Goal: Information Seeking & Learning: Compare options

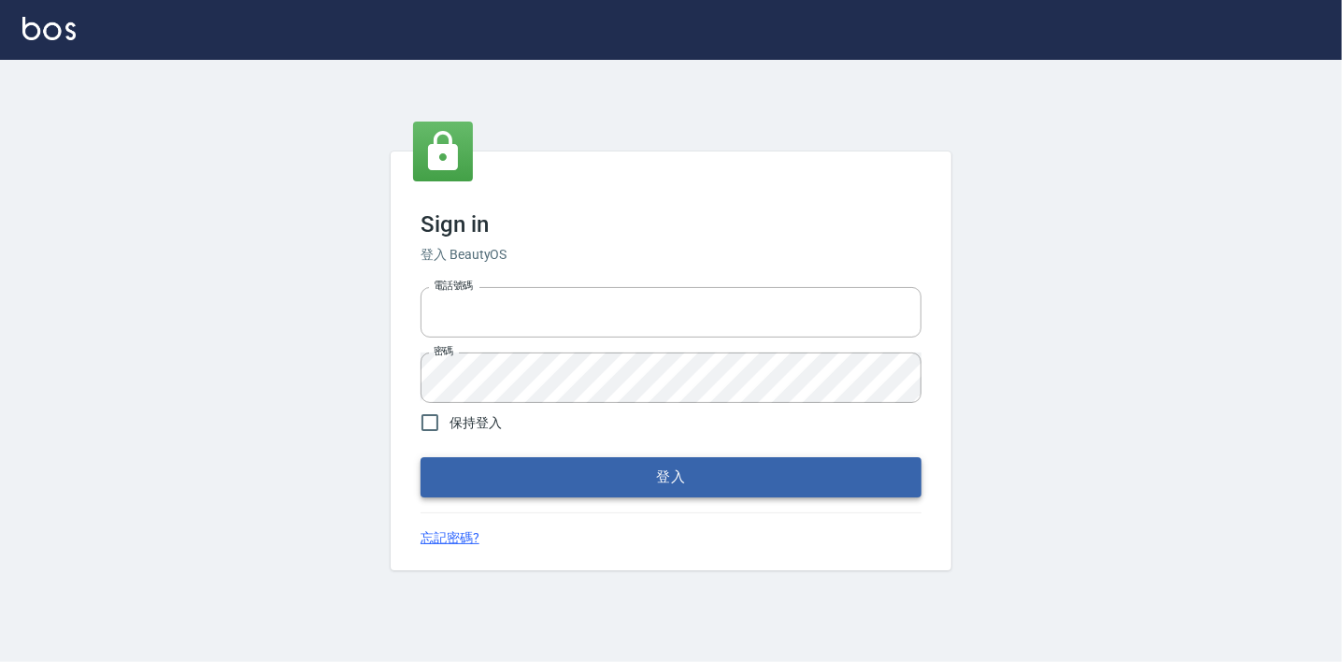
type input "0225223393815"
click at [680, 487] on button "登入" at bounding box center [670, 476] width 501 height 39
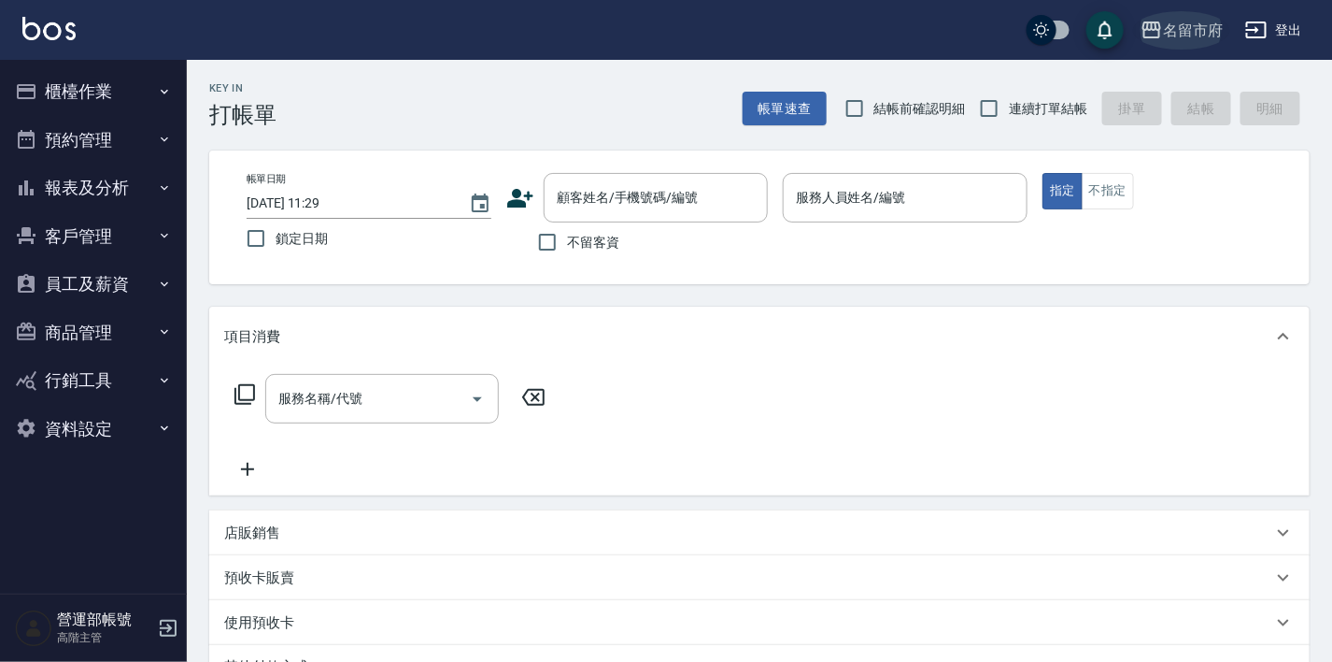
click at [1179, 26] on div "名留市府" at bounding box center [1193, 30] width 60 height 23
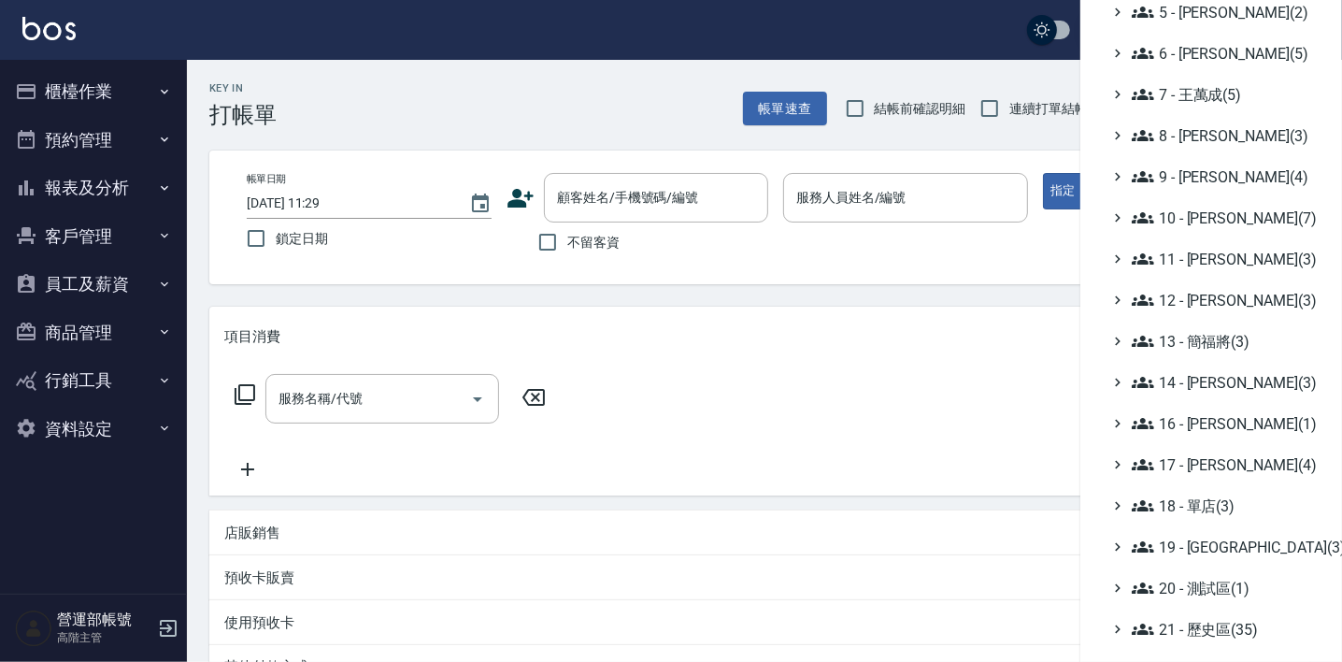
scroll to position [365, 0]
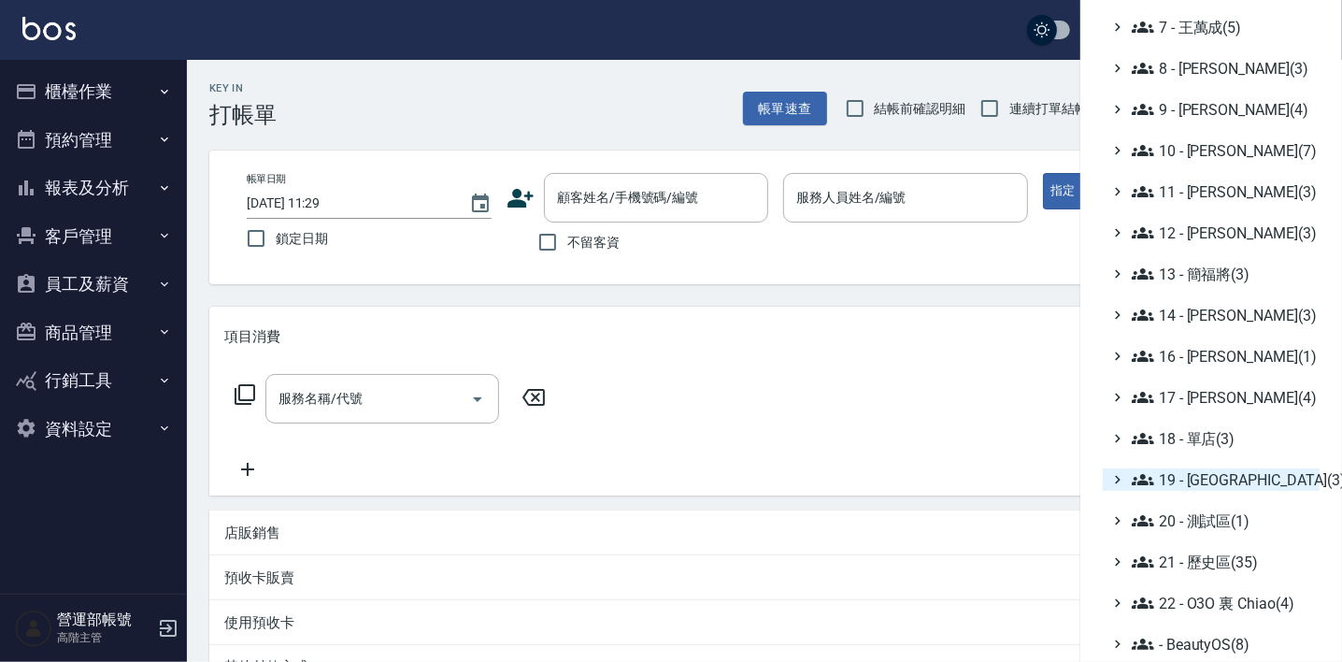
click at [1215, 470] on span "19 - [GEOGRAPHIC_DATA](3)" at bounding box center [1222, 479] width 180 height 22
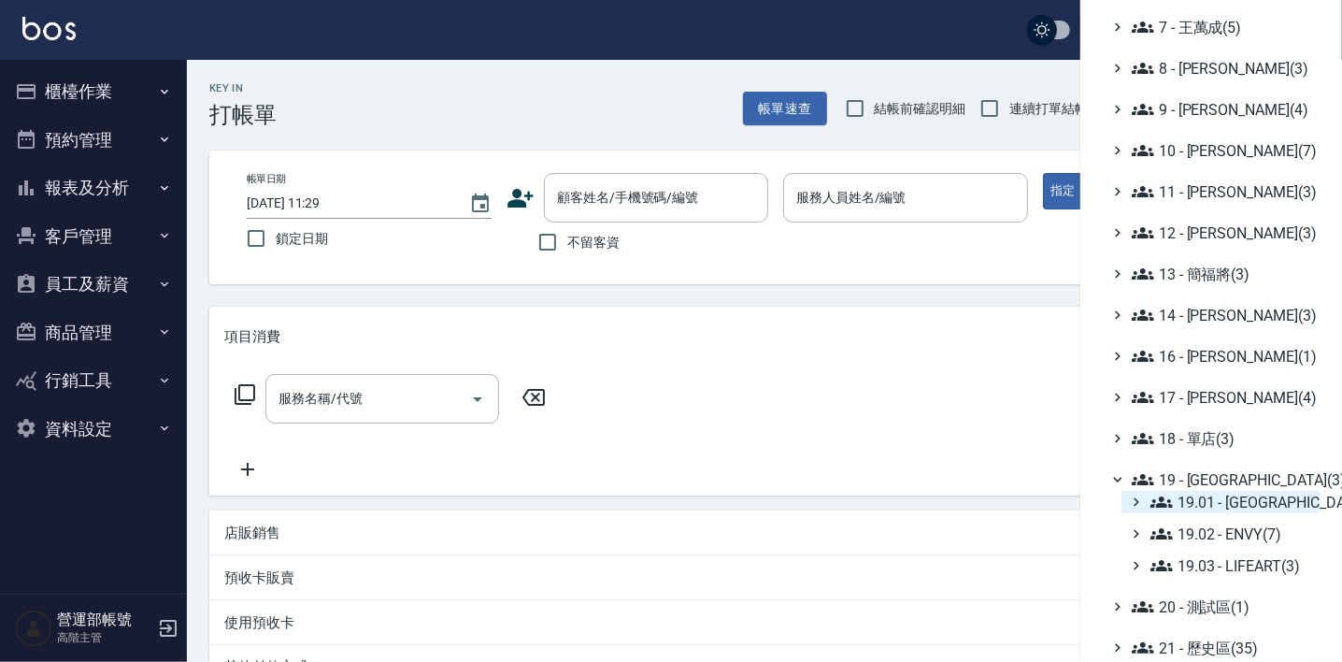
click at [1254, 501] on span "19.01 - 新城區 (10)" at bounding box center [1231, 502] width 162 height 22
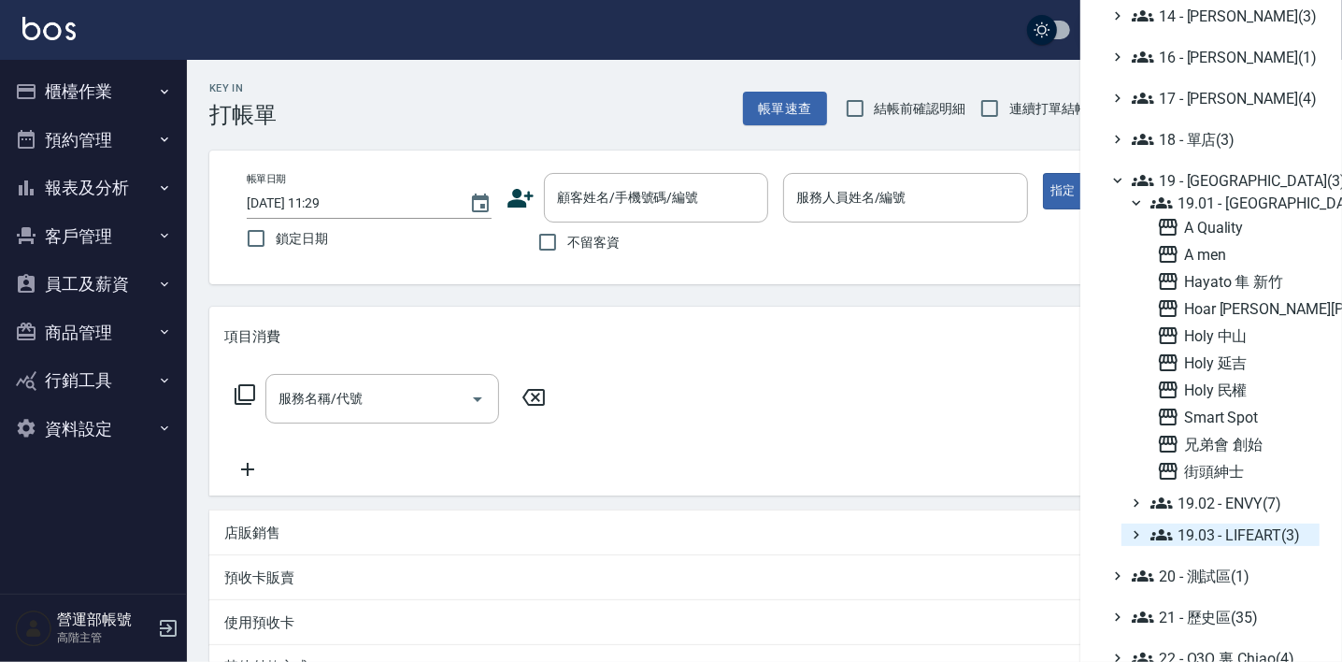
scroll to position [719, 0]
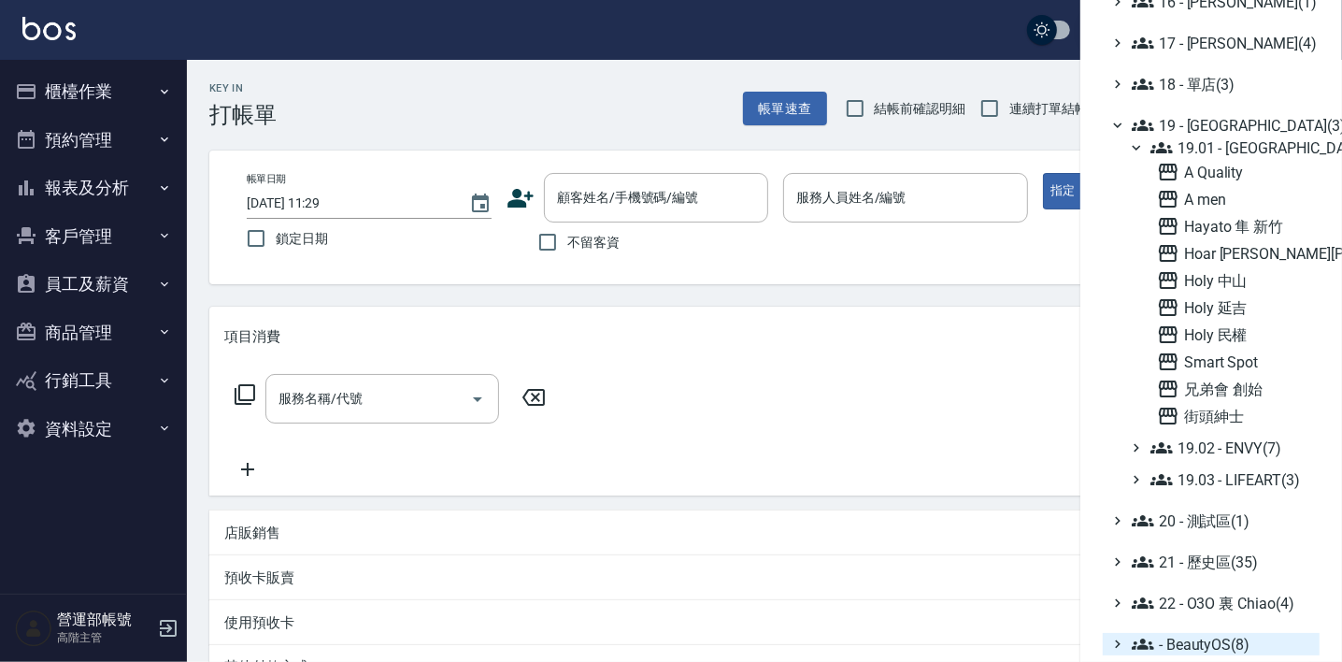
click at [1207, 642] on span "- BeautyOS(8)" at bounding box center [1222, 644] width 180 height 22
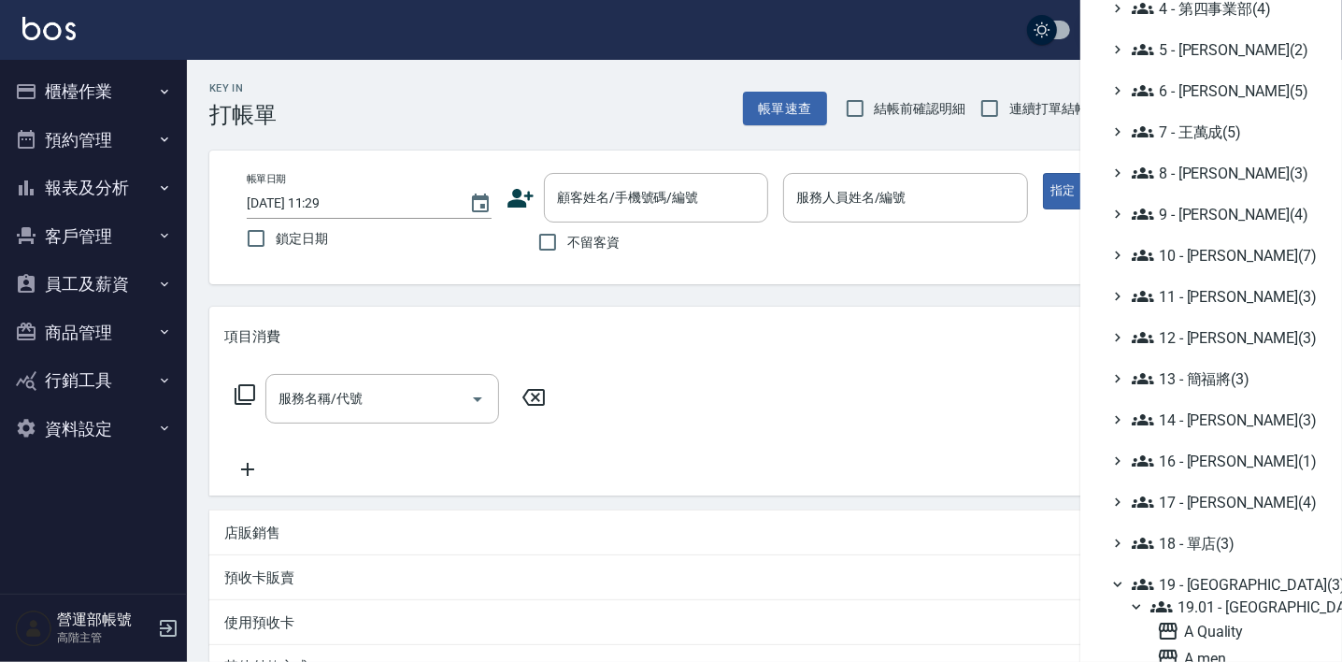
scroll to position [410, 0]
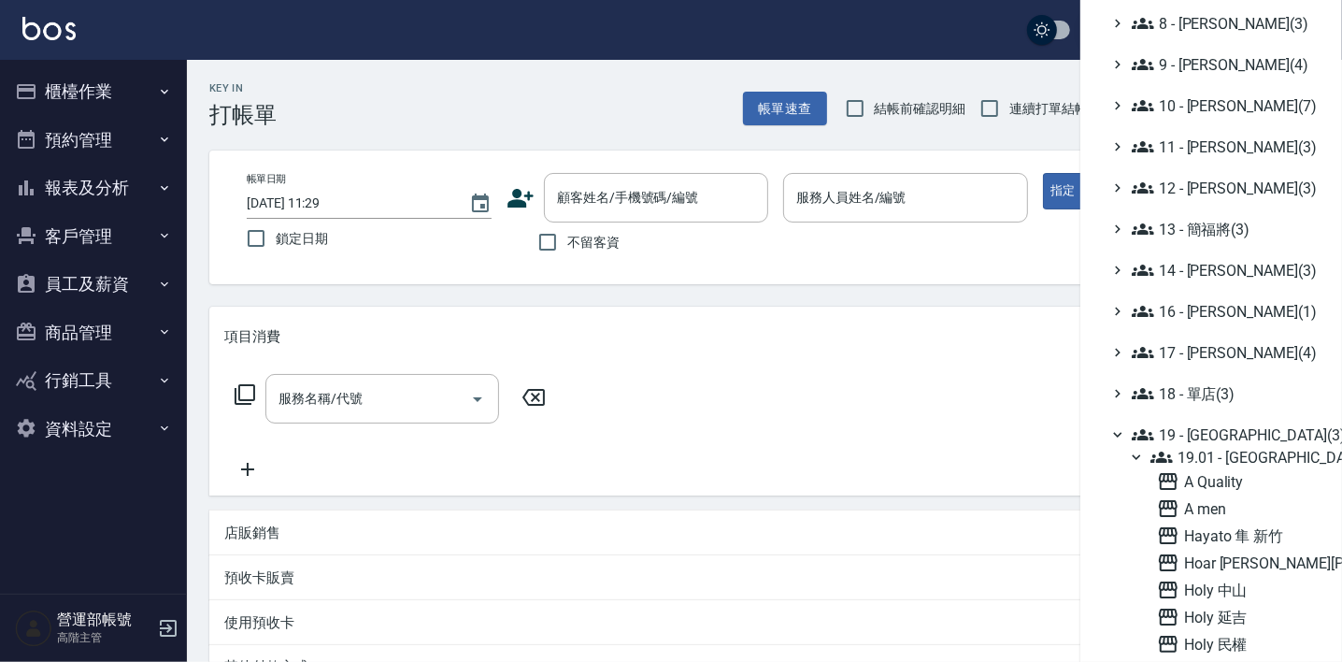
click at [1223, 431] on span "19 - [GEOGRAPHIC_DATA](3)" at bounding box center [1222, 434] width 180 height 22
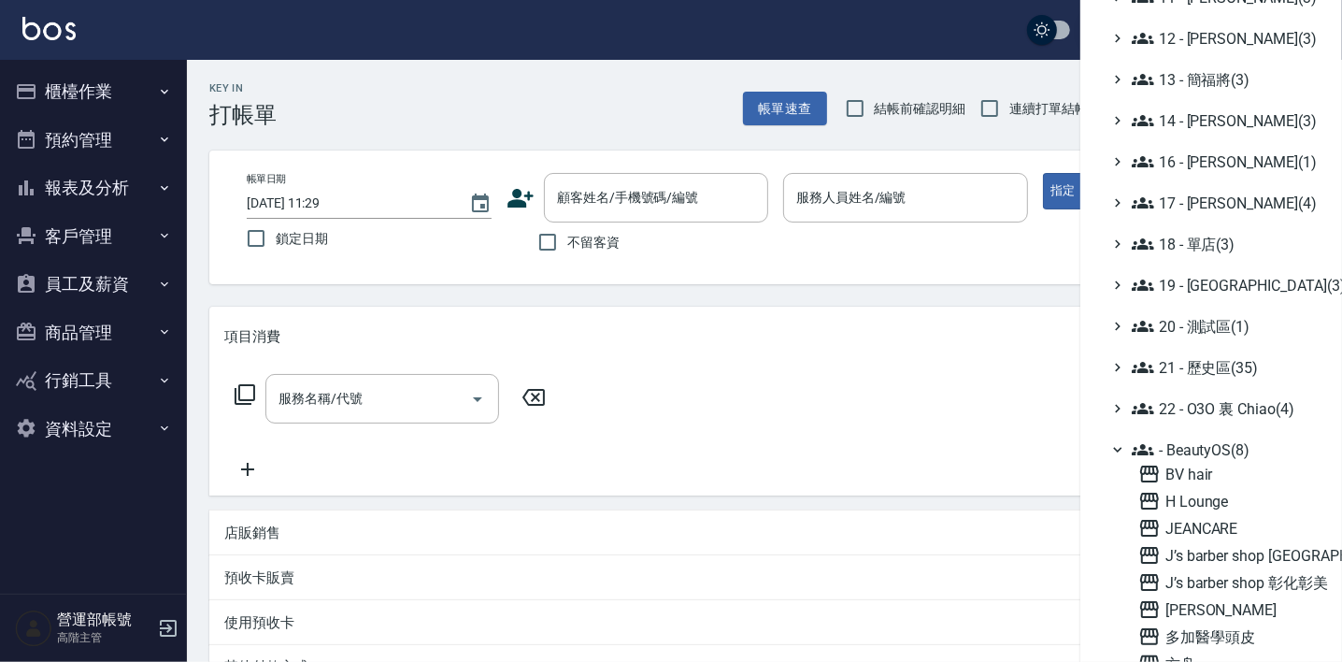
scroll to position [579, 0]
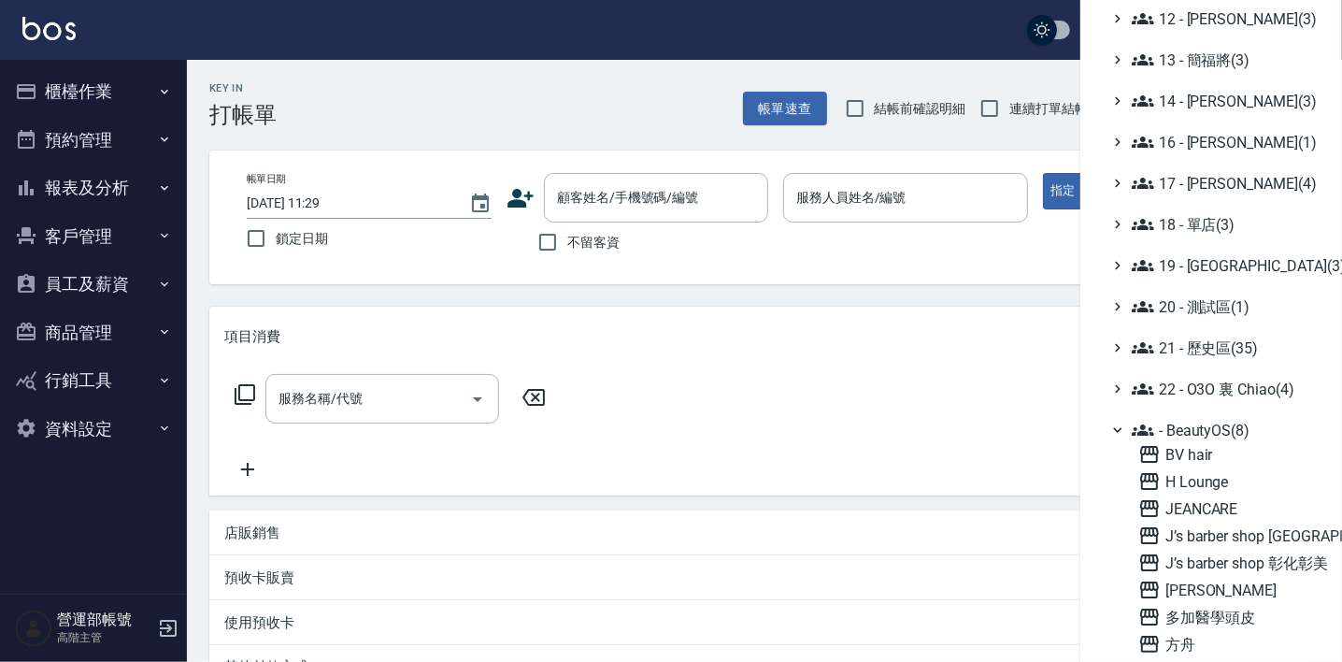
click at [1215, 428] on span "- BeautyOS(8)" at bounding box center [1222, 430] width 180 height 22
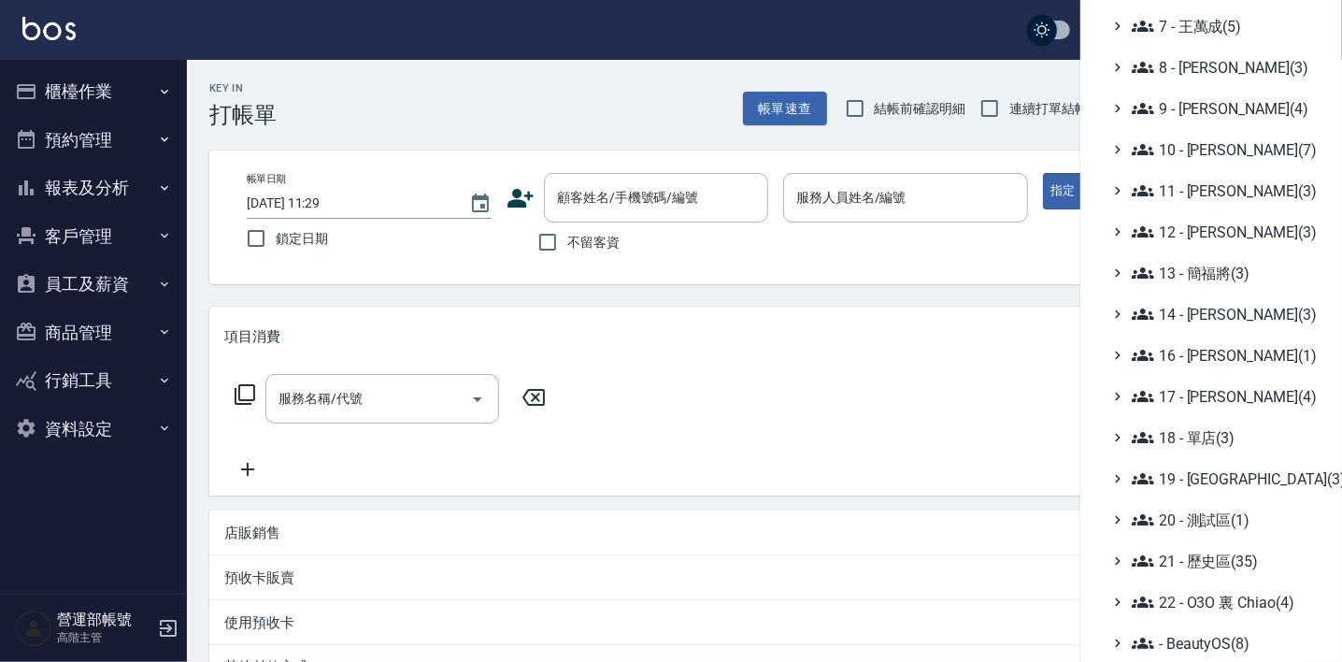
scroll to position [365, 0]
click at [1211, 479] on span "19 - [GEOGRAPHIC_DATA](3)" at bounding box center [1222, 479] width 180 height 22
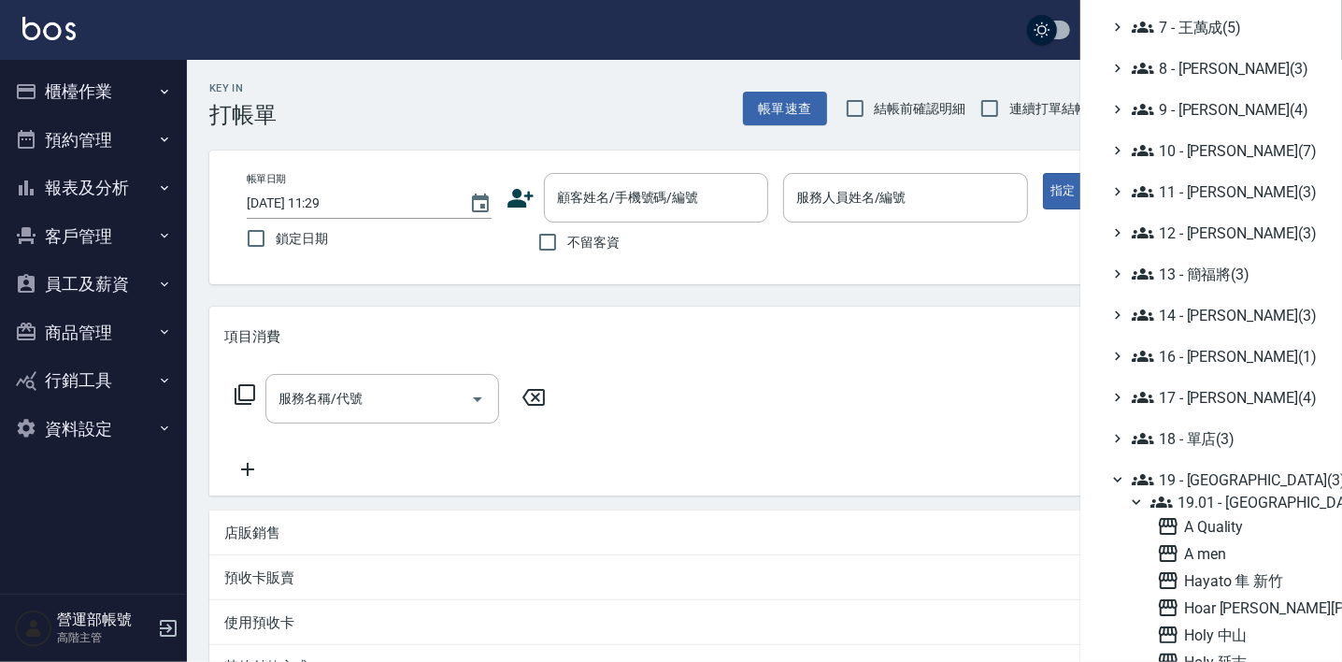
click at [1251, 495] on span "19.01 - 新城區 (10)" at bounding box center [1231, 502] width 162 height 22
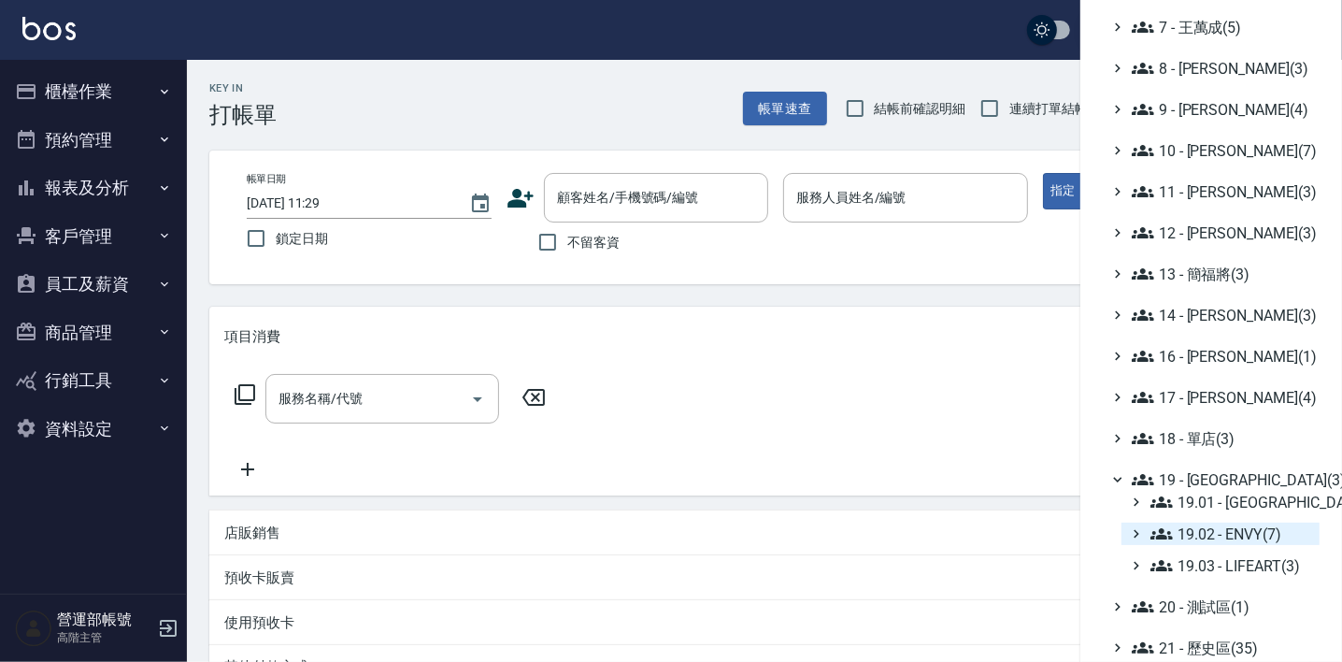
click at [1246, 528] on span "19.02 - ENVY(7)" at bounding box center [1231, 533] width 162 height 22
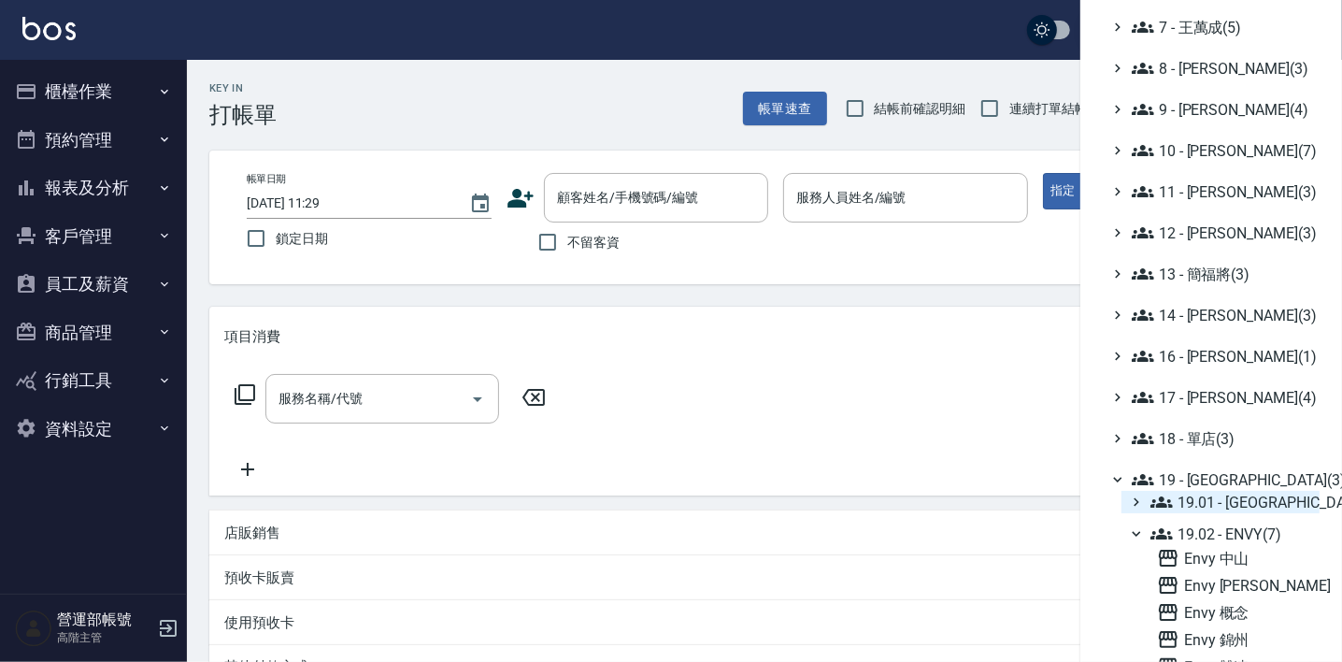
scroll to position [515, 0]
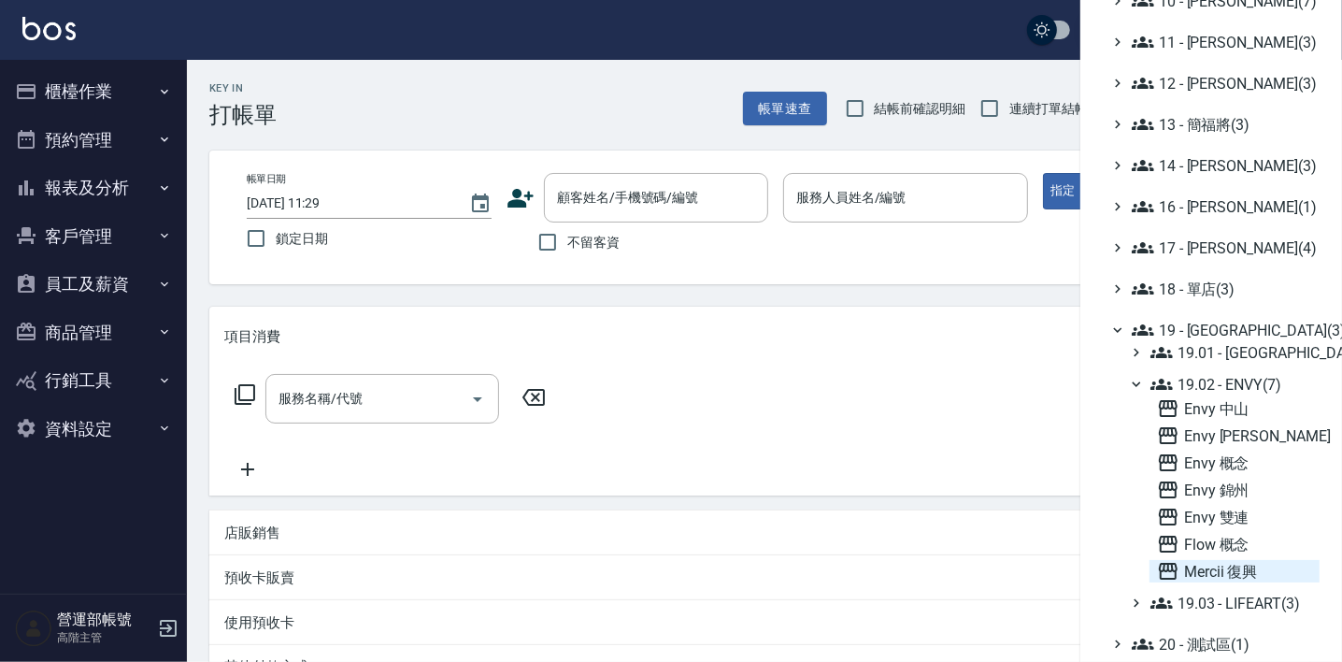
click at [1214, 567] on span "Mercii 復興" at bounding box center [1234, 571] width 155 height 22
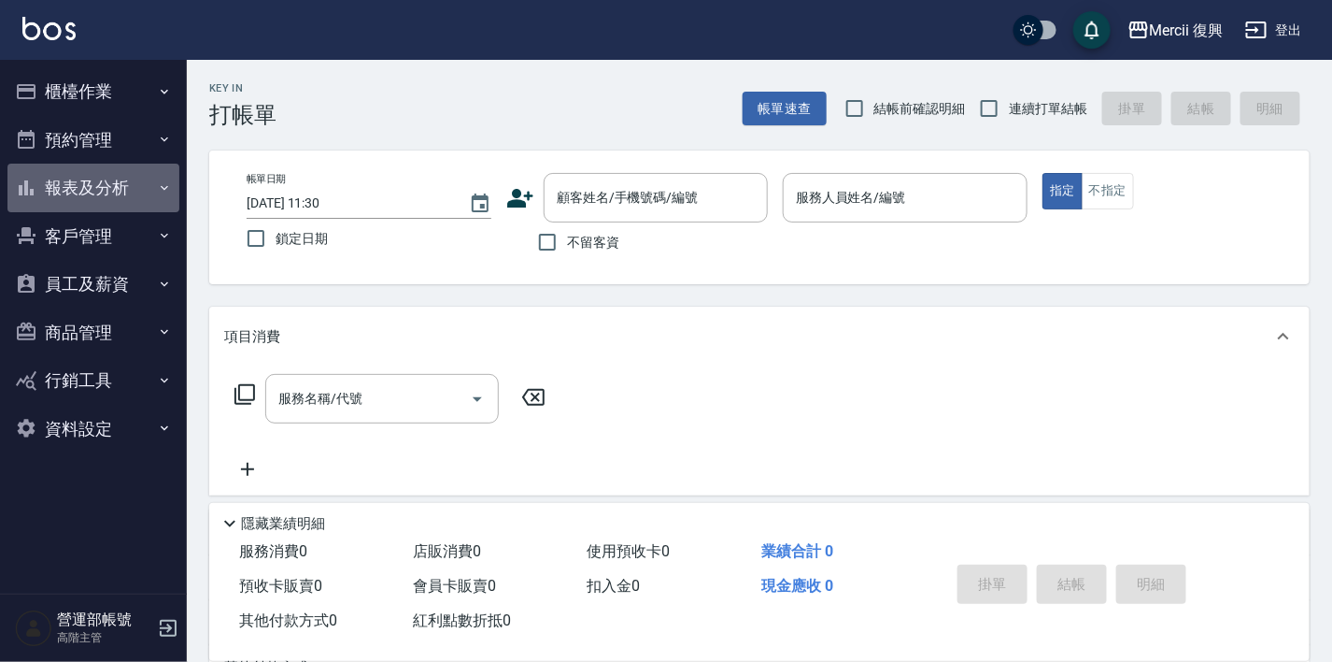
drag, startPoint x: 99, startPoint y: 179, endPoint x: 117, endPoint y: 184, distance: 18.4
click at [99, 179] on button "報表及分析" at bounding box center [93, 188] width 172 height 49
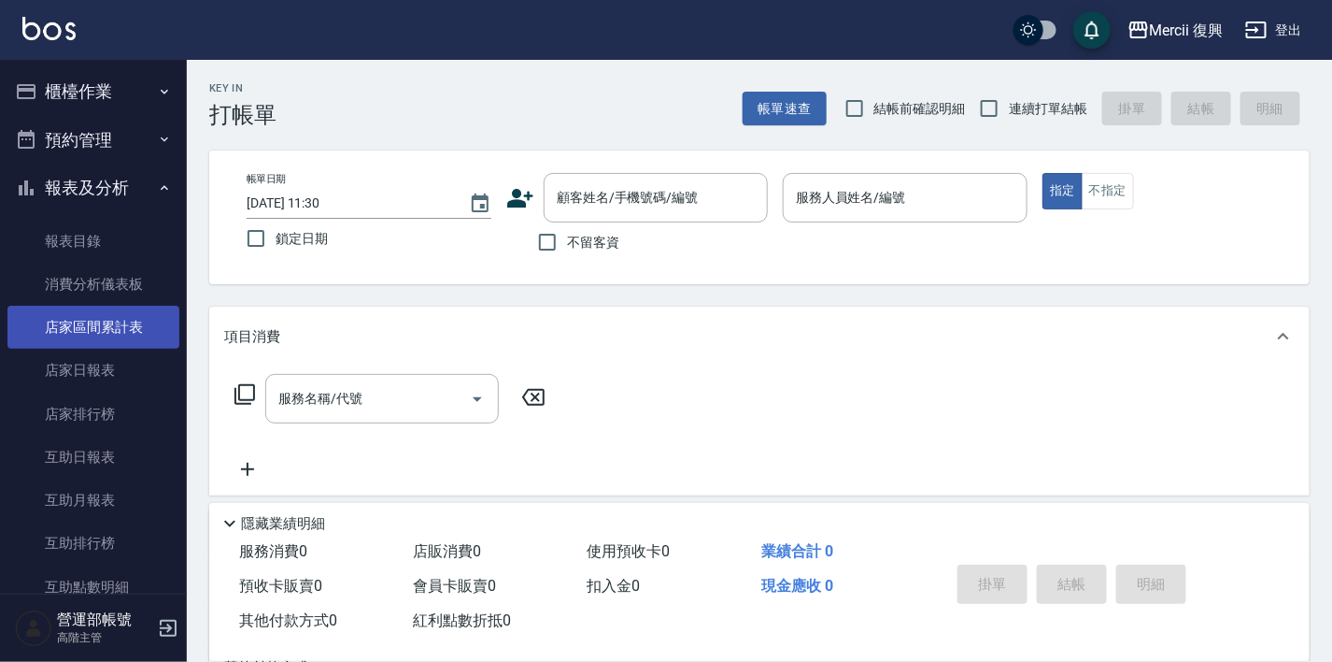
click at [87, 331] on link "店家區間累計表" at bounding box center [93, 327] width 172 height 43
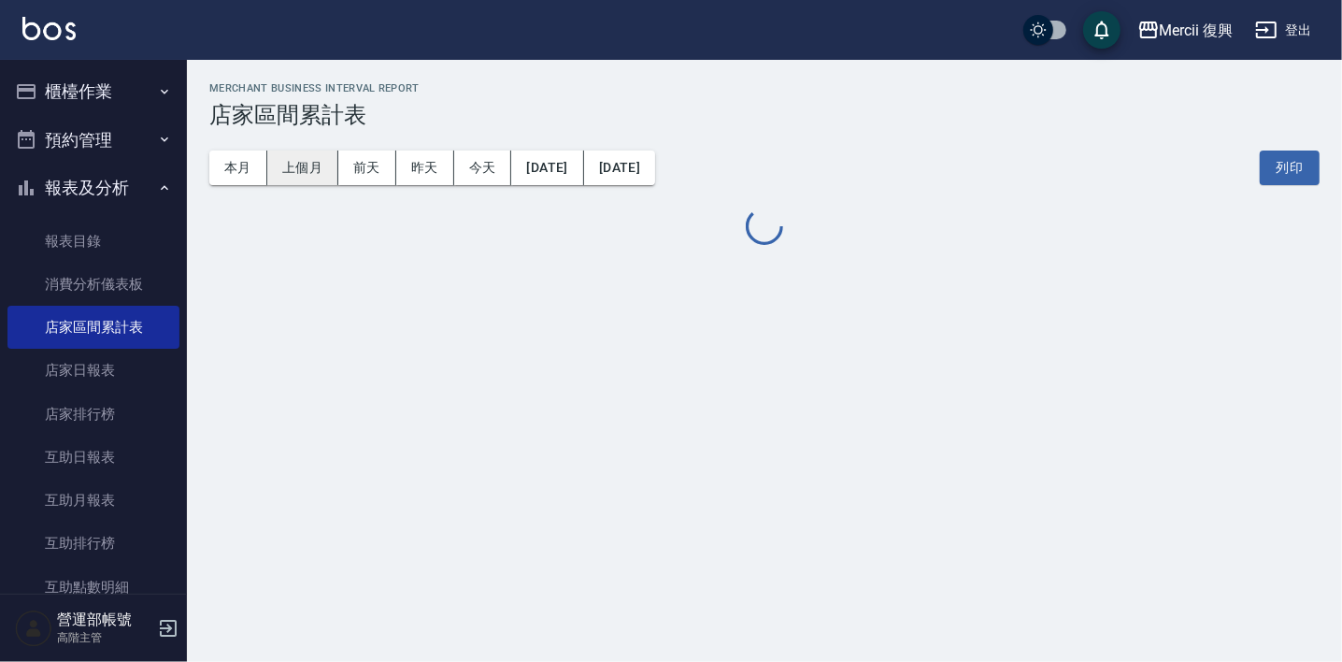
click at [303, 149] on div "本月 上個月 前天 昨天 今天 2025/08/26 2025/08/26 列印" at bounding box center [764, 167] width 1110 height 79
click at [304, 163] on button "上個月" at bounding box center [302, 167] width 71 height 35
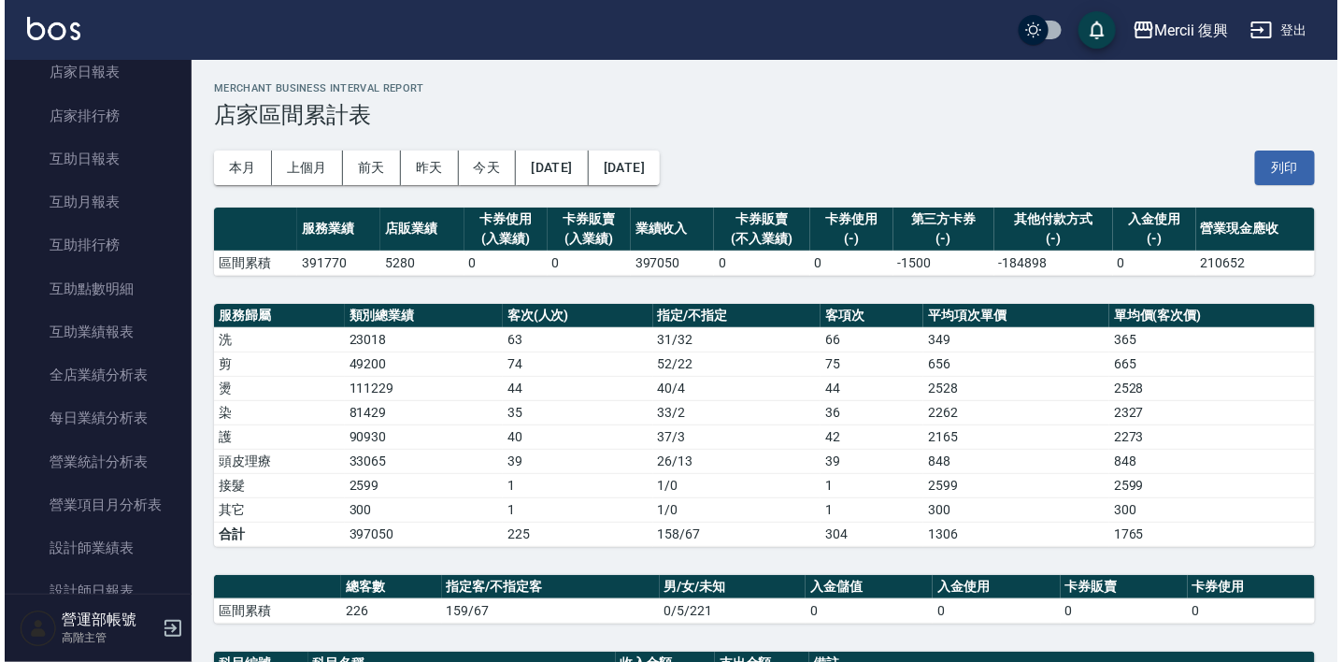
scroll to position [672, 0]
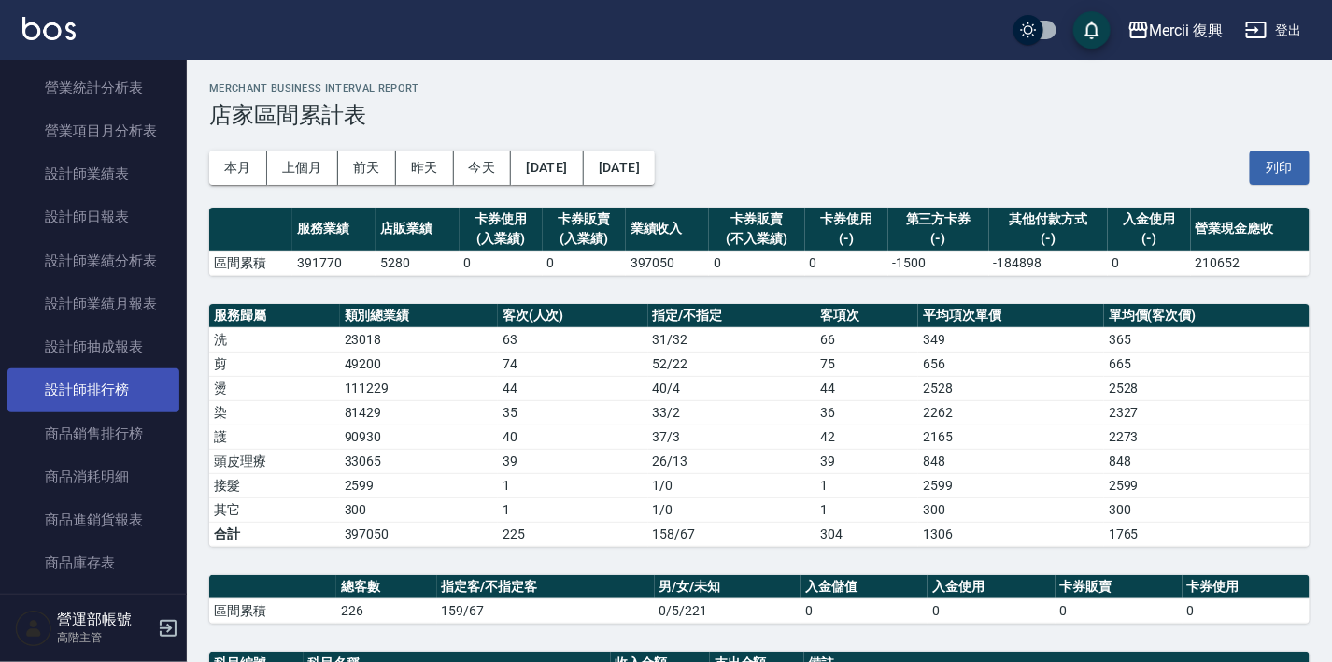
click at [93, 377] on link "設計師排行榜" at bounding box center [93, 389] width 172 height 43
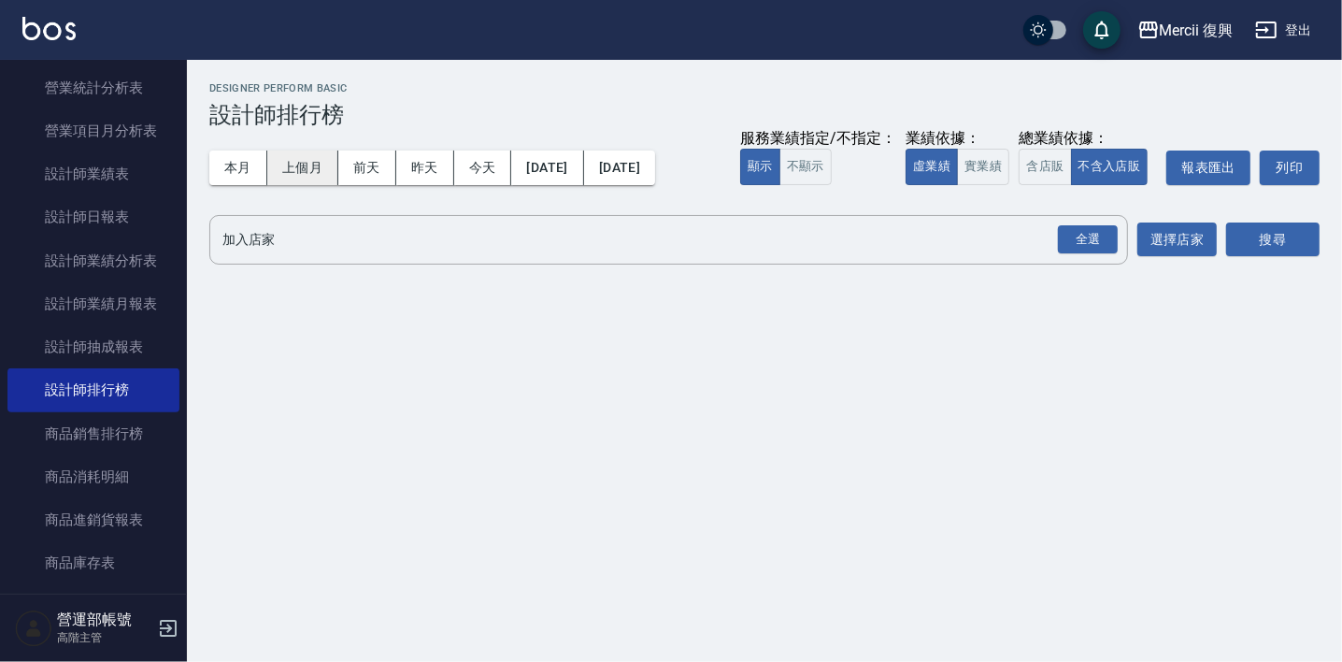
click at [295, 161] on button "上個月" at bounding box center [302, 167] width 71 height 35
click at [462, 250] on input "加入店家" at bounding box center [655, 239] width 874 height 33
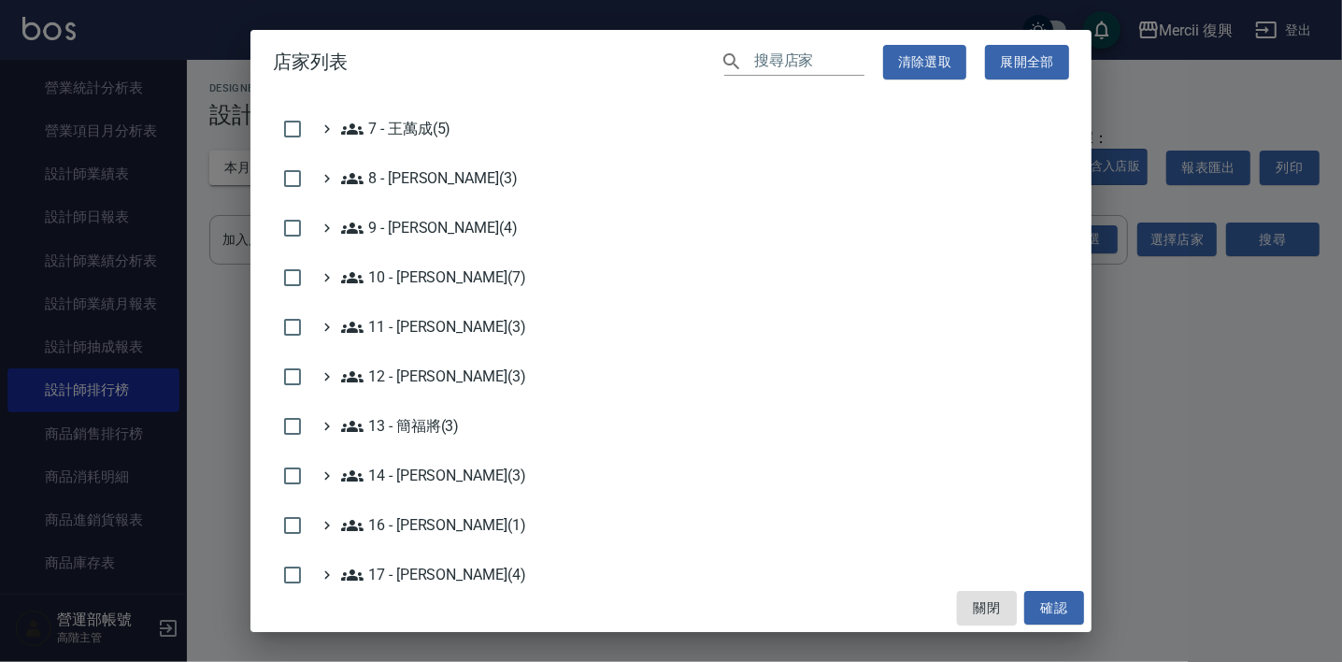
scroll to position [699, 0]
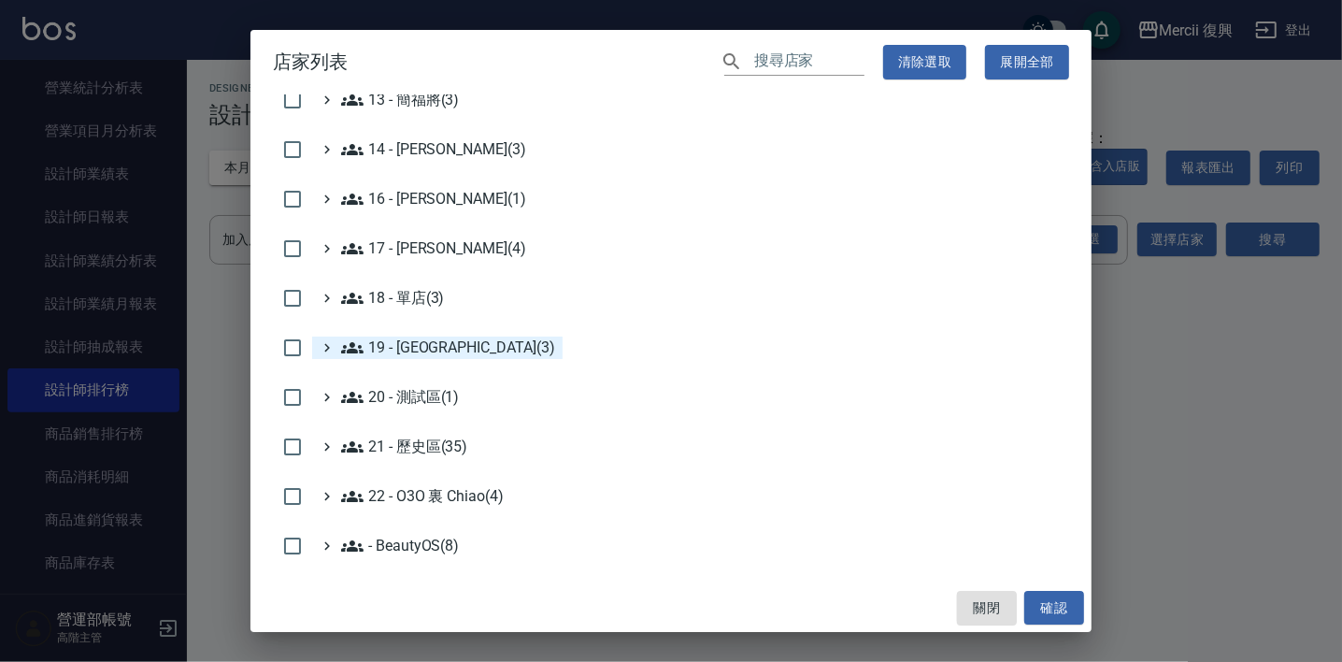
click at [429, 342] on 新城區\(3\) "19 - [GEOGRAPHIC_DATA](3)" at bounding box center [448, 347] width 214 height 22
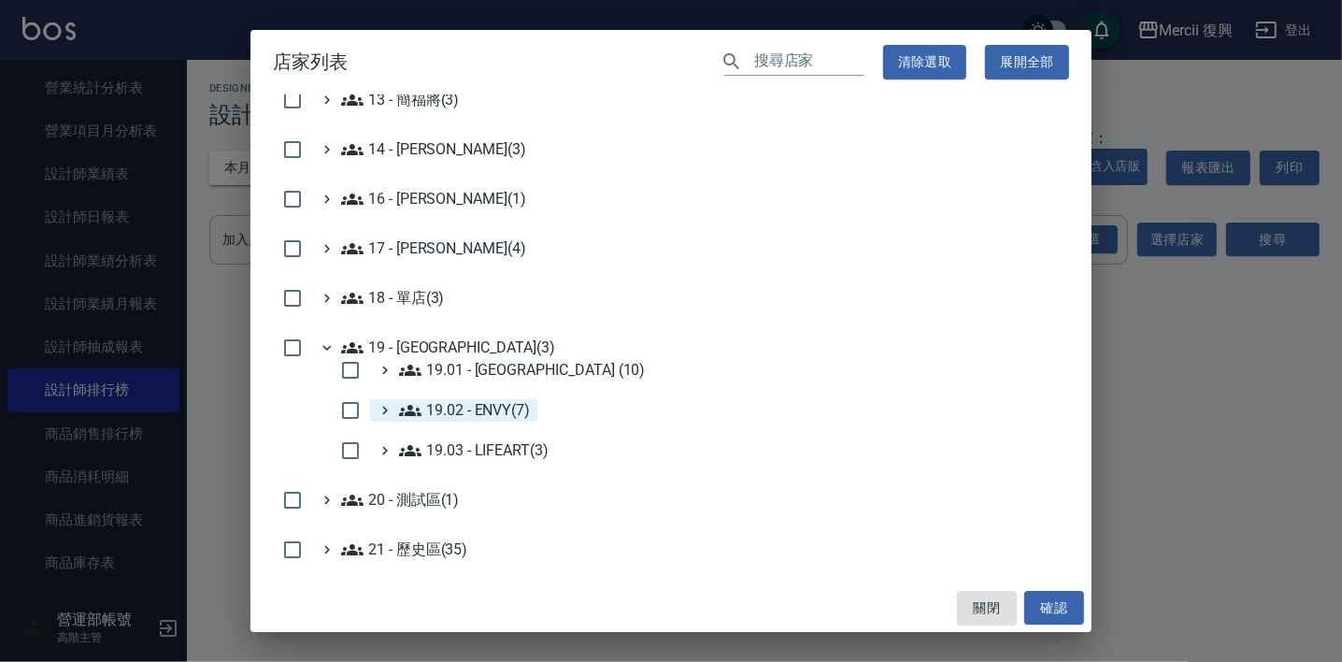
click at [478, 402] on ENVY\(7\) "19.02 - ENVY(7)" at bounding box center [464, 410] width 131 height 22
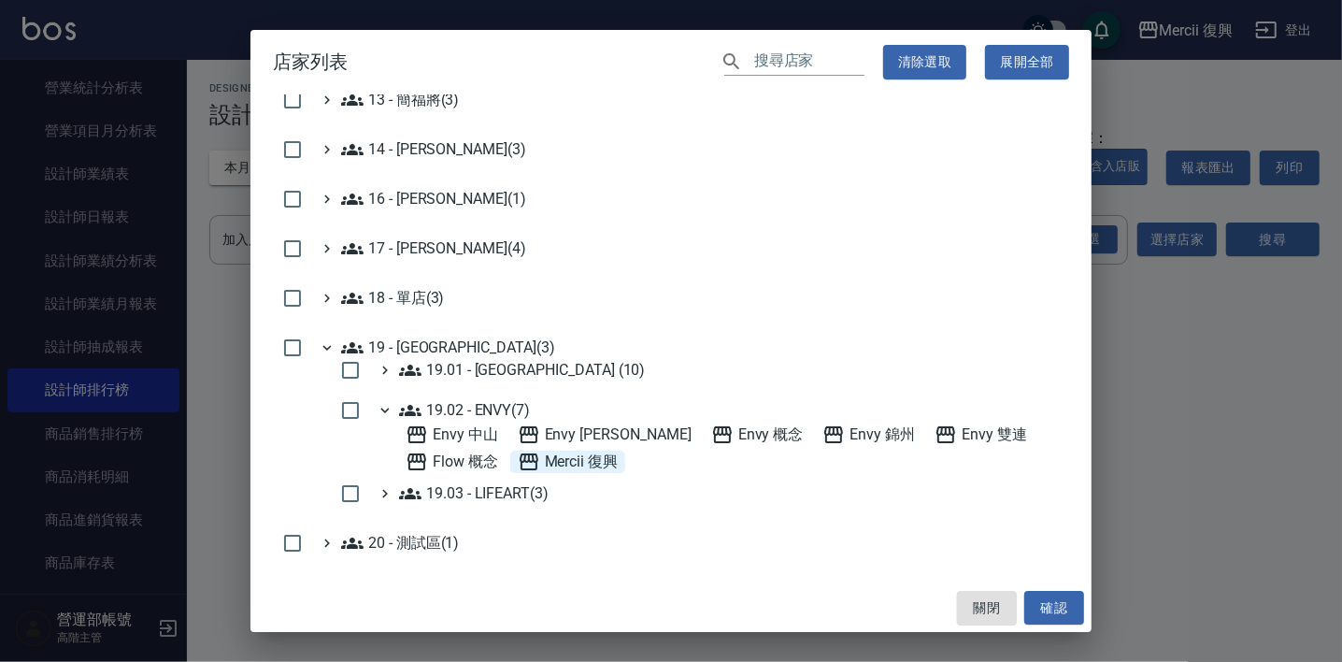
click at [518, 458] on 復興 "Mercii 復興" at bounding box center [568, 461] width 101 height 22
click at [1062, 605] on button "確認" at bounding box center [1054, 608] width 60 height 35
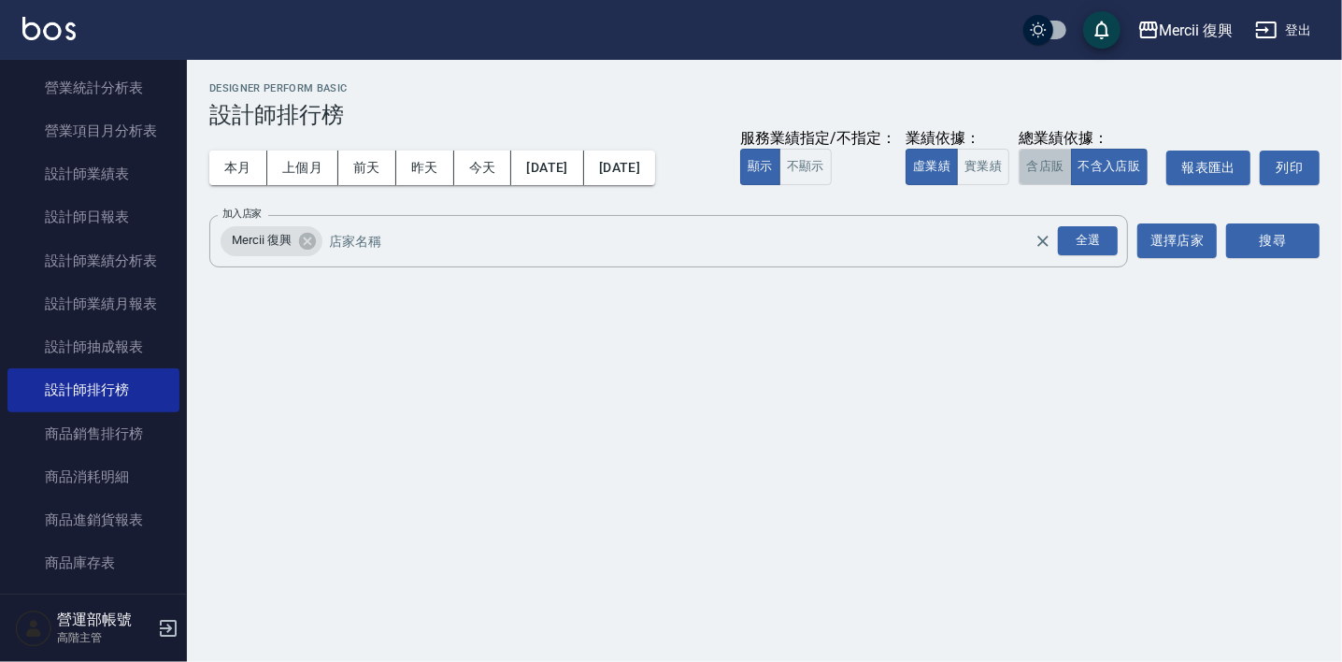
click at [1035, 165] on button "含店販" at bounding box center [1044, 167] width 52 height 36
click at [1257, 232] on button "搜尋" at bounding box center [1272, 240] width 93 height 35
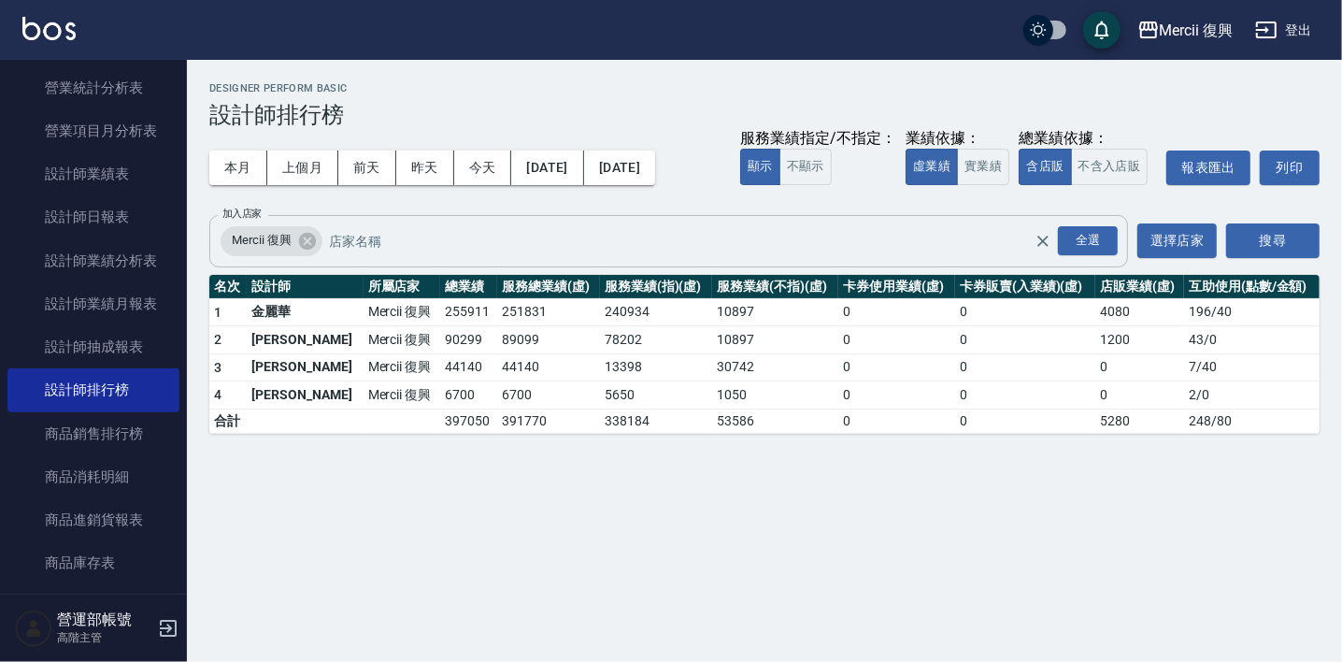
click at [371, 235] on input "加入店家" at bounding box center [696, 240] width 743 height 33
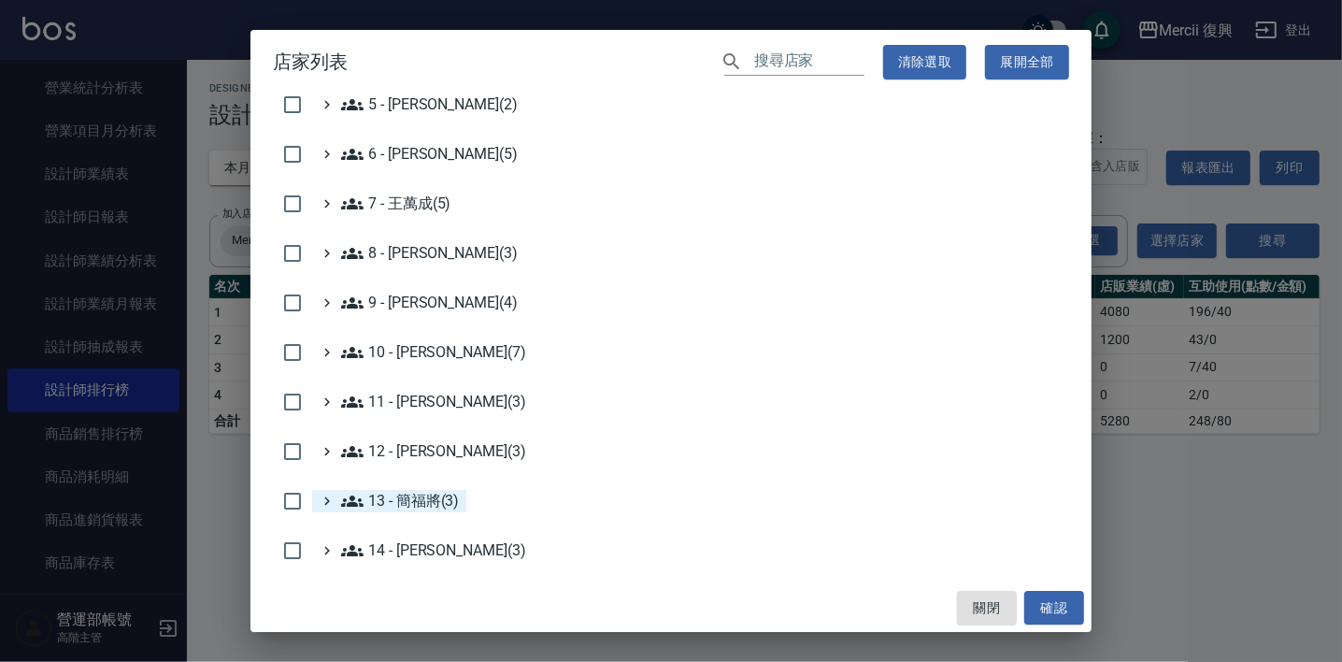
scroll to position [448, 0]
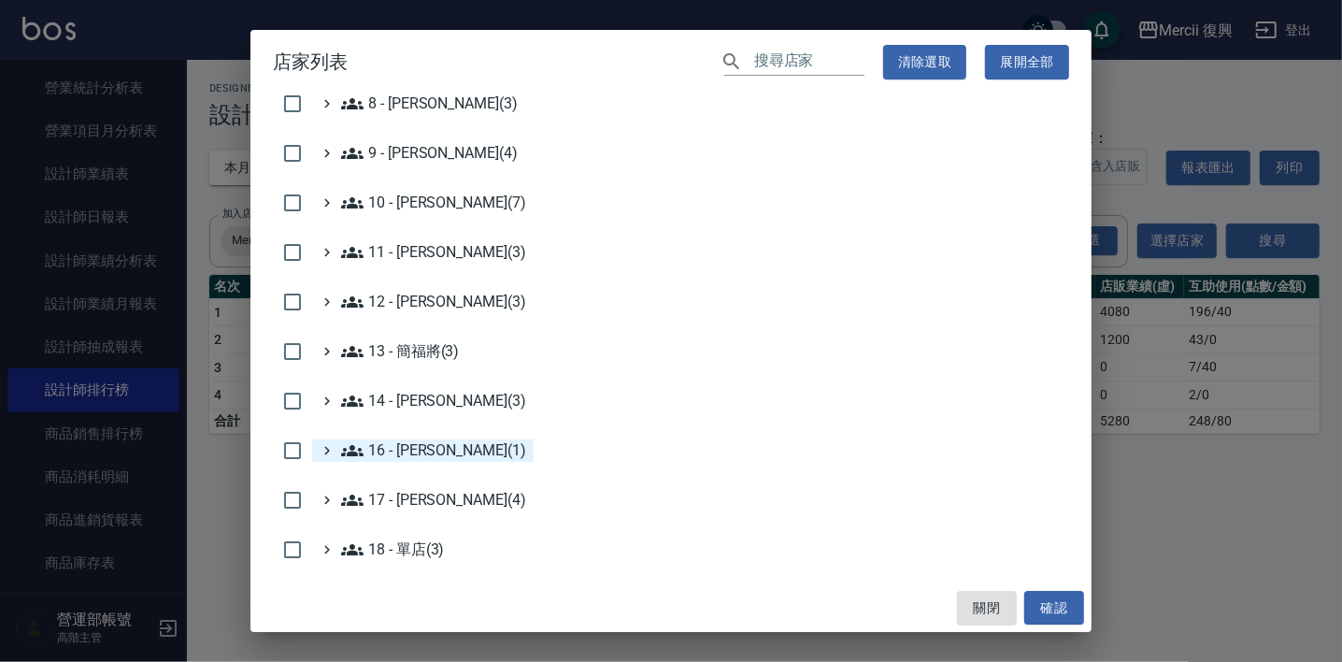
click at [426, 442] on 蕭楊吉\(1\) "16 - [PERSON_NAME](1)" at bounding box center [433, 450] width 185 height 22
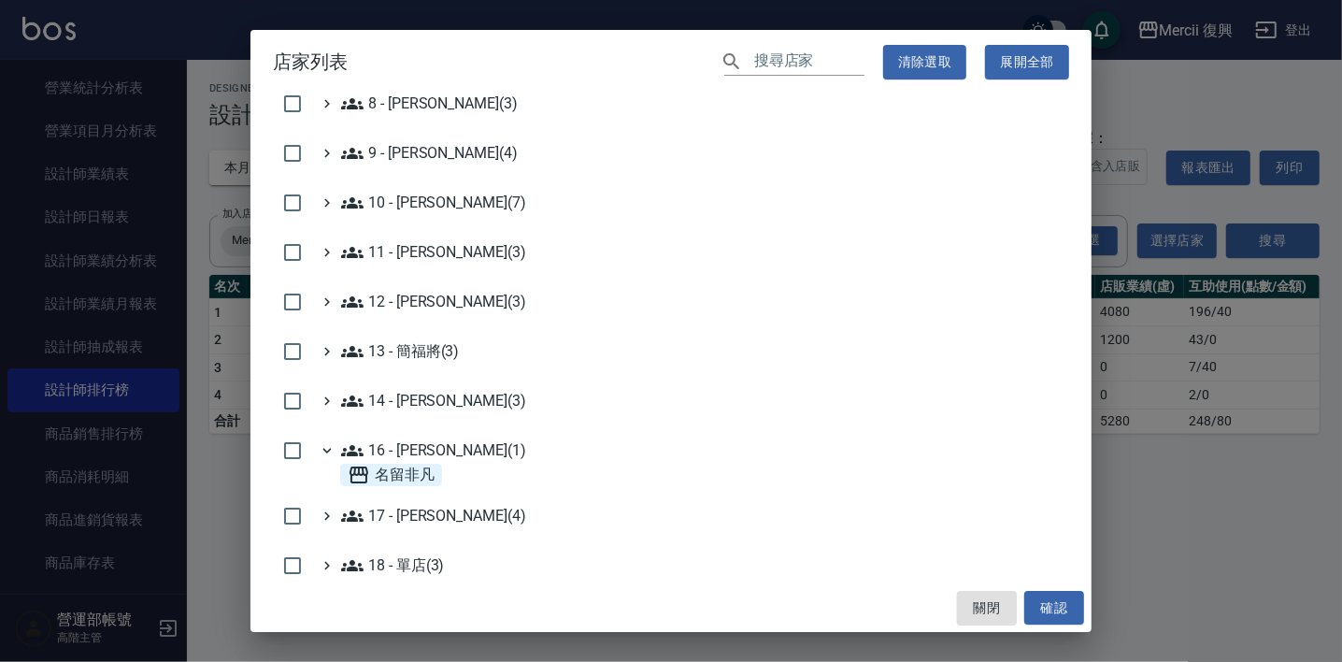
click at [404, 470] on span "名留非凡" at bounding box center [391, 474] width 87 height 22
click at [1056, 603] on button "確認" at bounding box center [1054, 608] width 60 height 35
checkbox input "false"
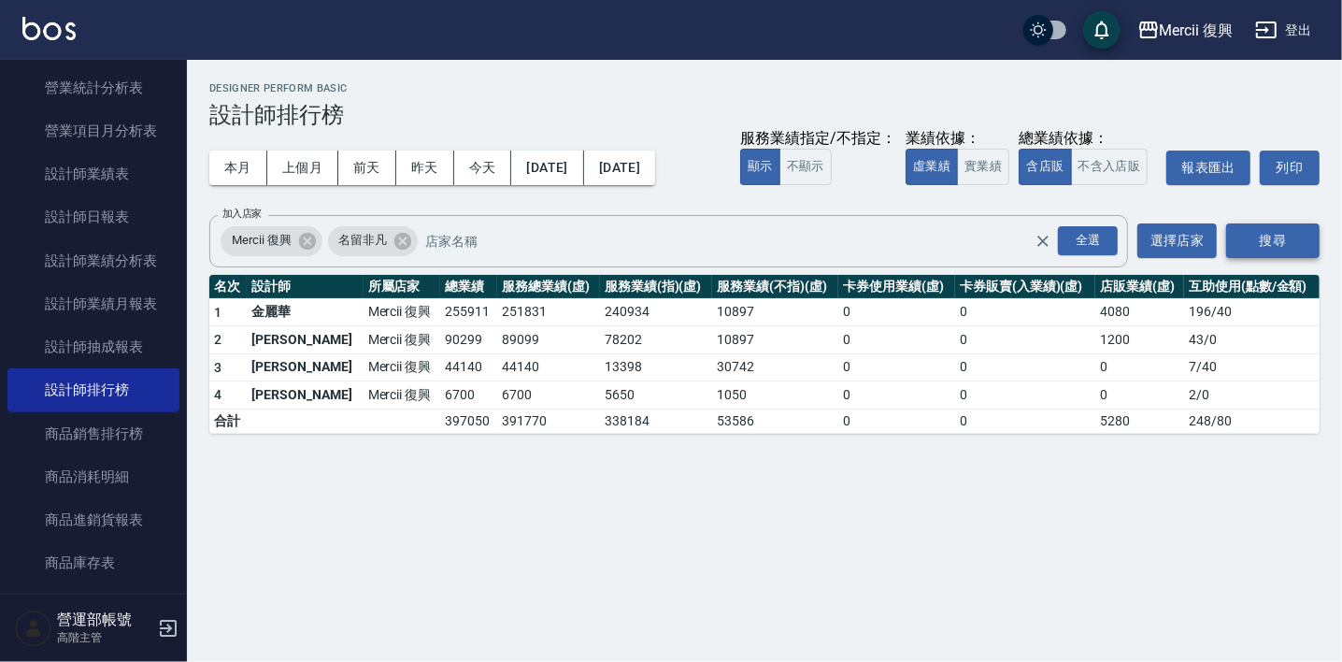
drag, startPoint x: 1260, startPoint y: 236, endPoint x: 1251, endPoint y: 255, distance: 20.5
click at [1260, 237] on button "搜尋" at bounding box center [1272, 240] width 93 height 35
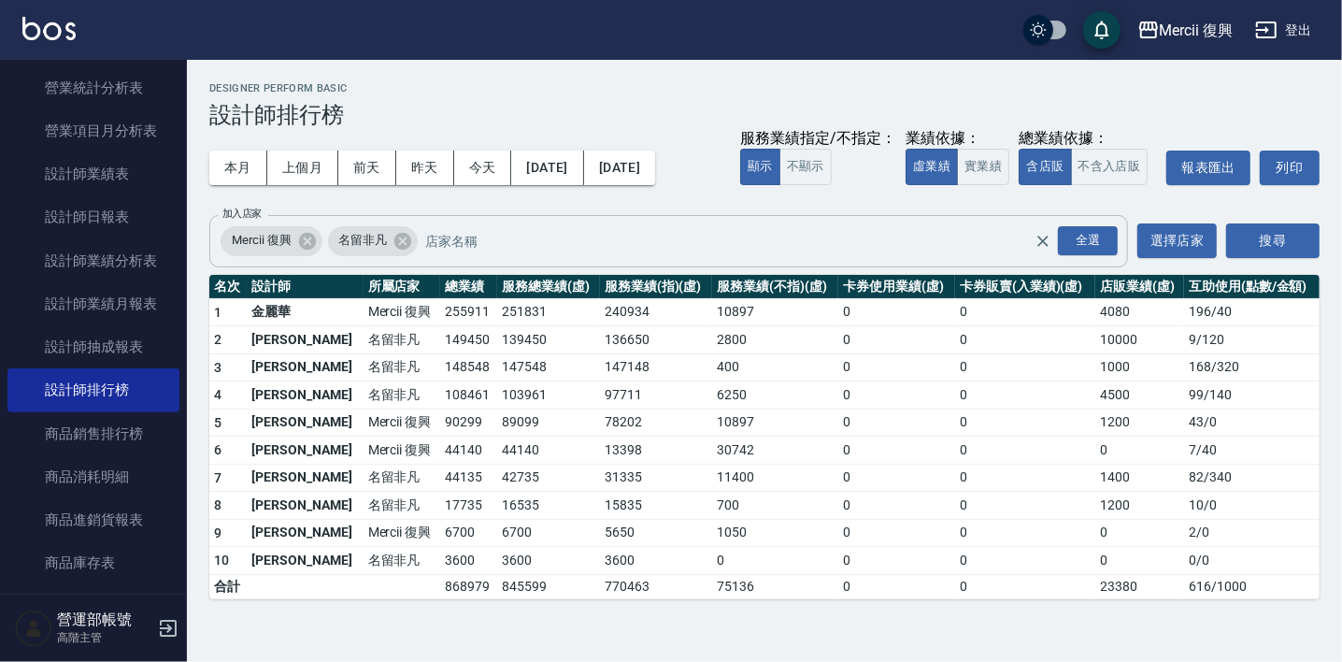
click at [304, 239] on icon at bounding box center [307, 241] width 21 height 21
click at [1295, 238] on button "搜尋" at bounding box center [1272, 240] width 93 height 35
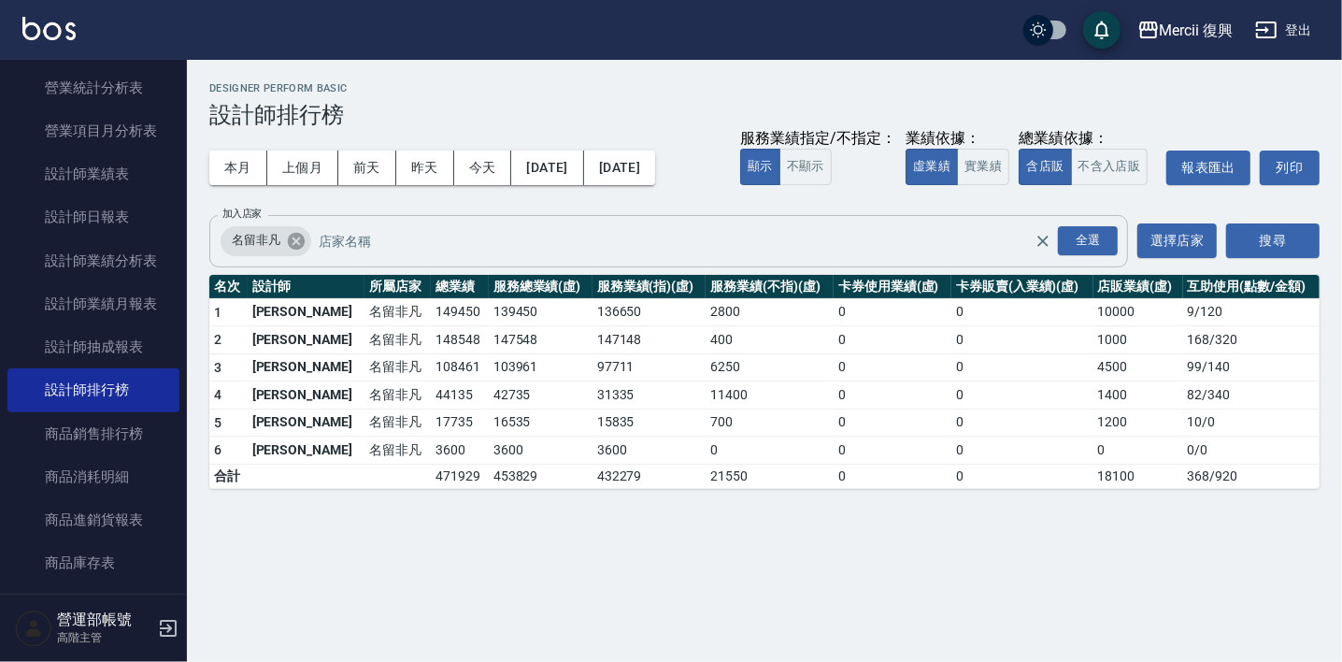
click at [294, 235] on icon at bounding box center [296, 240] width 17 height 17
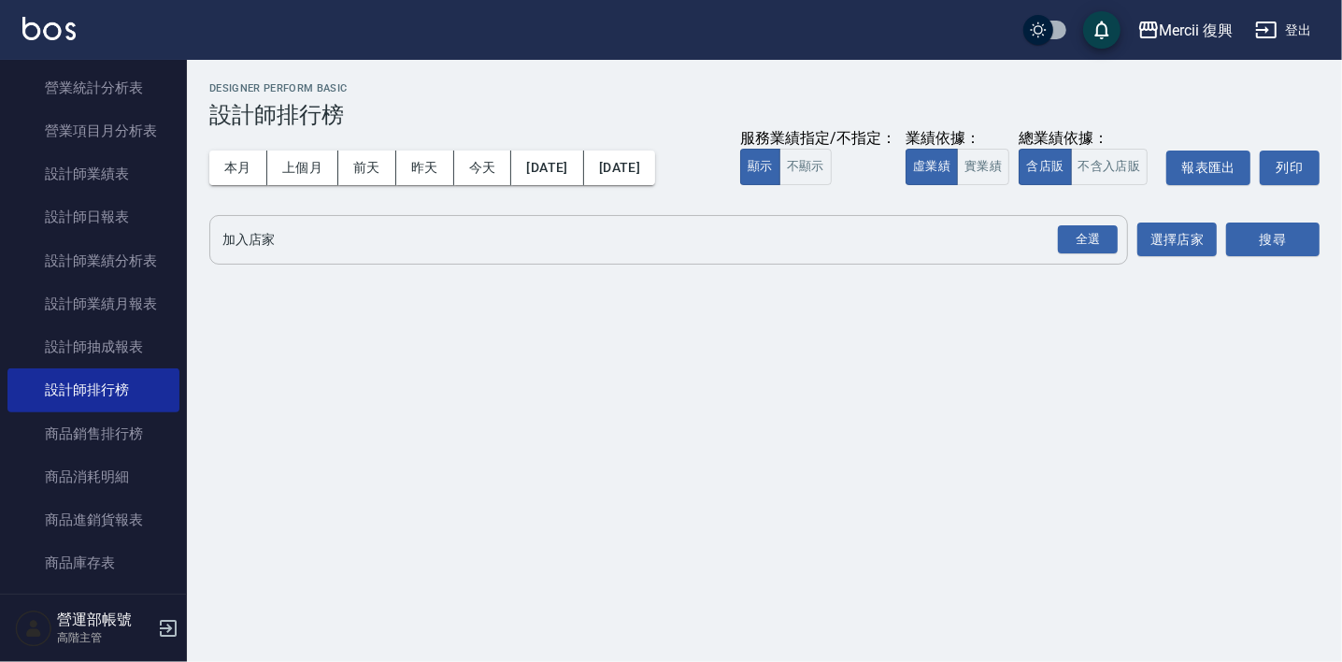
click at [348, 237] on input "加入店家" at bounding box center [655, 239] width 874 height 33
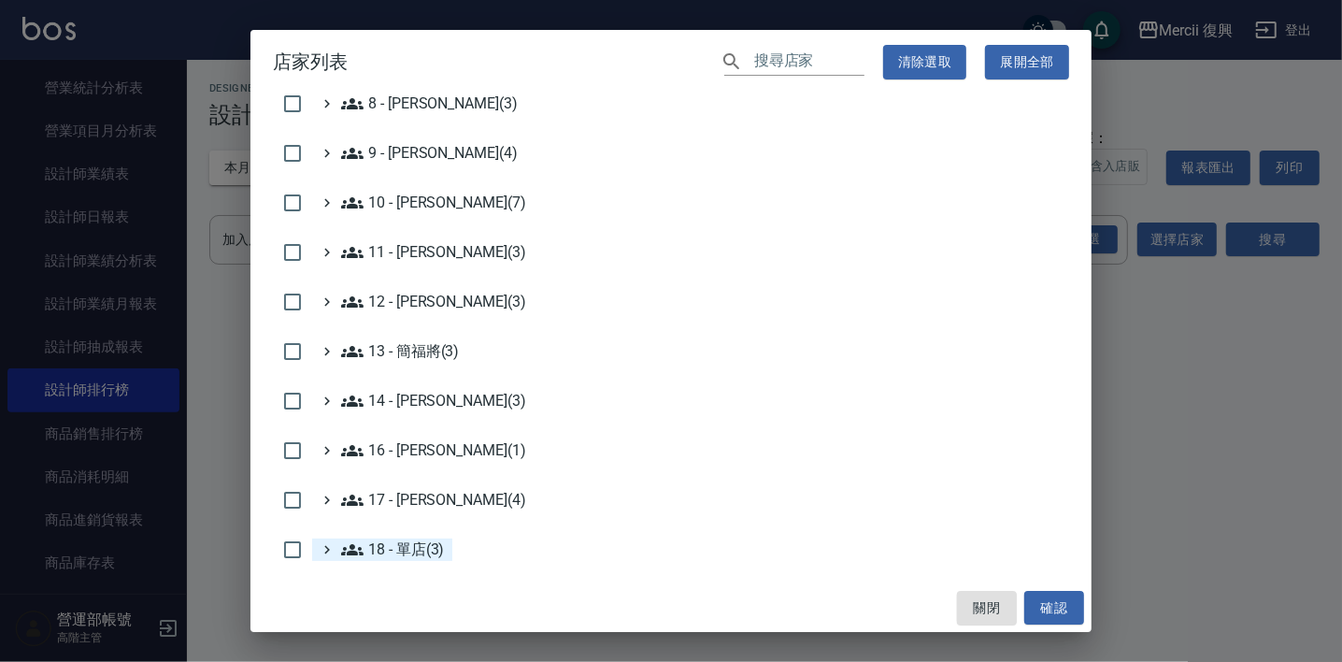
click at [398, 545] on 單店\(3\) "18 - 單店(3)" at bounding box center [393, 549] width 104 height 22
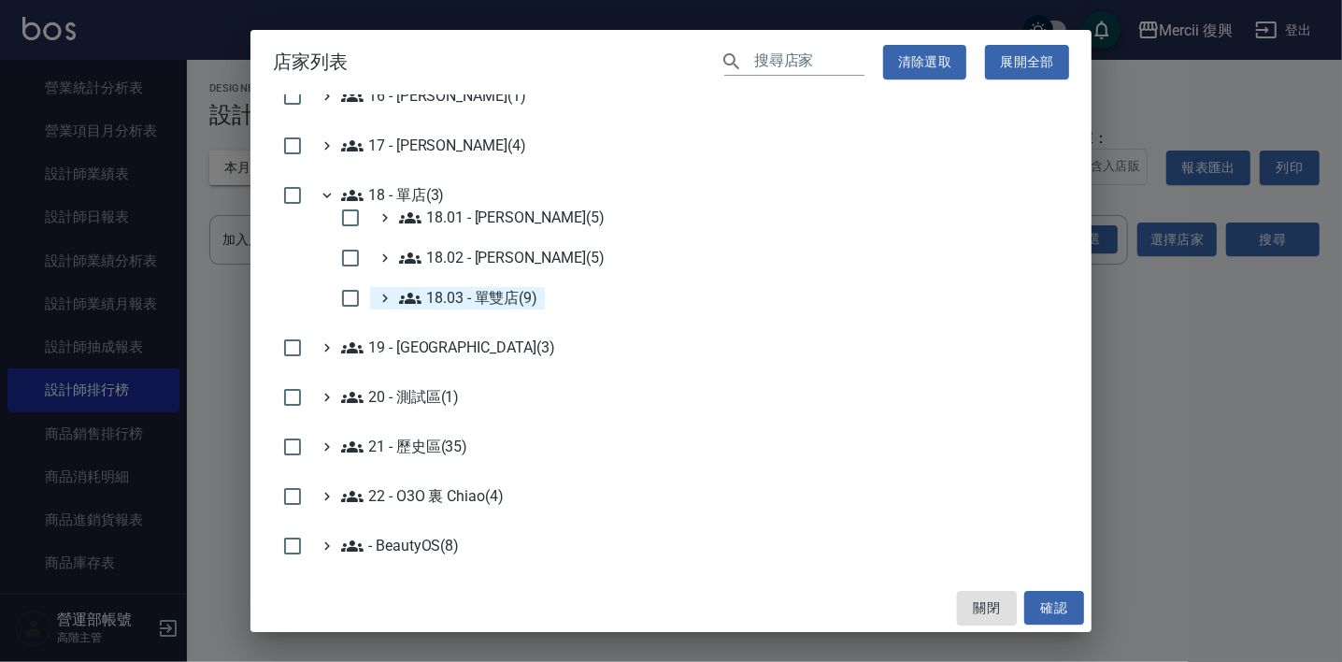
click at [492, 291] on 單雙店\(9\) "18.03 - 單雙店(9)" at bounding box center [468, 298] width 138 height 22
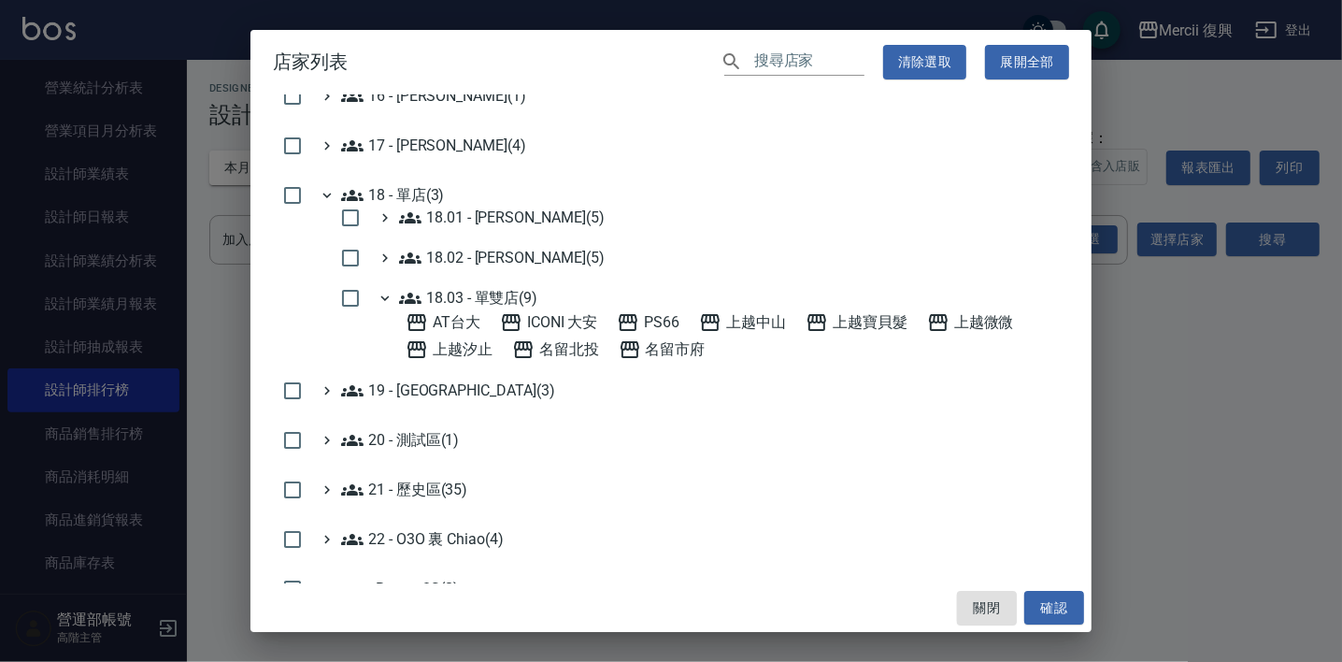
scroll to position [845, 0]
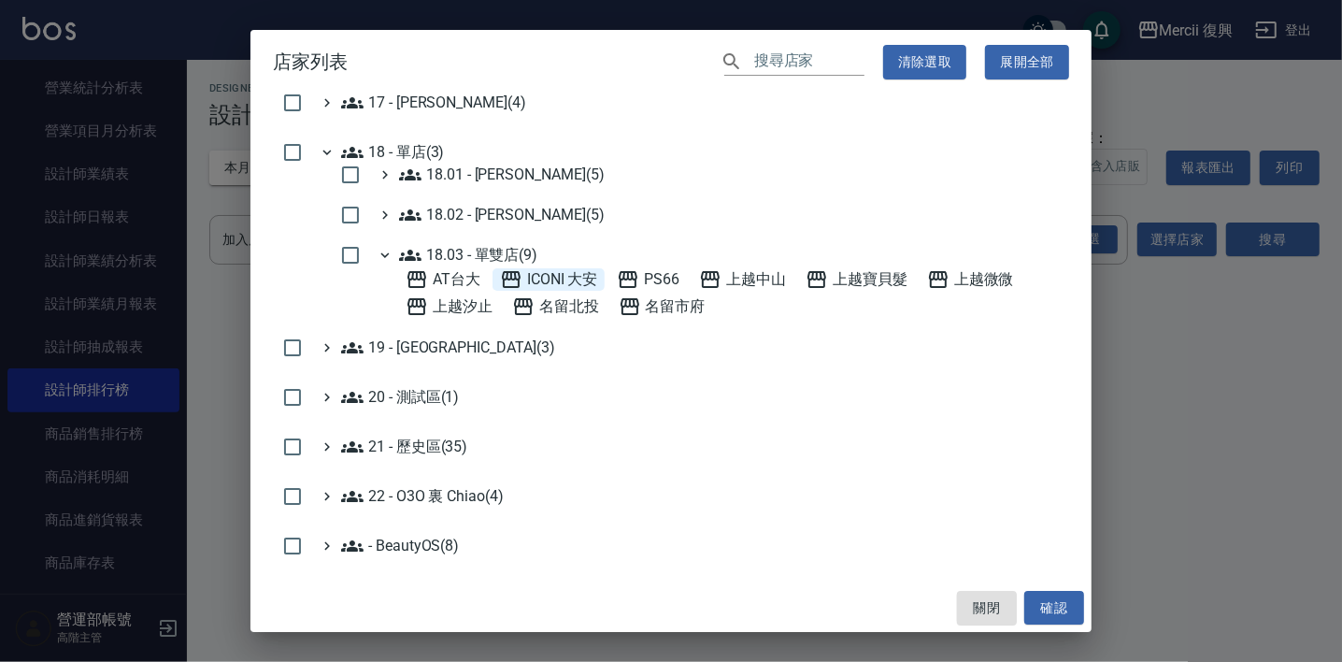
click at [543, 278] on 大安 "ICONI 大安" at bounding box center [549, 279] width 98 height 22
click at [1039, 604] on button "確認" at bounding box center [1054, 608] width 60 height 35
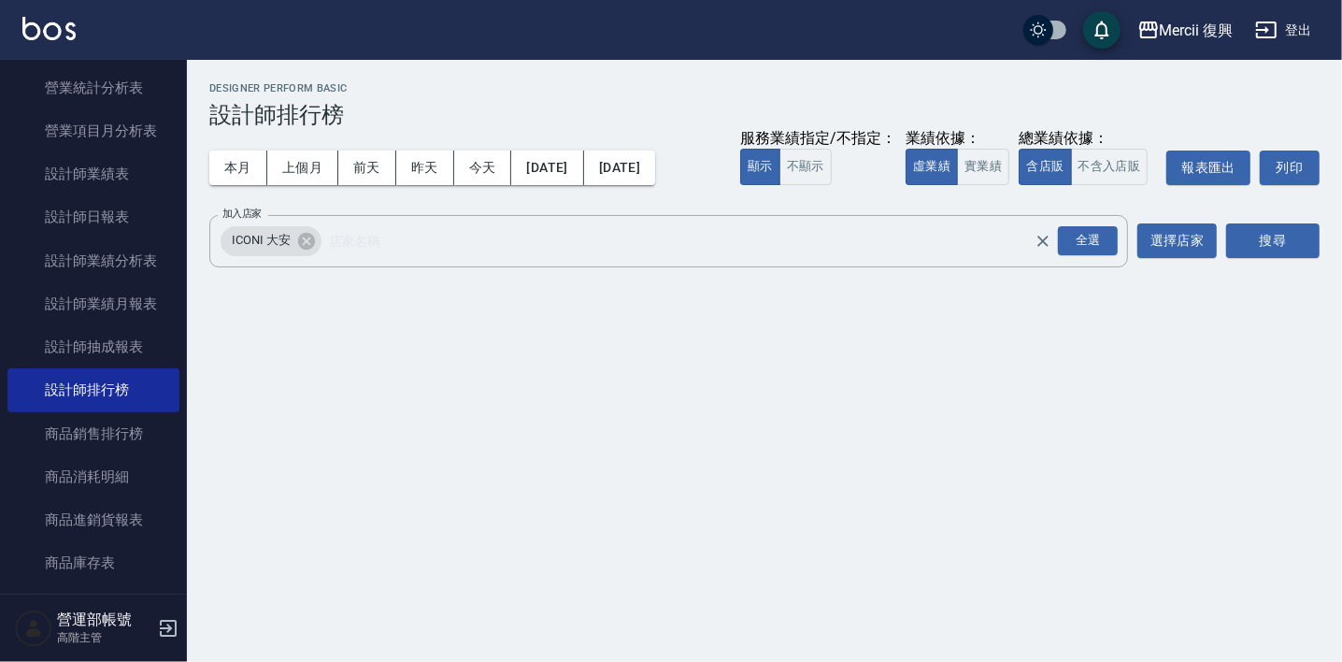
scroll to position [753, 0]
click at [1281, 238] on button "搜尋" at bounding box center [1272, 240] width 93 height 35
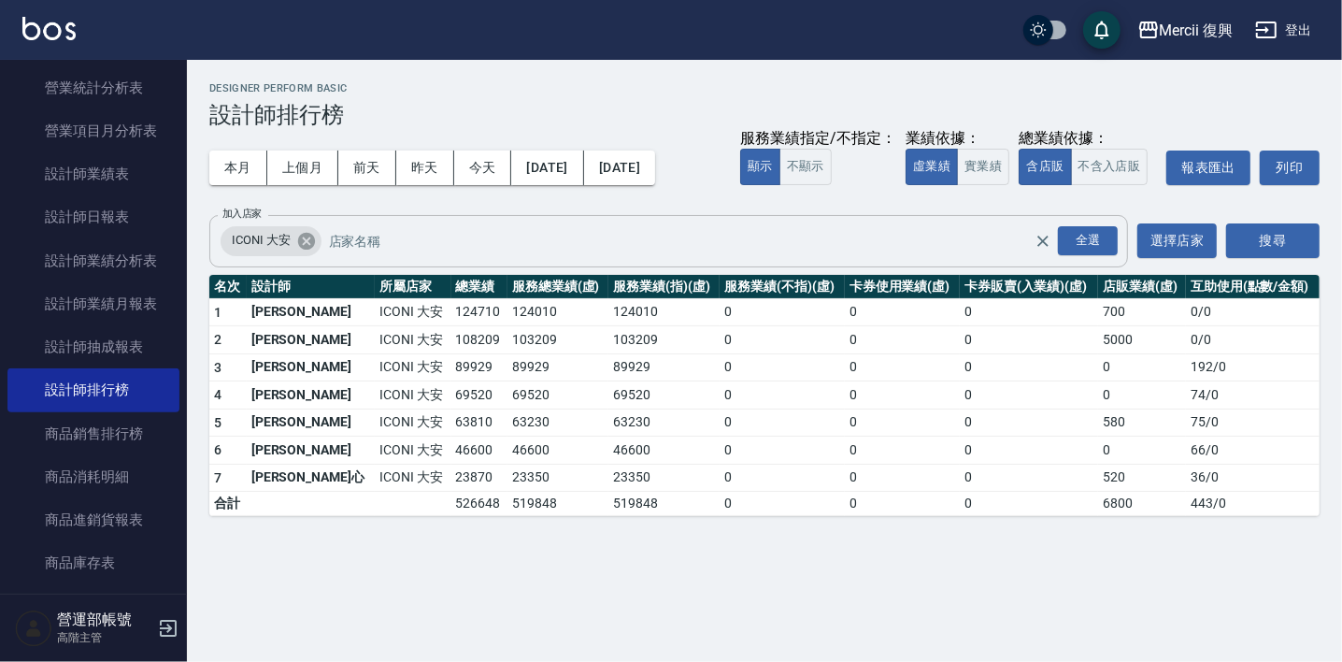
click at [298, 238] on icon at bounding box center [305, 240] width 17 height 17
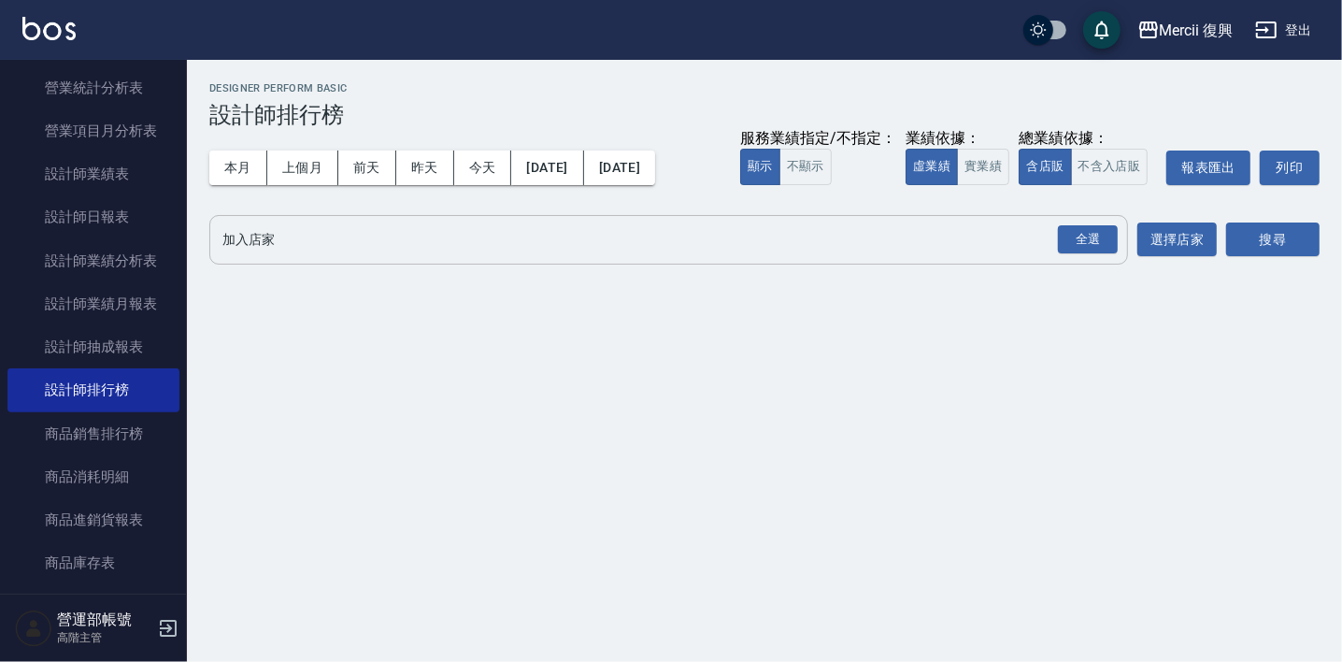
click at [307, 240] on input "加入店家" at bounding box center [655, 239] width 874 height 33
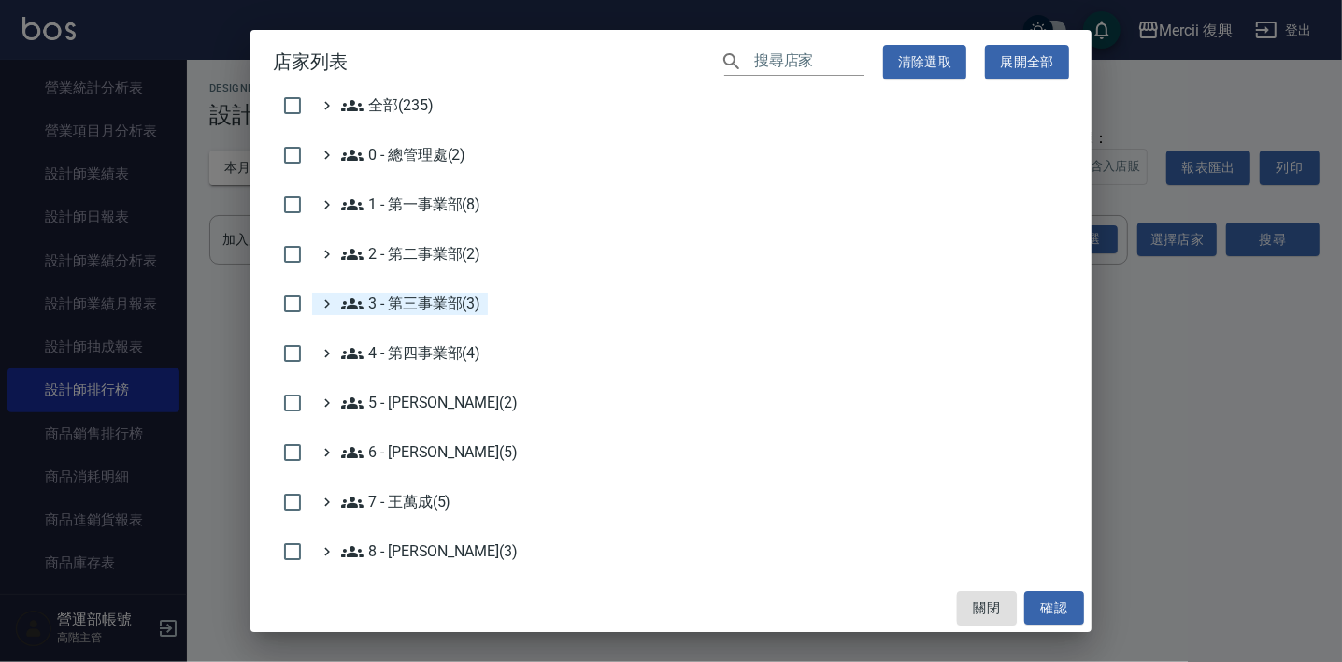
click at [437, 302] on 第三事業部\(3\) "3 - 第三事業部(3)" at bounding box center [410, 303] width 139 height 22
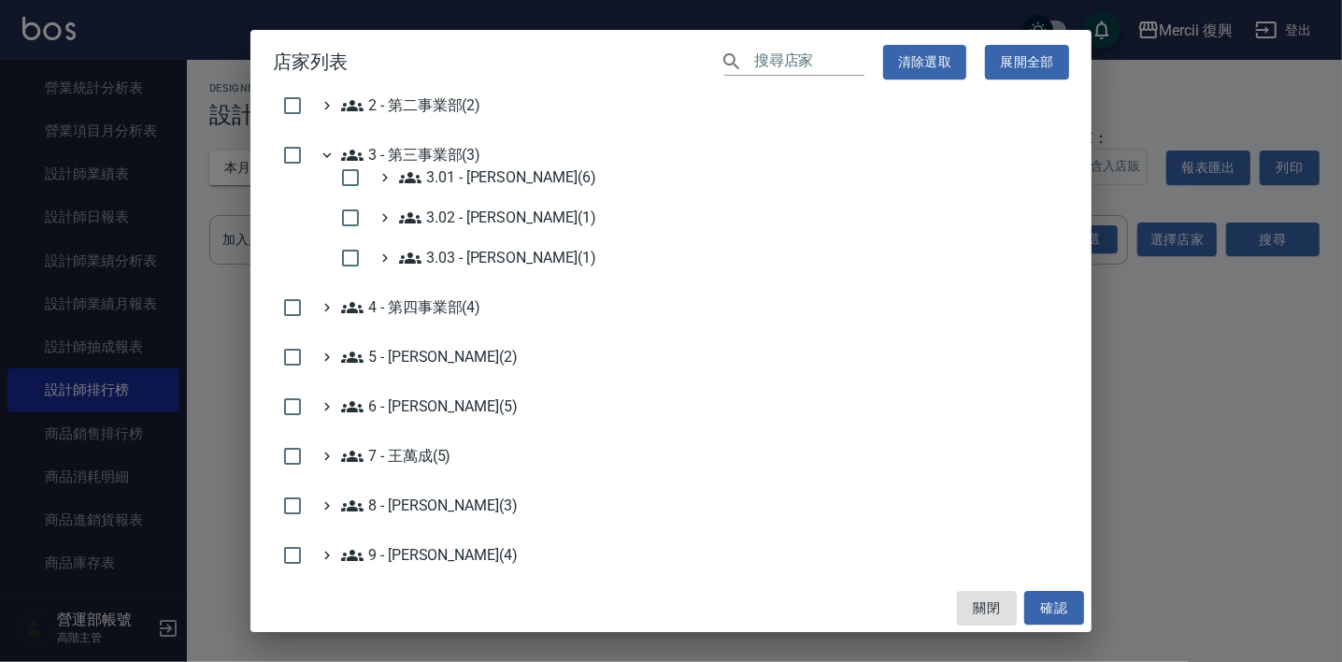
scroll to position [0, 0]
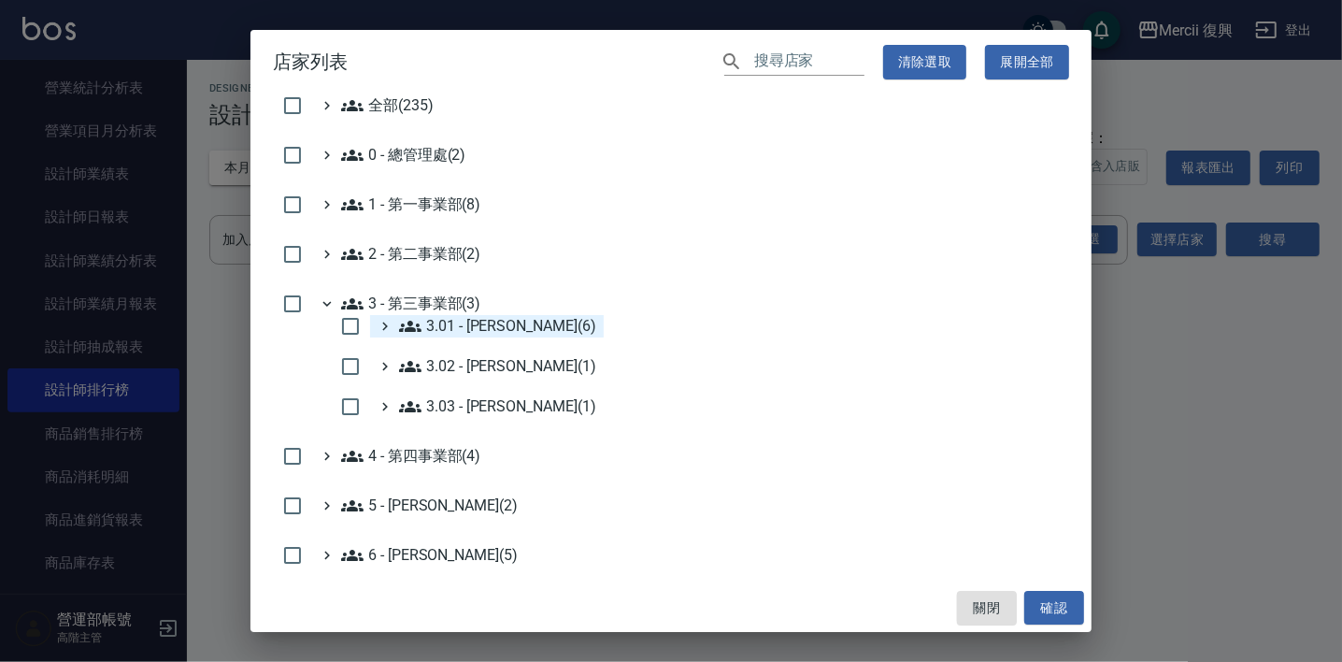
click at [508, 321] on 蔡承翰\(6\) "3.01 - 蔡承翰(6)" at bounding box center [497, 326] width 197 height 22
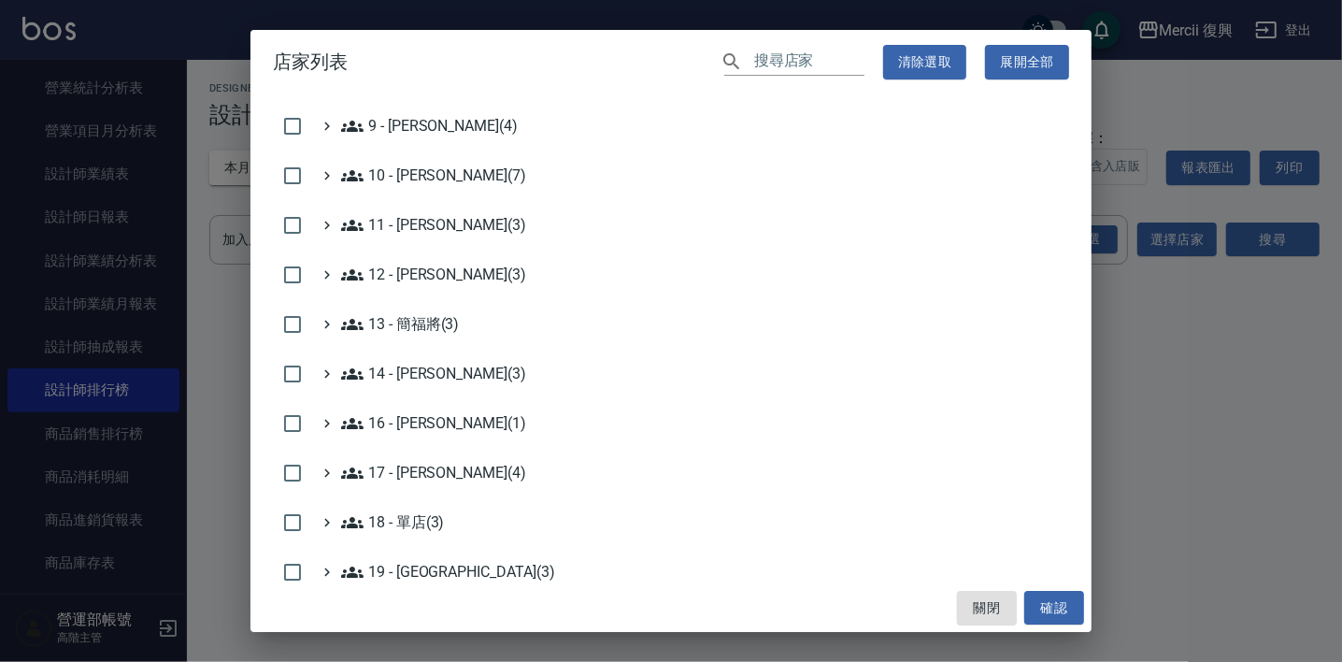
scroll to position [743, 0]
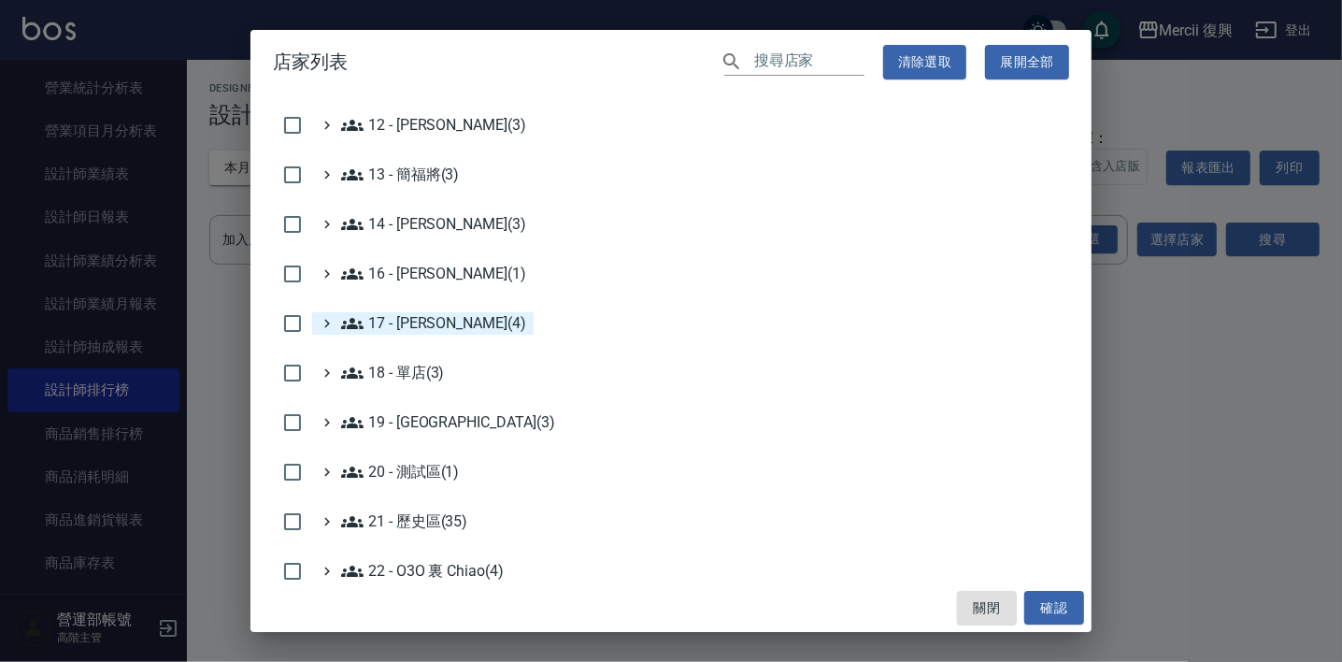
click at [422, 318] on 顏鵬原\(4\) "17 - [PERSON_NAME](4)" at bounding box center [433, 323] width 185 height 22
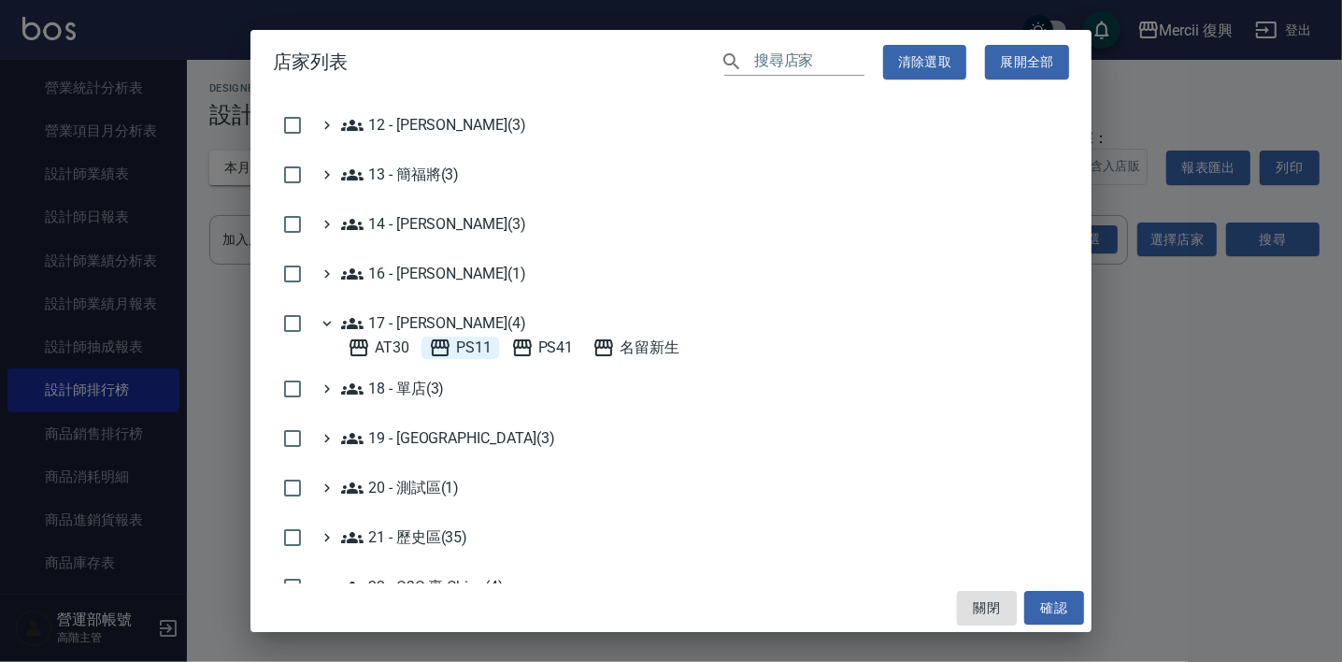
click at [468, 345] on span "PS11" at bounding box center [460, 347] width 63 height 22
click at [1061, 596] on button "確認" at bounding box center [1054, 608] width 60 height 35
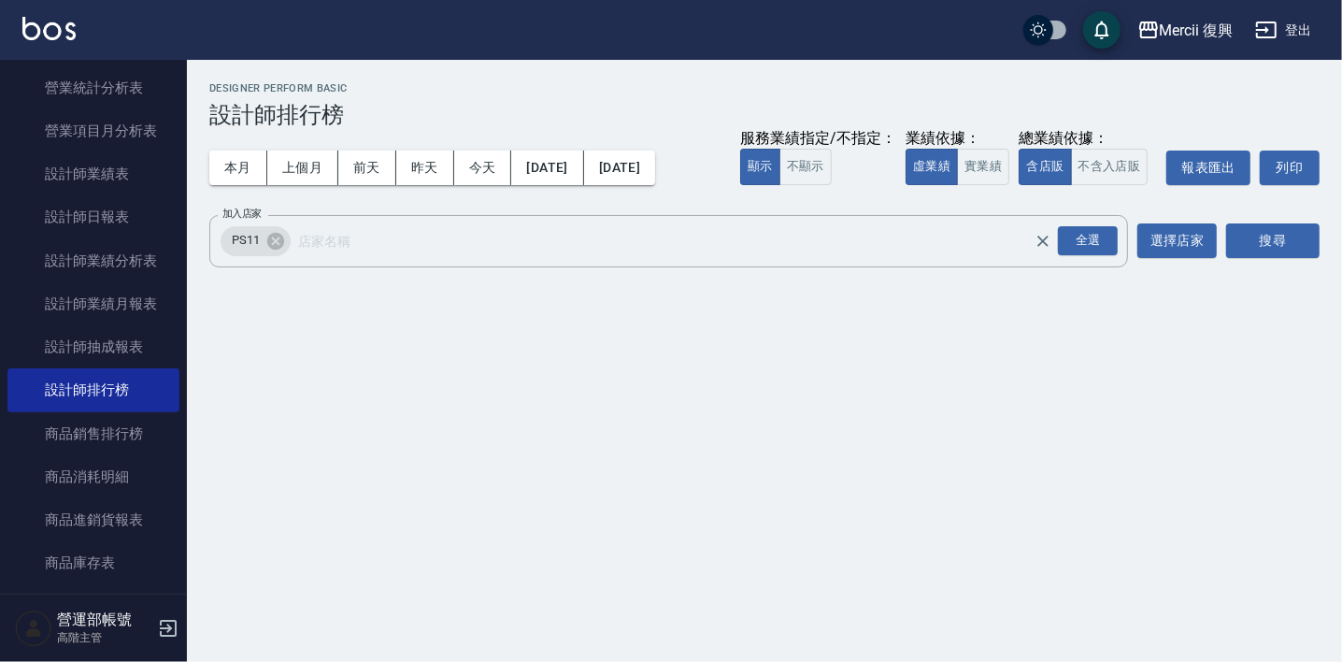
scroll to position [28, 0]
click at [1276, 240] on button "搜尋" at bounding box center [1272, 240] width 93 height 35
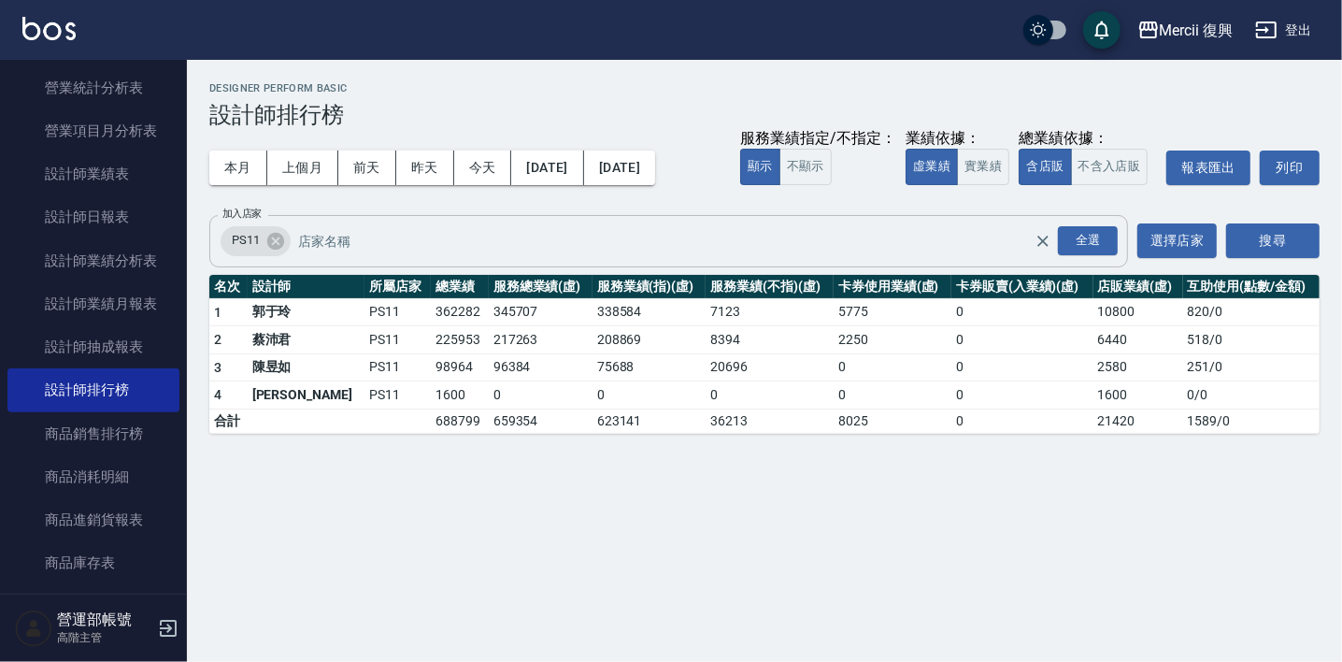
click at [451, 240] on input "加入店家" at bounding box center [680, 240] width 775 height 33
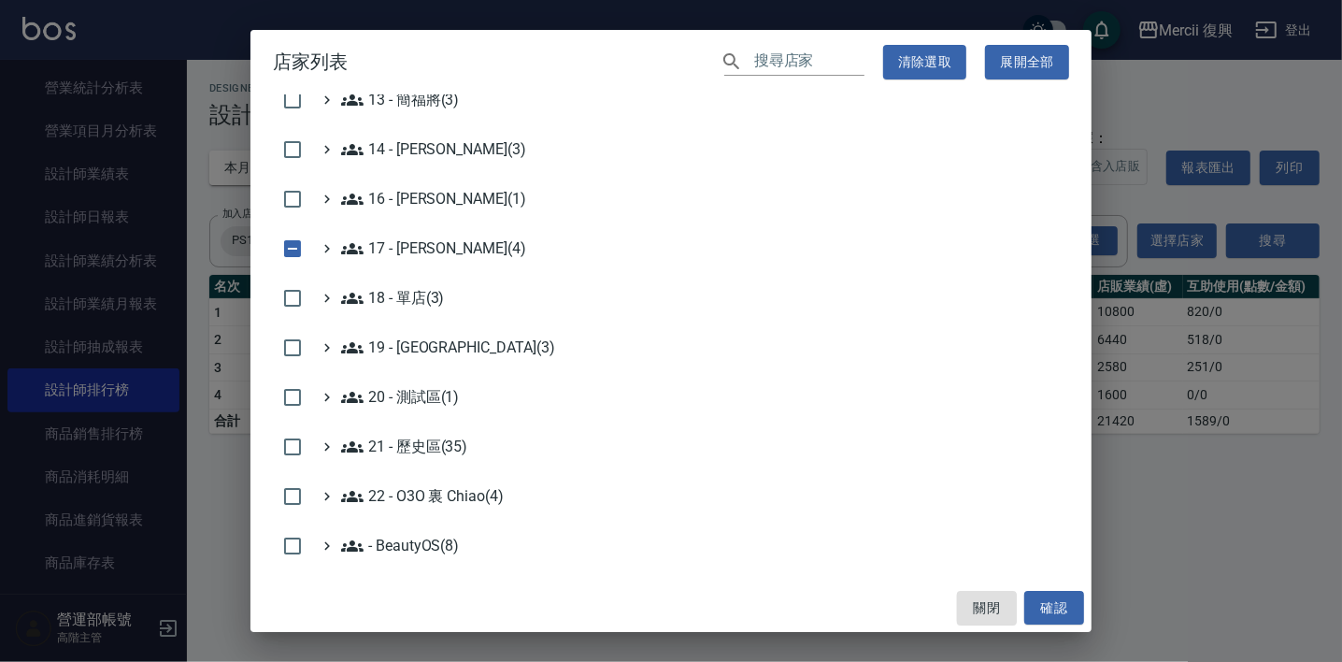
scroll to position [549, 0]
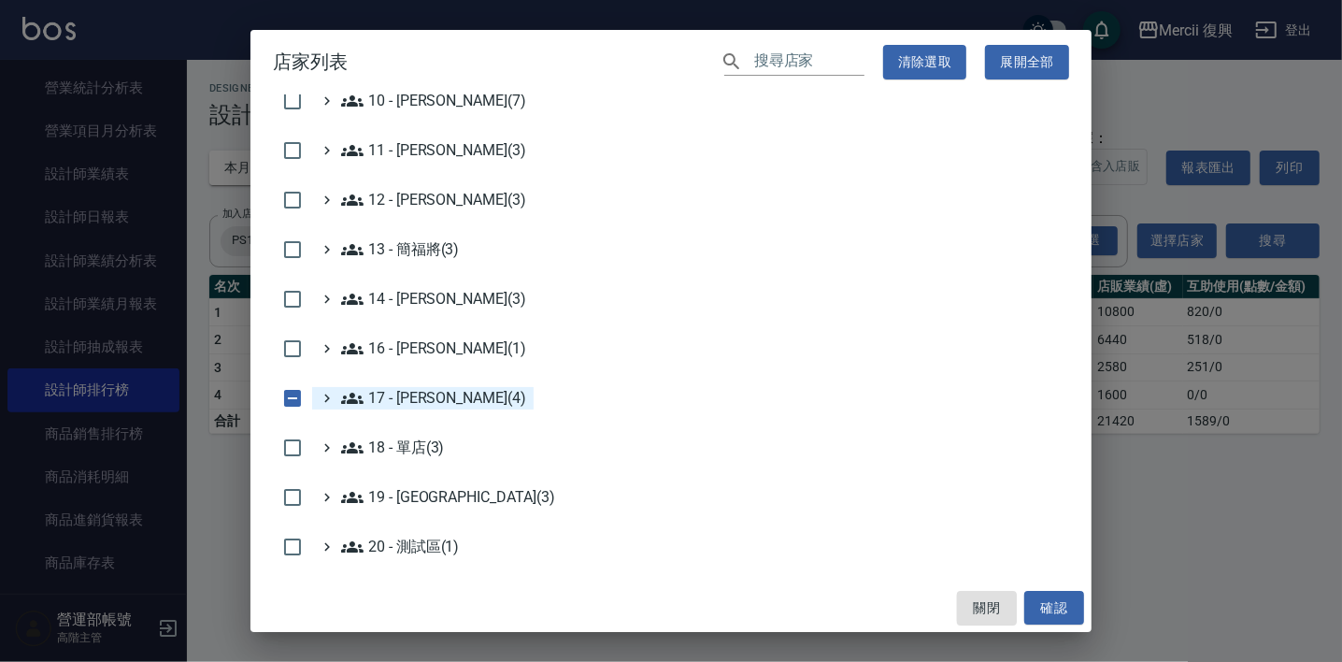
click at [425, 396] on 顏鵬原\(4\) "17 - [PERSON_NAME](4)" at bounding box center [433, 398] width 185 height 22
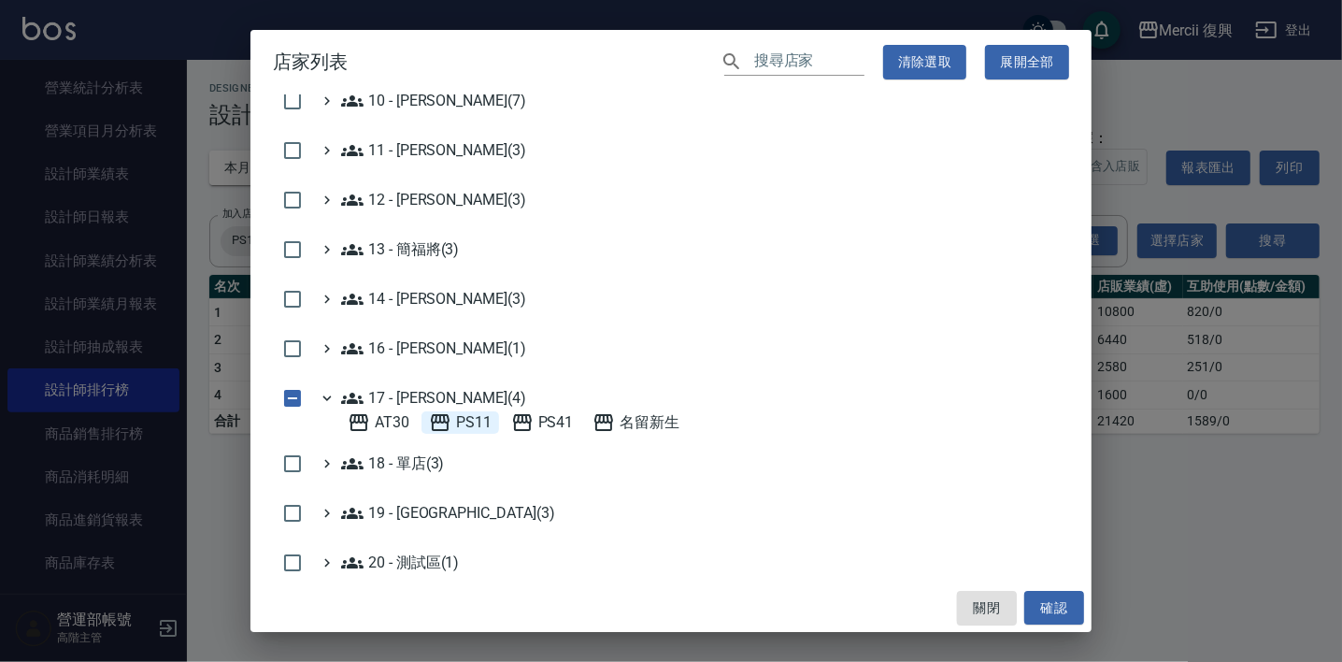
click at [452, 416] on span "PS11" at bounding box center [460, 422] width 63 height 22
click at [649, 421] on span "名留新生" at bounding box center [635, 422] width 87 height 22
click at [1047, 600] on button "確認" at bounding box center [1054, 608] width 60 height 35
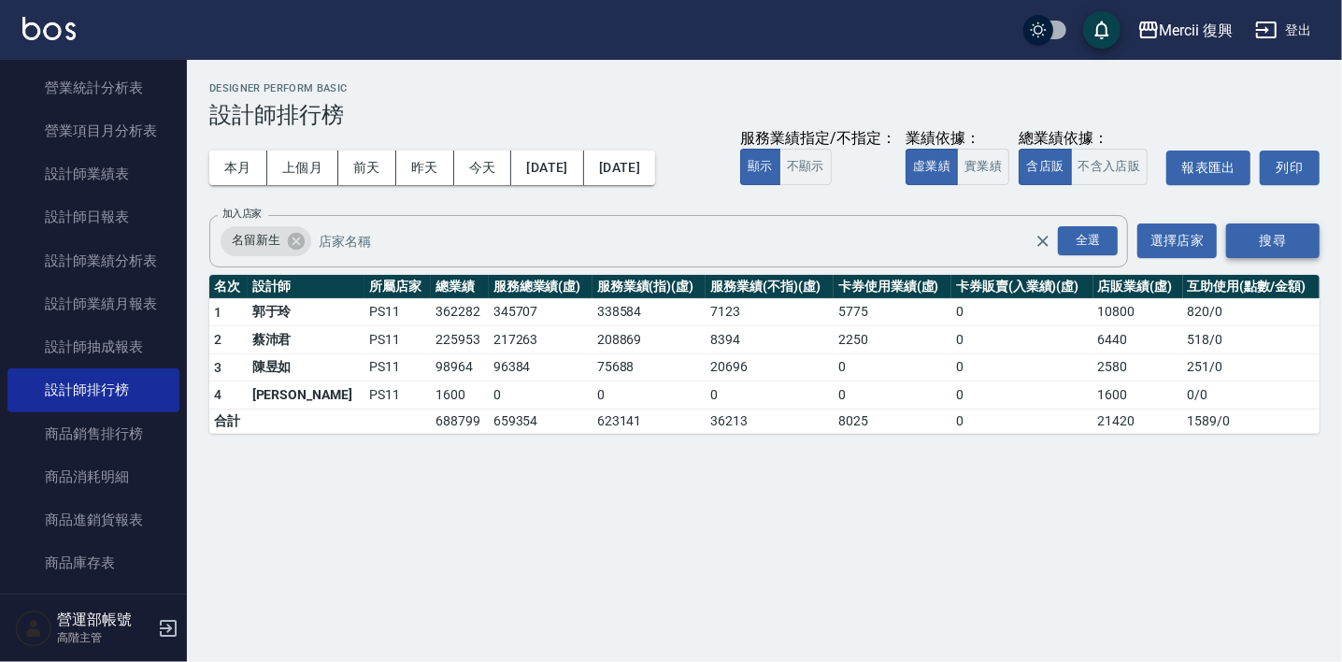
click at [1275, 238] on button "搜尋" at bounding box center [1272, 240] width 93 height 35
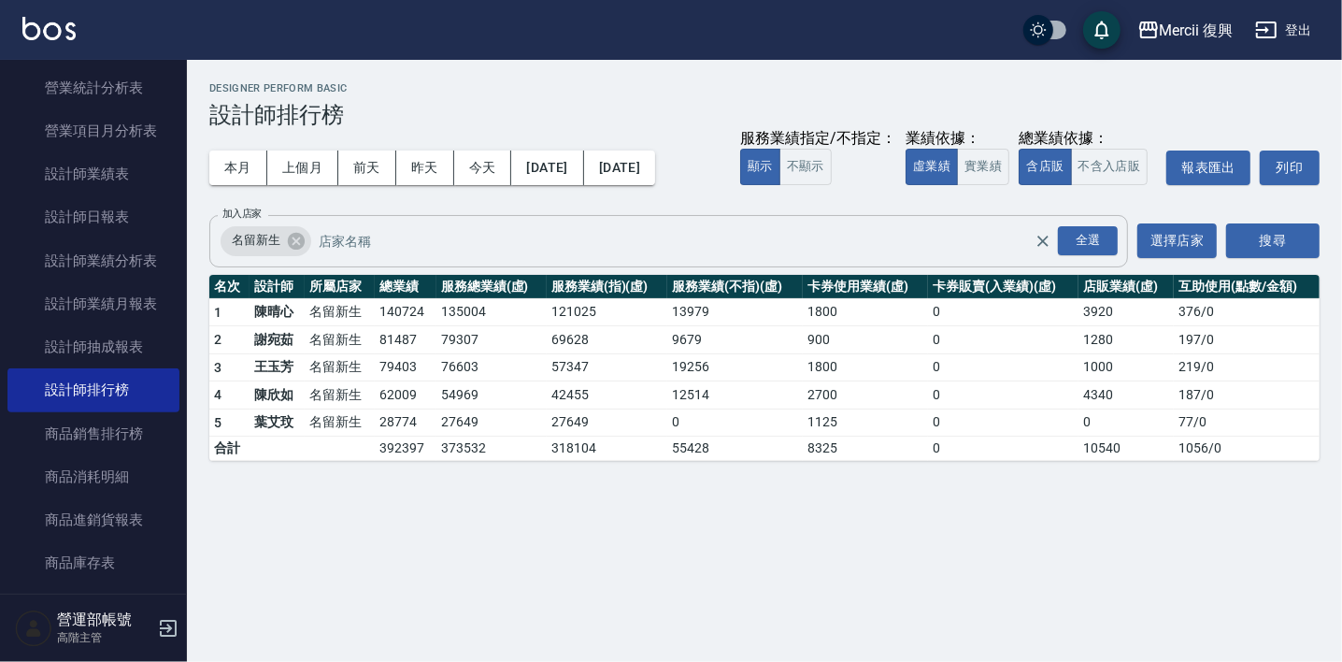
click at [363, 244] on input "加入店家" at bounding box center [691, 240] width 754 height 33
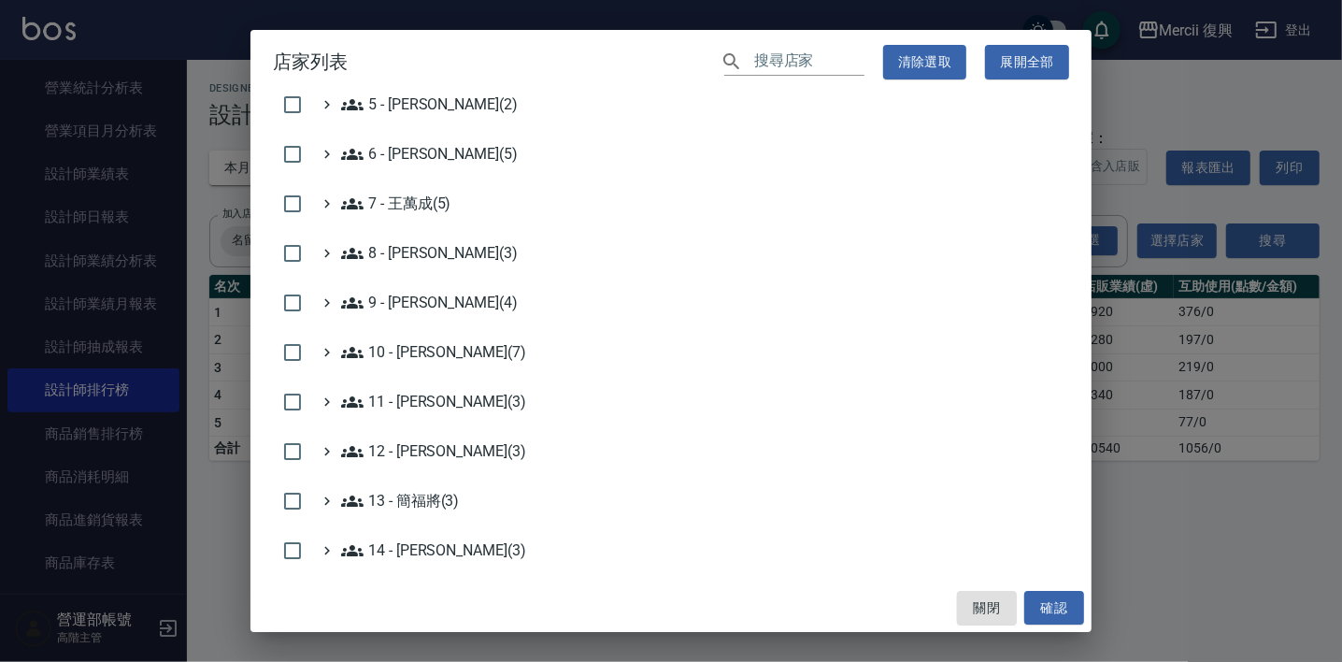
scroll to position [597, 0]
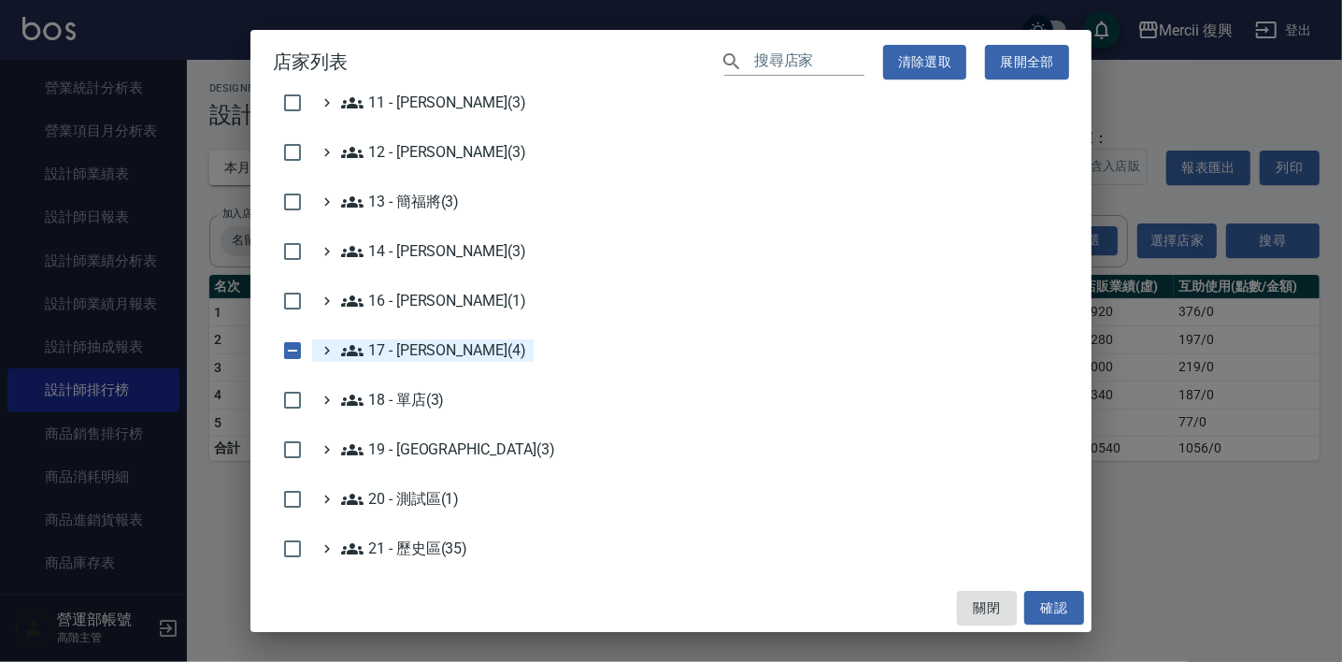
click at [415, 346] on 顏鵬原\(4\) "17 - [PERSON_NAME](4)" at bounding box center [433, 350] width 185 height 22
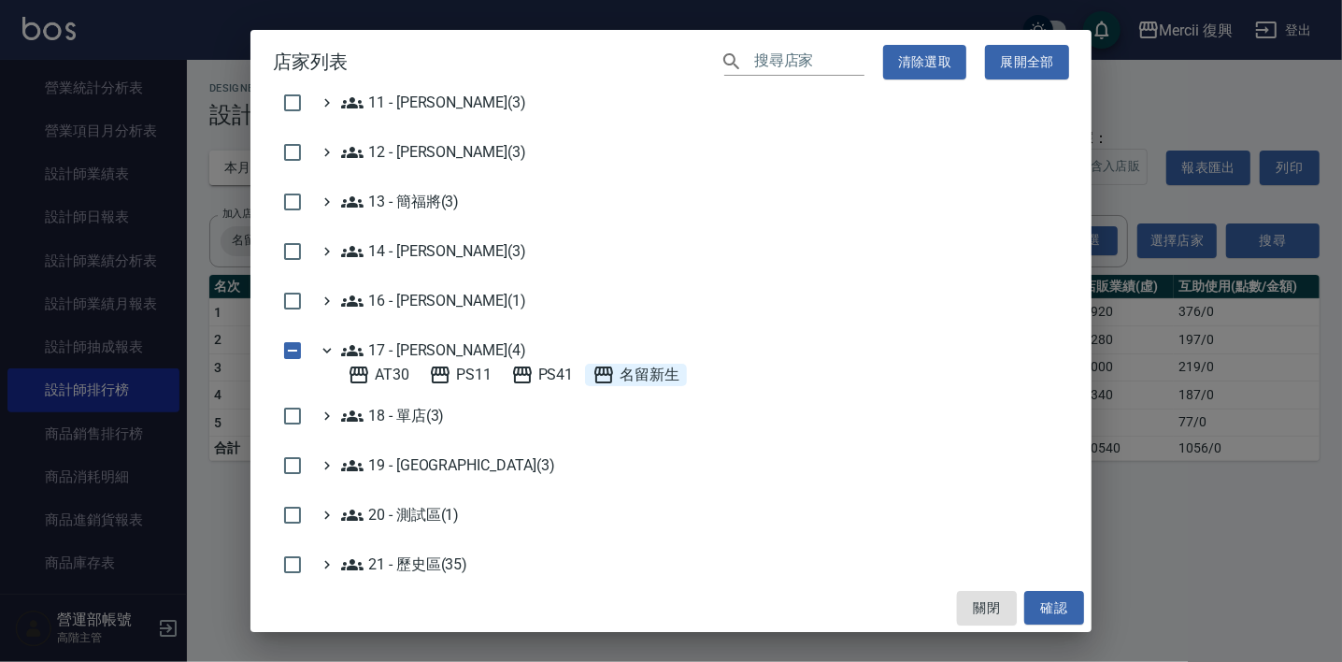
click at [637, 367] on span "名留新生" at bounding box center [635, 374] width 87 height 22
click at [389, 370] on span "AT30" at bounding box center [379, 374] width 62 height 22
drag, startPoint x: 1046, startPoint y: 607, endPoint x: 1033, endPoint y: 599, distance: 14.8
click at [1046, 605] on button "確認" at bounding box center [1054, 608] width 60 height 35
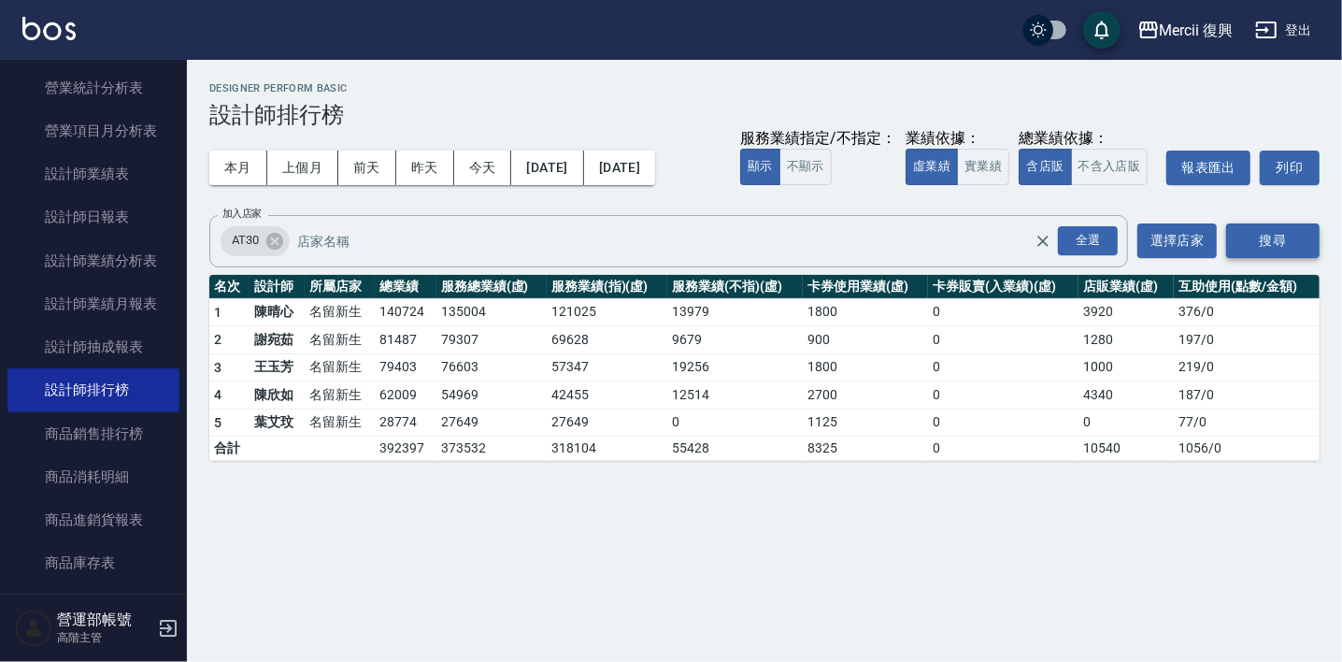
click at [1277, 245] on button "搜尋" at bounding box center [1272, 240] width 93 height 35
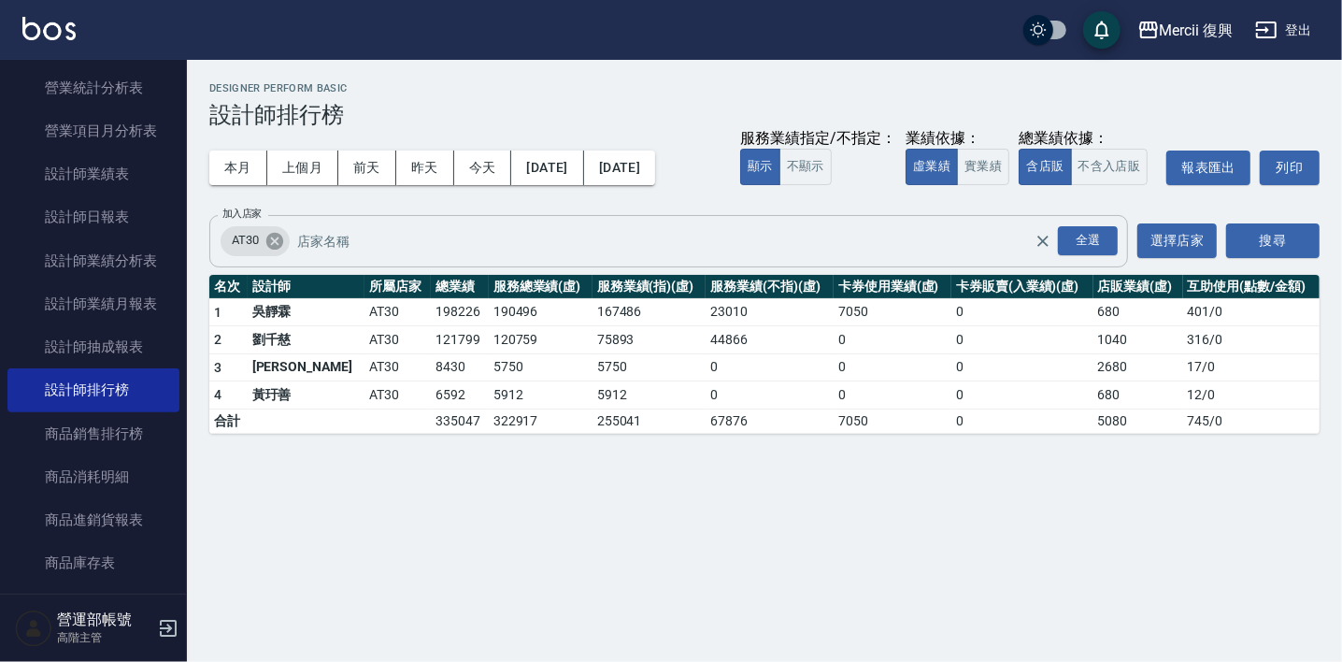
click at [268, 238] on icon at bounding box center [274, 240] width 17 height 17
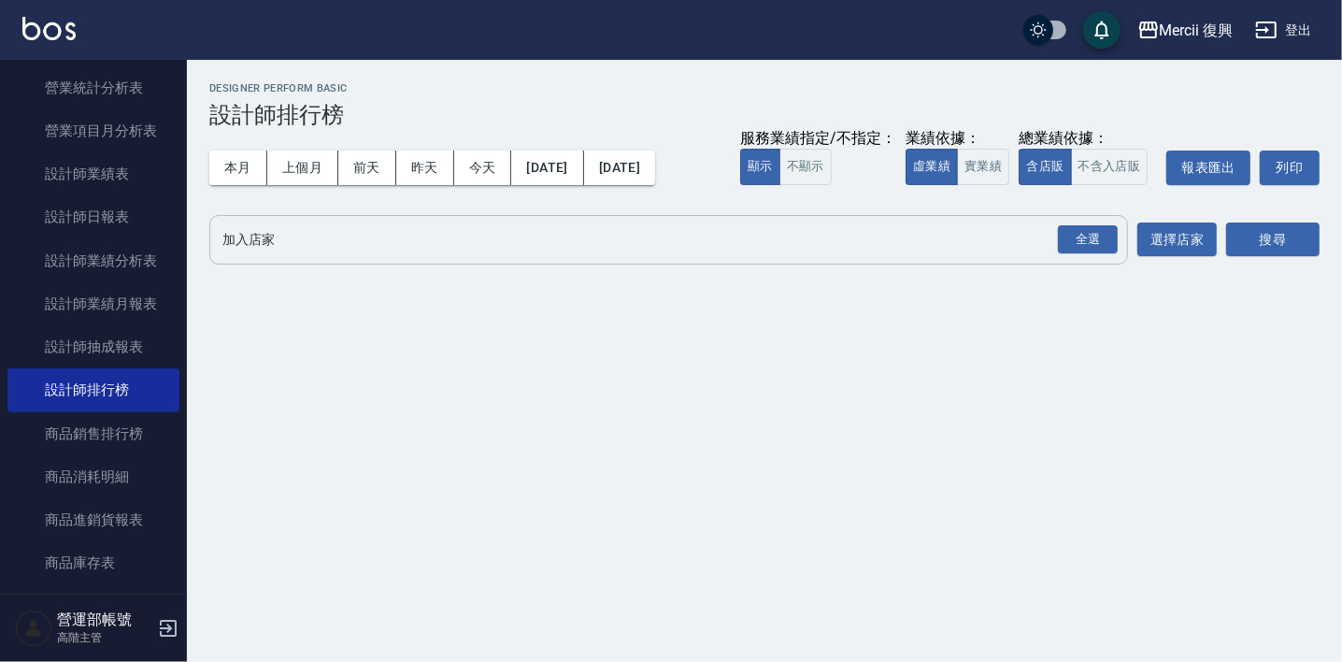
click at [323, 243] on input "加入店家" at bounding box center [655, 239] width 874 height 33
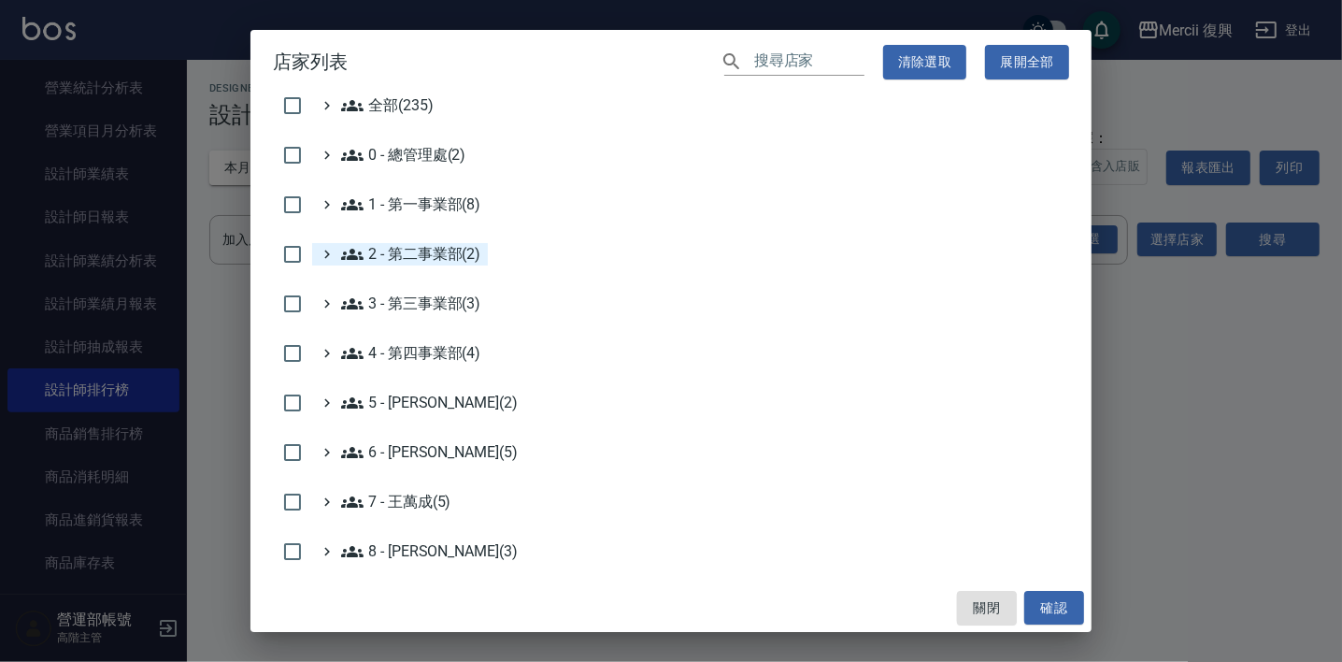
click at [435, 246] on 第二事業部\(2\) "2 - 第二事業部(2)" at bounding box center [410, 254] width 139 height 22
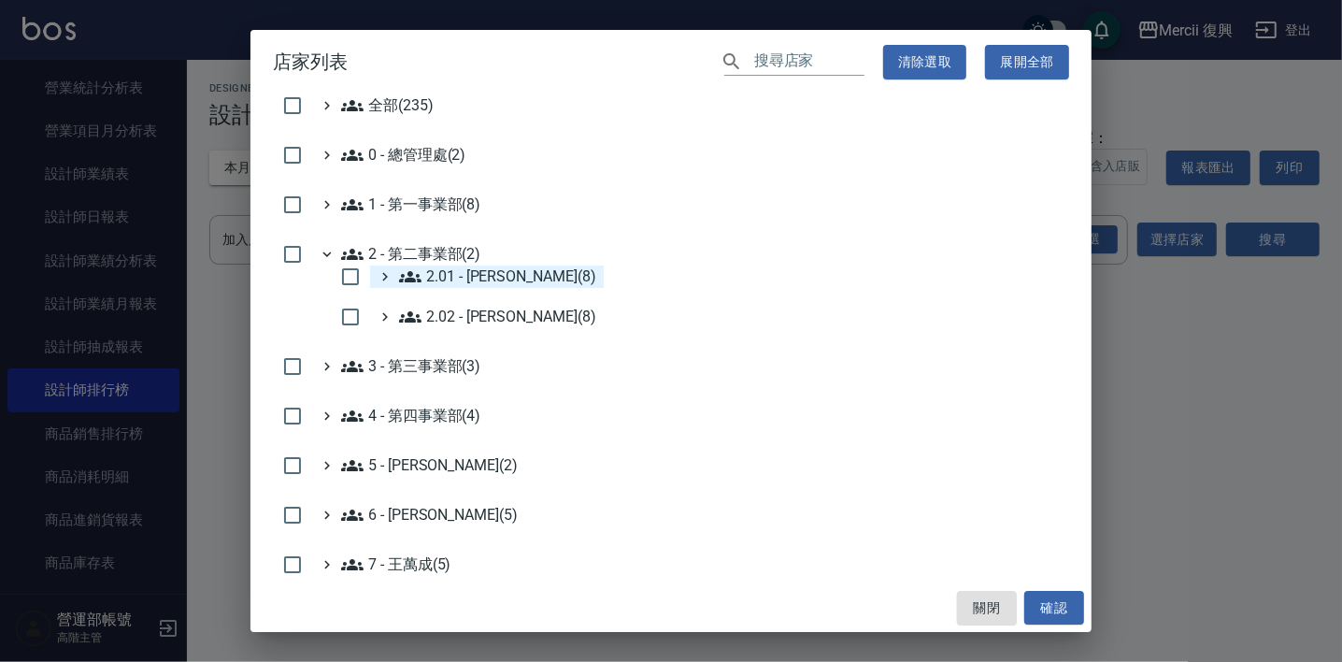
click at [489, 275] on 李思敏\(8\) "2.01 - 李思敏(8)" at bounding box center [497, 276] width 197 height 22
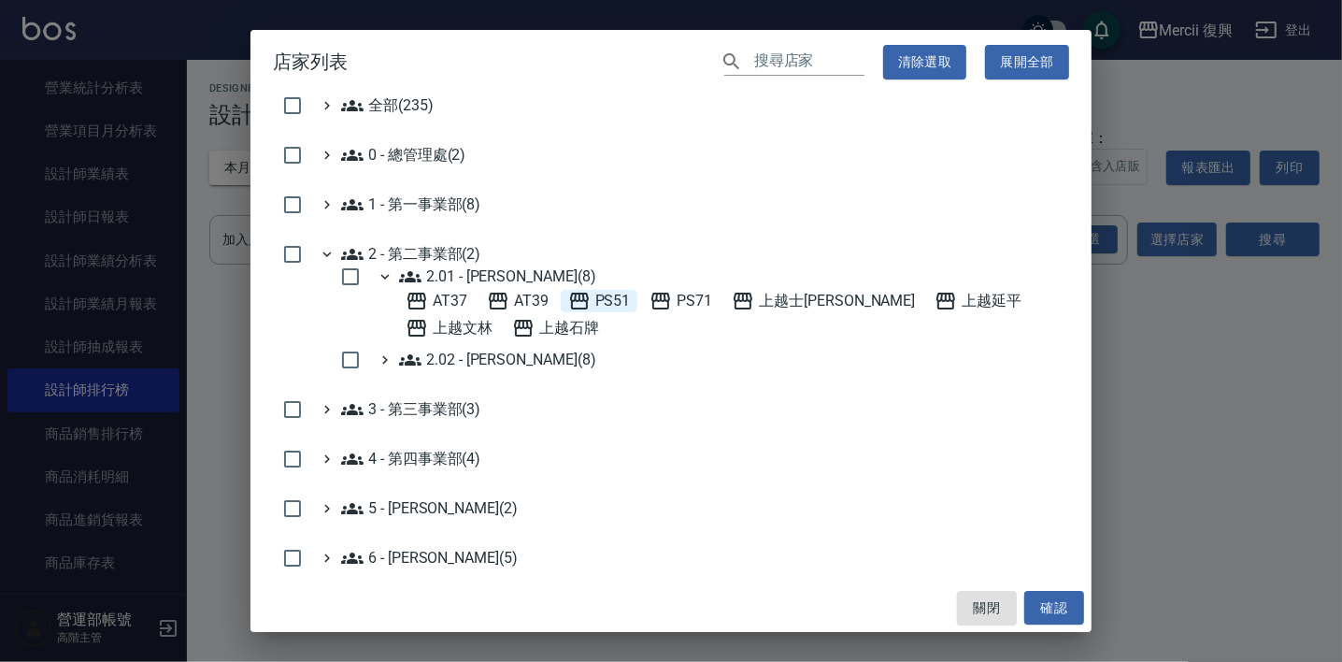
drag, startPoint x: 609, startPoint y: 295, endPoint x: 653, endPoint y: 338, distance: 61.4
click at [609, 295] on span "PS51" at bounding box center [599, 301] width 63 height 22
click at [1045, 600] on button "確認" at bounding box center [1054, 608] width 60 height 35
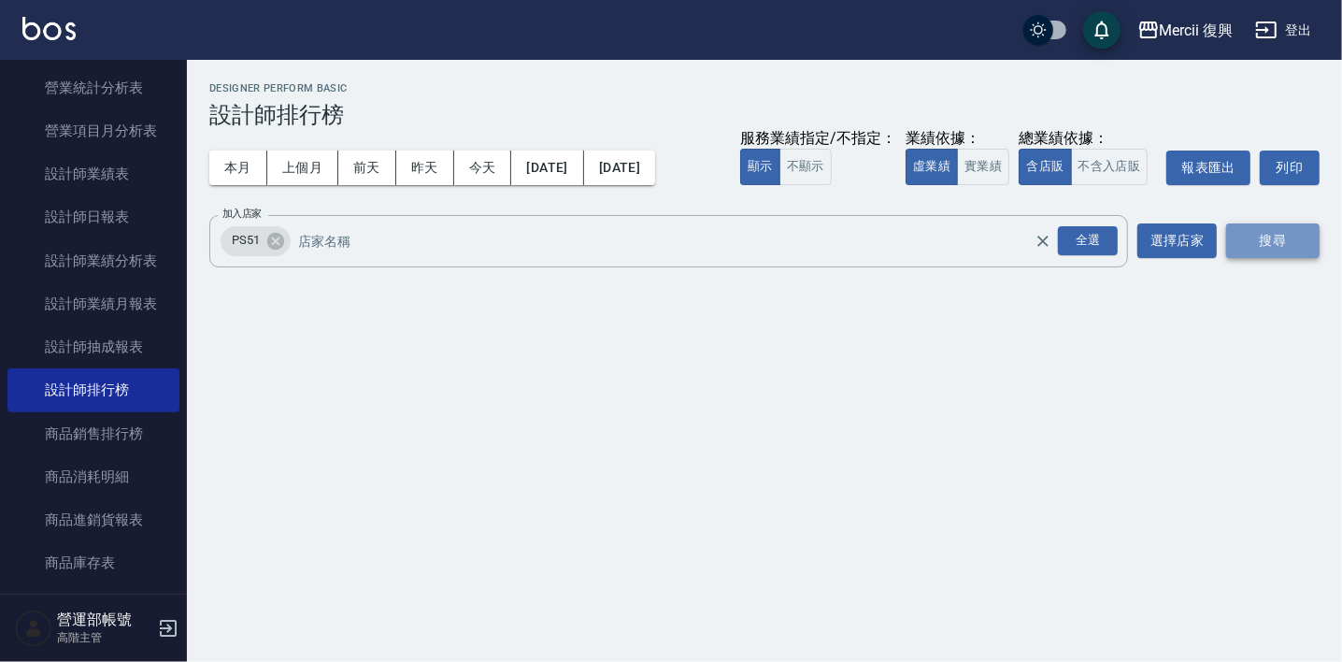
click at [1265, 230] on button "搜尋" at bounding box center [1272, 240] width 93 height 35
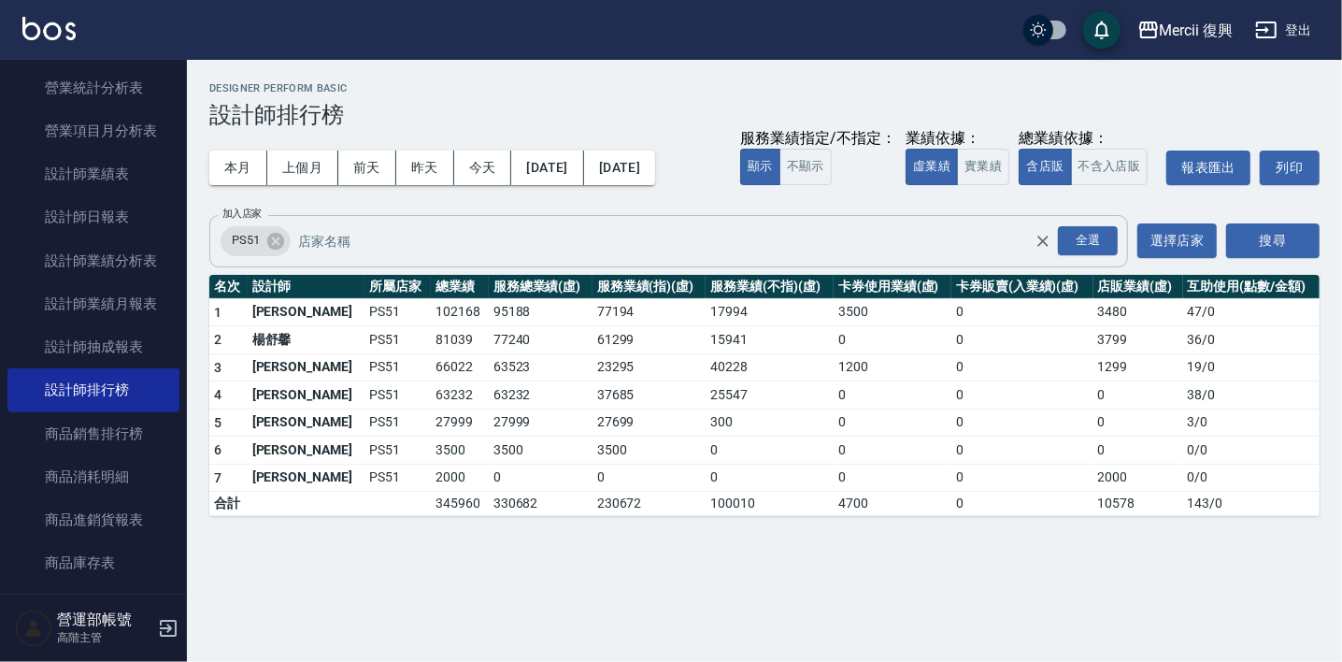
click at [331, 243] on input "加入店家" at bounding box center [680, 240] width 775 height 33
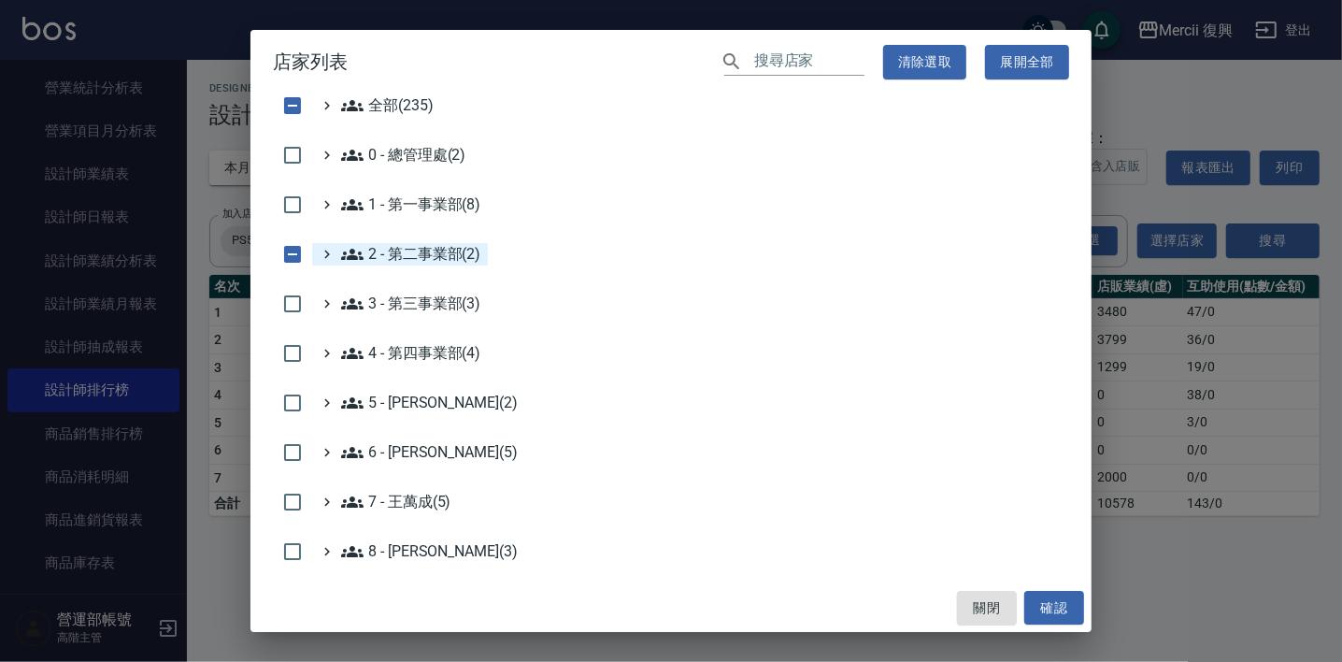
click at [438, 254] on 第二事業部\(2\) "2 - 第二事業部(2)" at bounding box center [410, 254] width 139 height 22
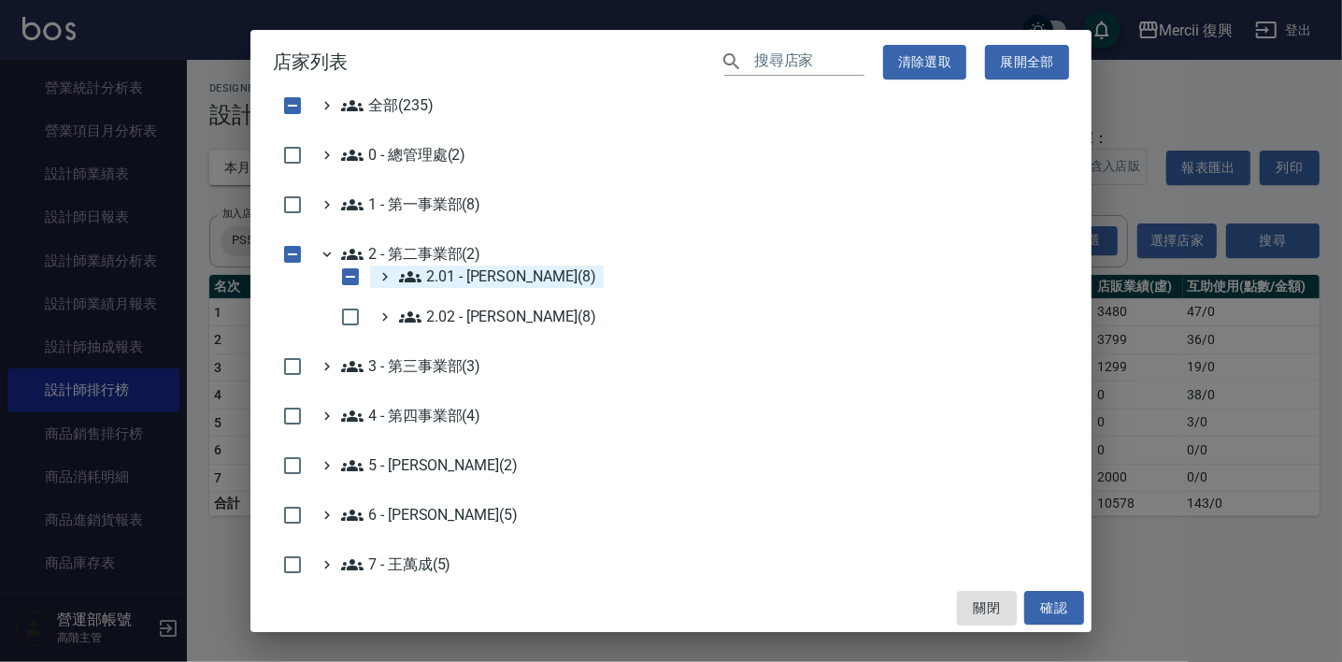
click at [492, 270] on 李思敏\(8\) "2.01 - 李思敏(8)" at bounding box center [497, 276] width 197 height 22
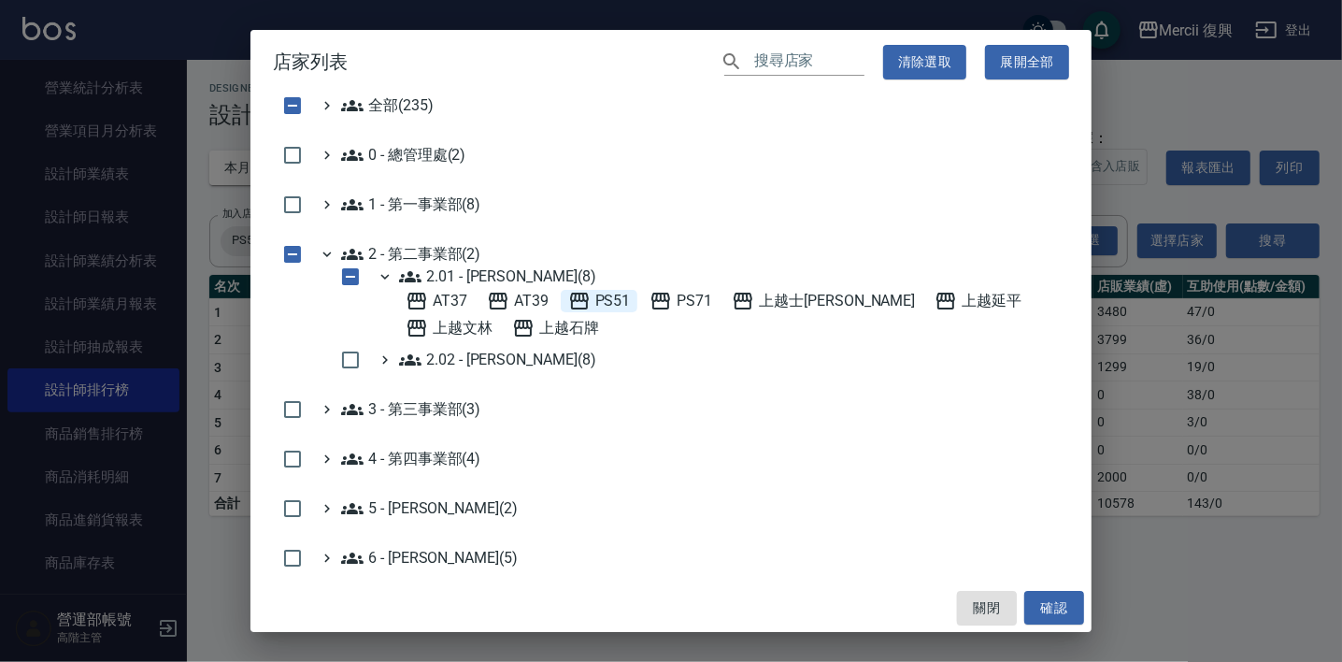
click at [596, 297] on span "PS51" at bounding box center [599, 301] width 63 height 22
click at [780, 296] on span "上越士林" at bounding box center [823, 301] width 183 height 22
click at [1052, 598] on button "確認" at bounding box center [1054, 608] width 60 height 35
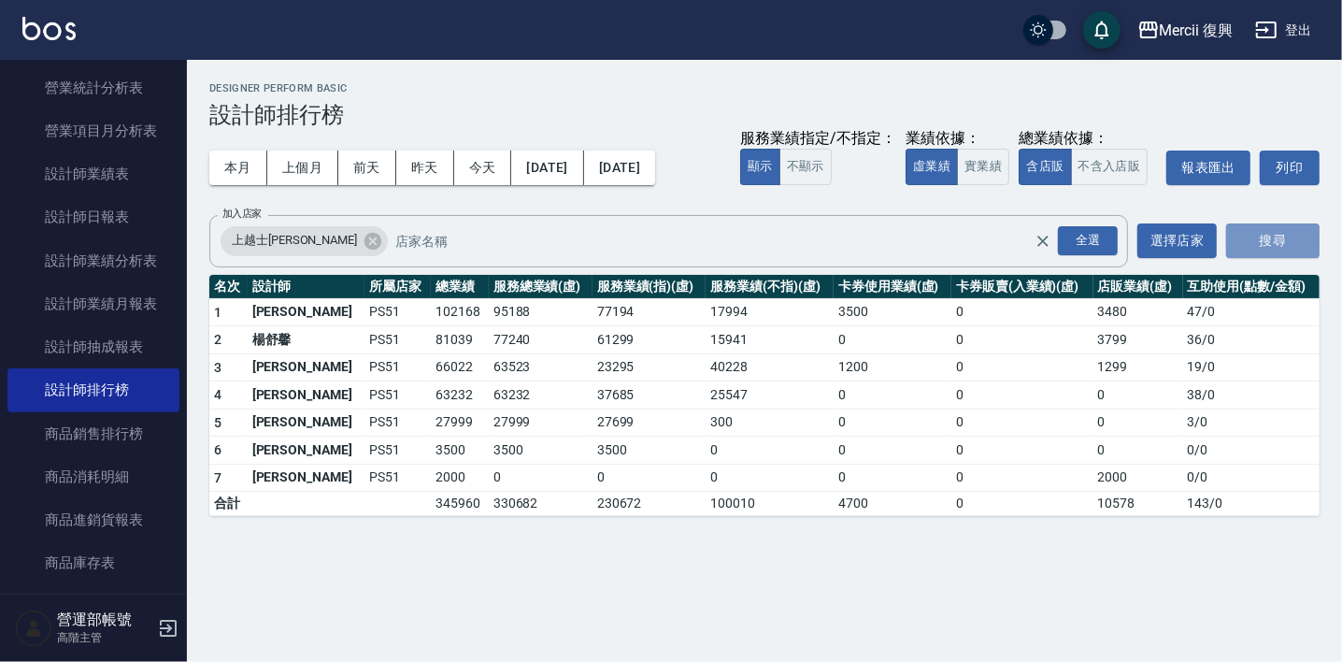
drag, startPoint x: 1302, startPoint y: 231, endPoint x: 1235, endPoint y: 292, distance: 90.6
click at [1302, 232] on button "搜尋" at bounding box center [1272, 240] width 93 height 35
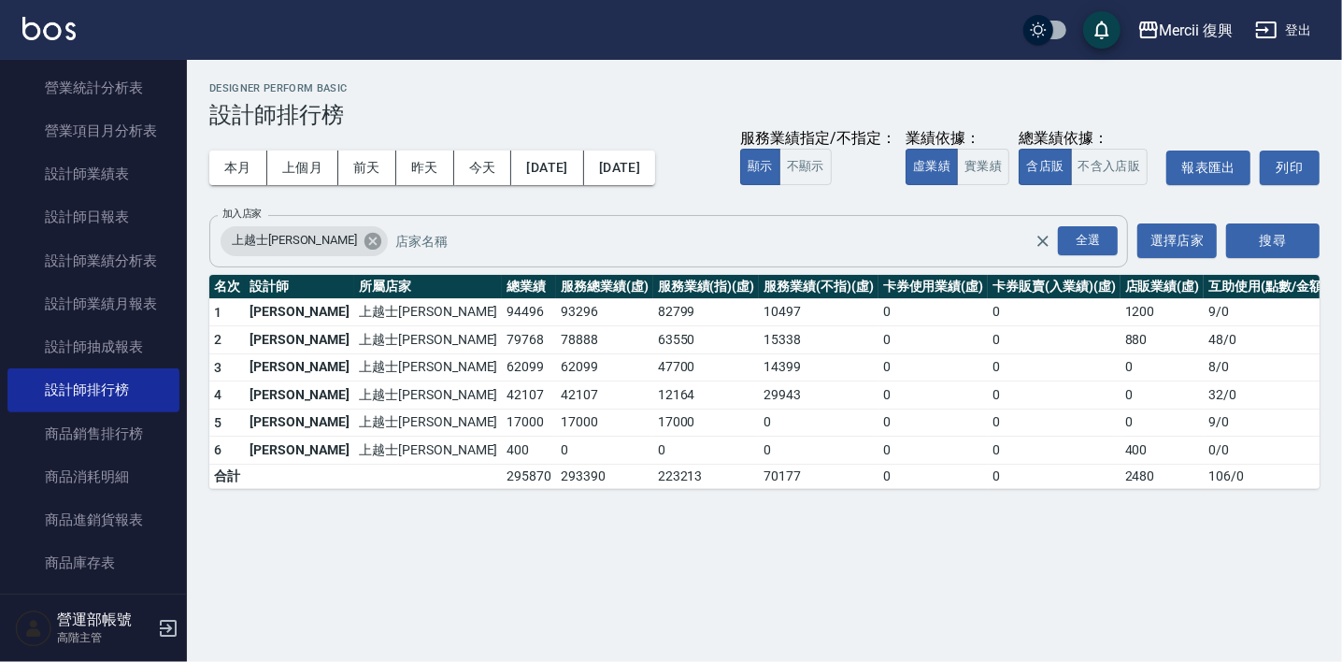
click at [364, 235] on icon at bounding box center [372, 240] width 17 height 17
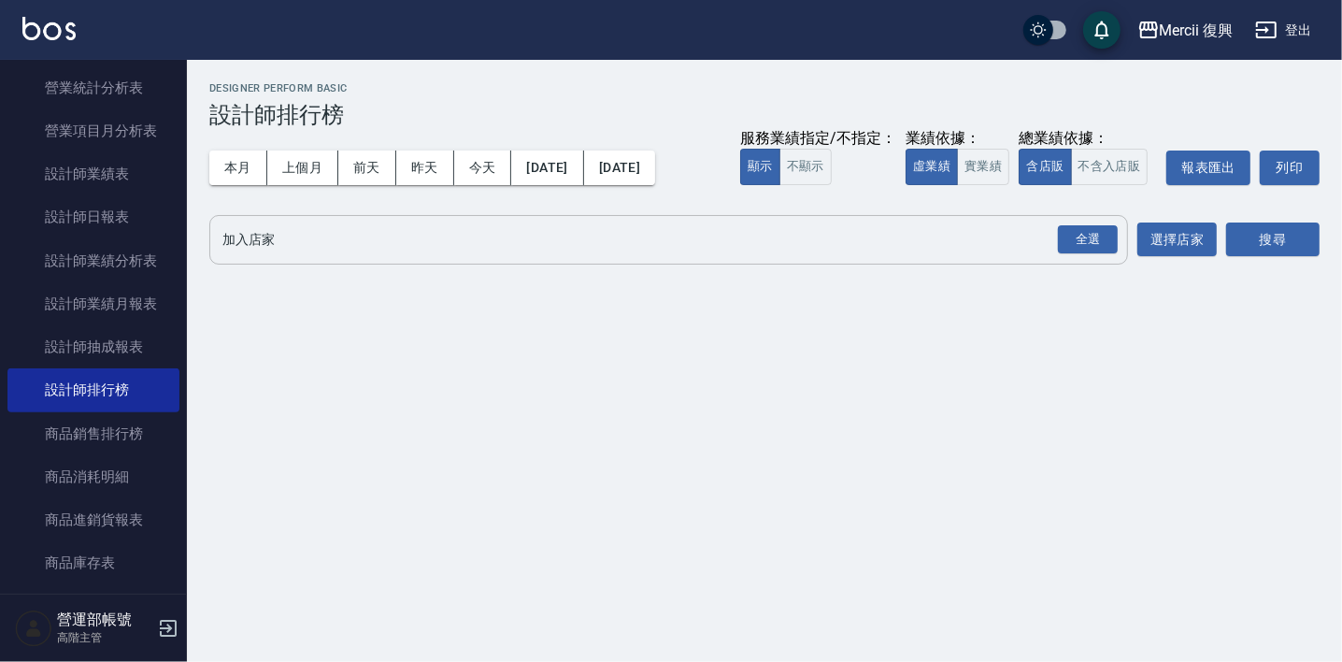
click at [365, 238] on input "加入店家" at bounding box center [655, 239] width 874 height 33
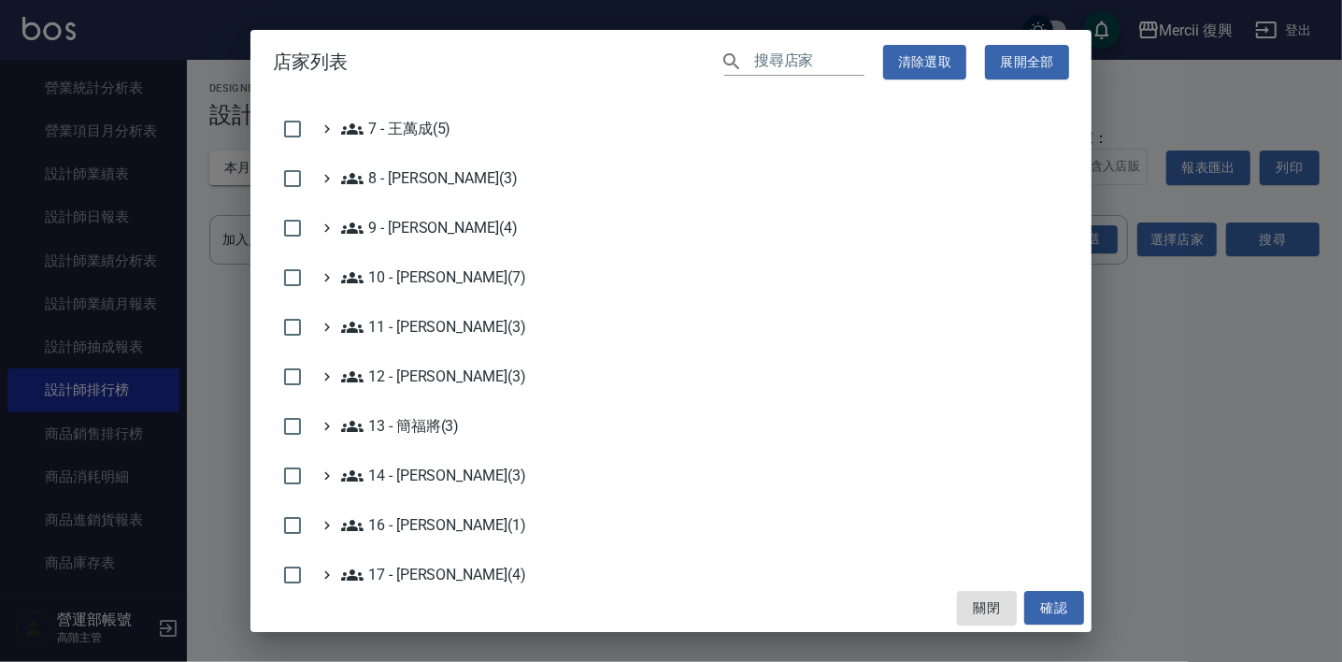
scroll to position [699, 0]
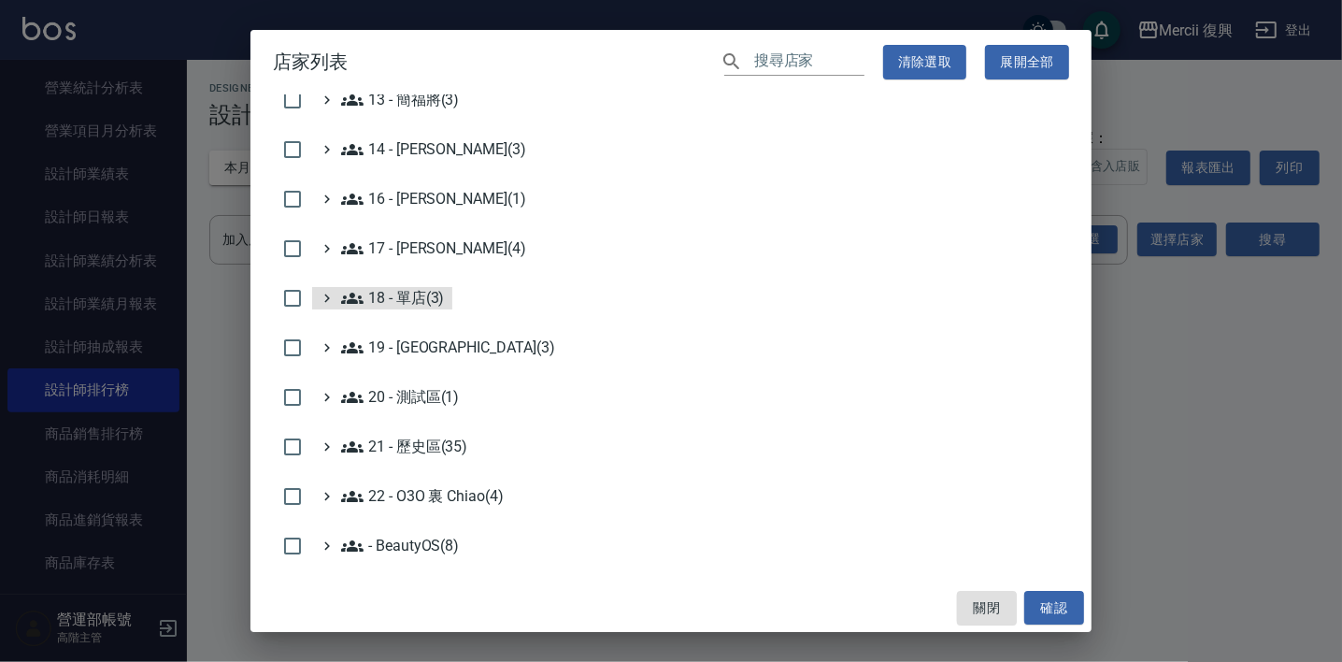
drag, startPoint x: 406, startPoint y: 290, endPoint x: 545, endPoint y: 328, distance: 143.5
click at [406, 290] on 單店\(3\) "18 - 單店(3)" at bounding box center [393, 298] width 104 height 22
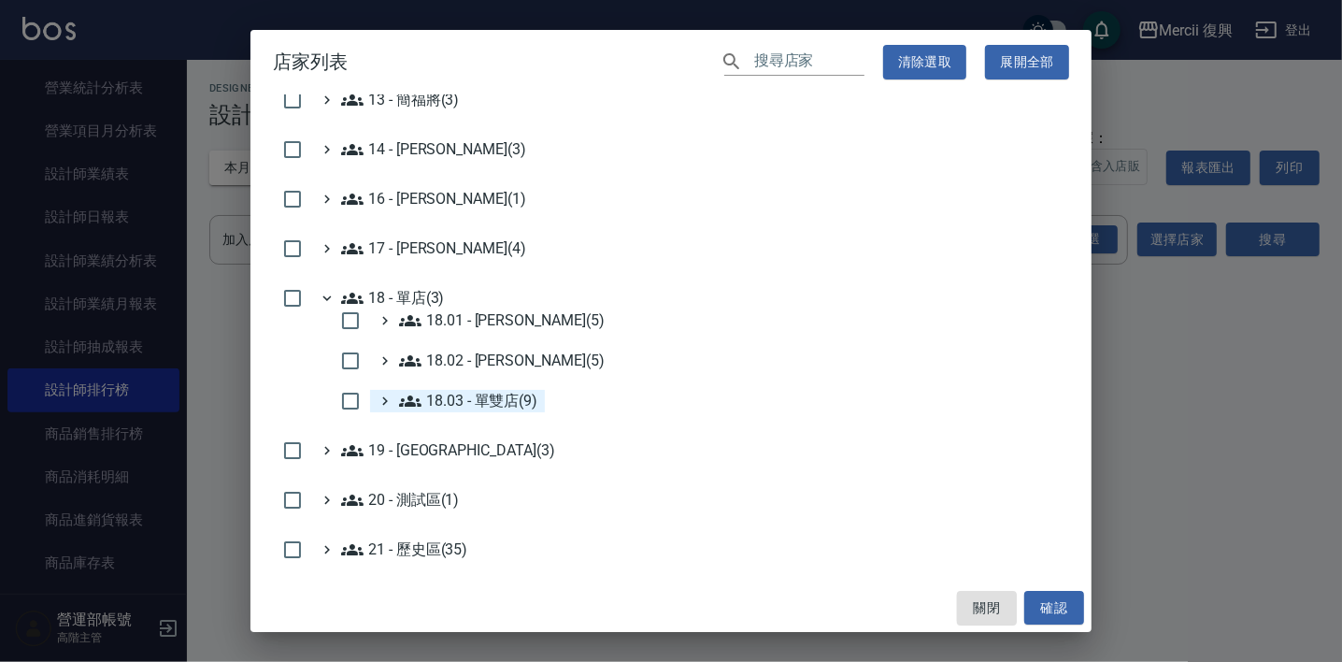
click at [491, 391] on 單雙店\(9\) "18.03 - 單雙店(9)" at bounding box center [468, 401] width 138 height 22
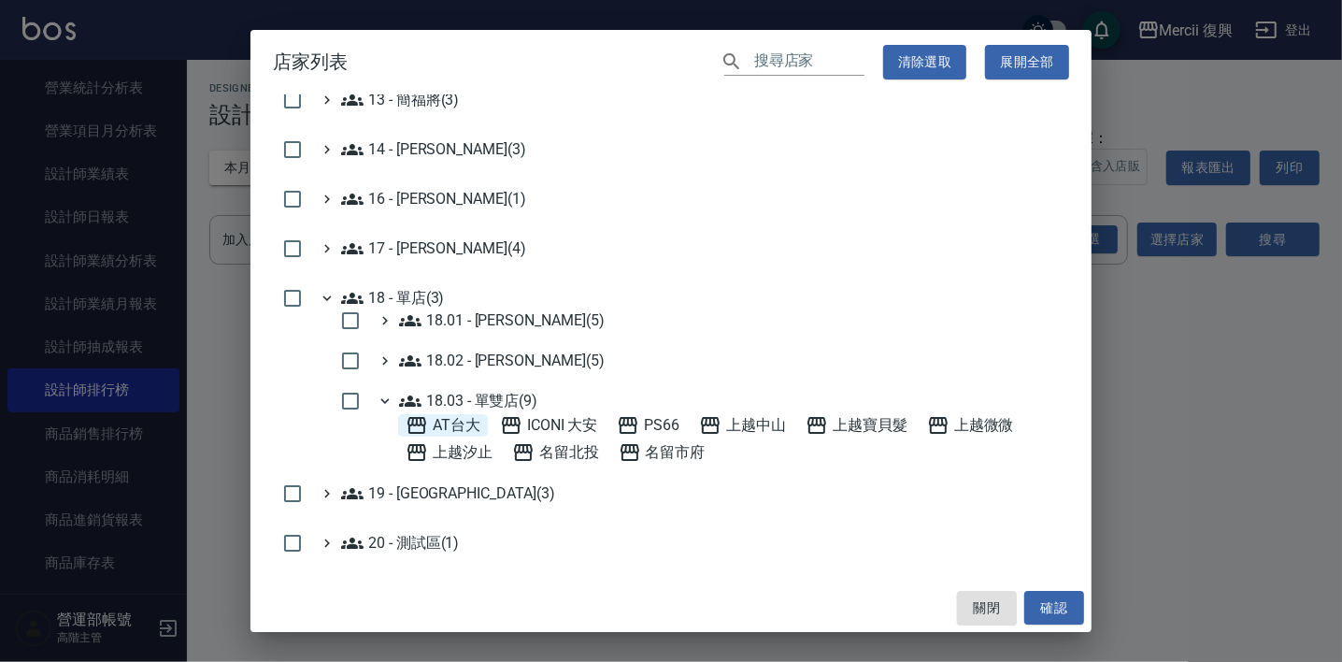
click at [442, 415] on span "AT台大" at bounding box center [443, 425] width 75 height 22
drag, startPoint x: 1044, startPoint y: 601, endPoint x: 1058, endPoint y: 599, distance: 14.1
click at [1048, 601] on button "確認" at bounding box center [1054, 608] width 60 height 35
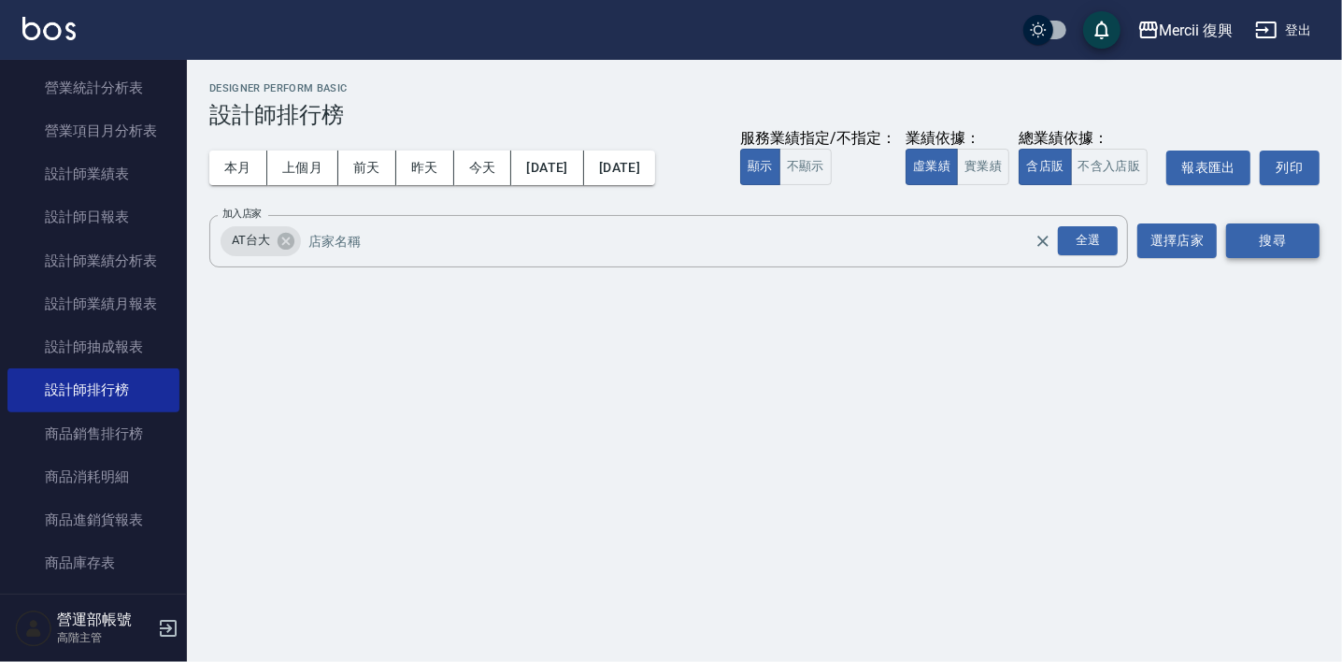
click at [1296, 234] on button "搜尋" at bounding box center [1272, 240] width 93 height 35
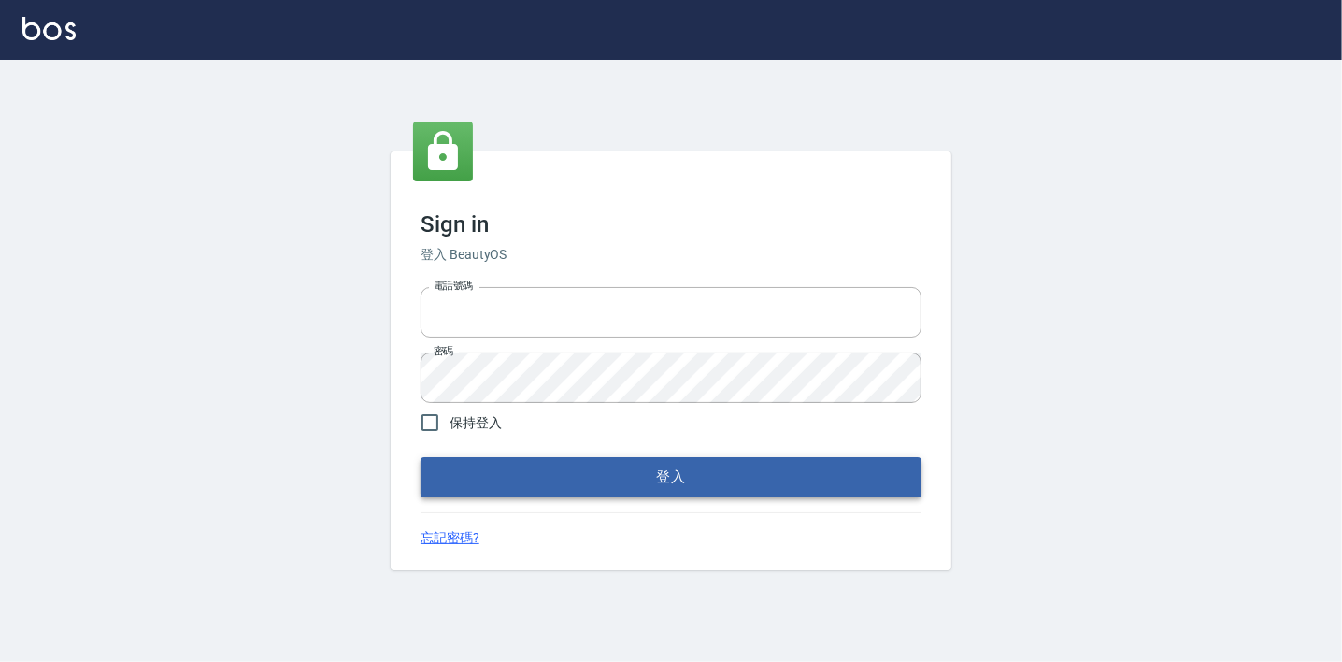
type input "0225223393815"
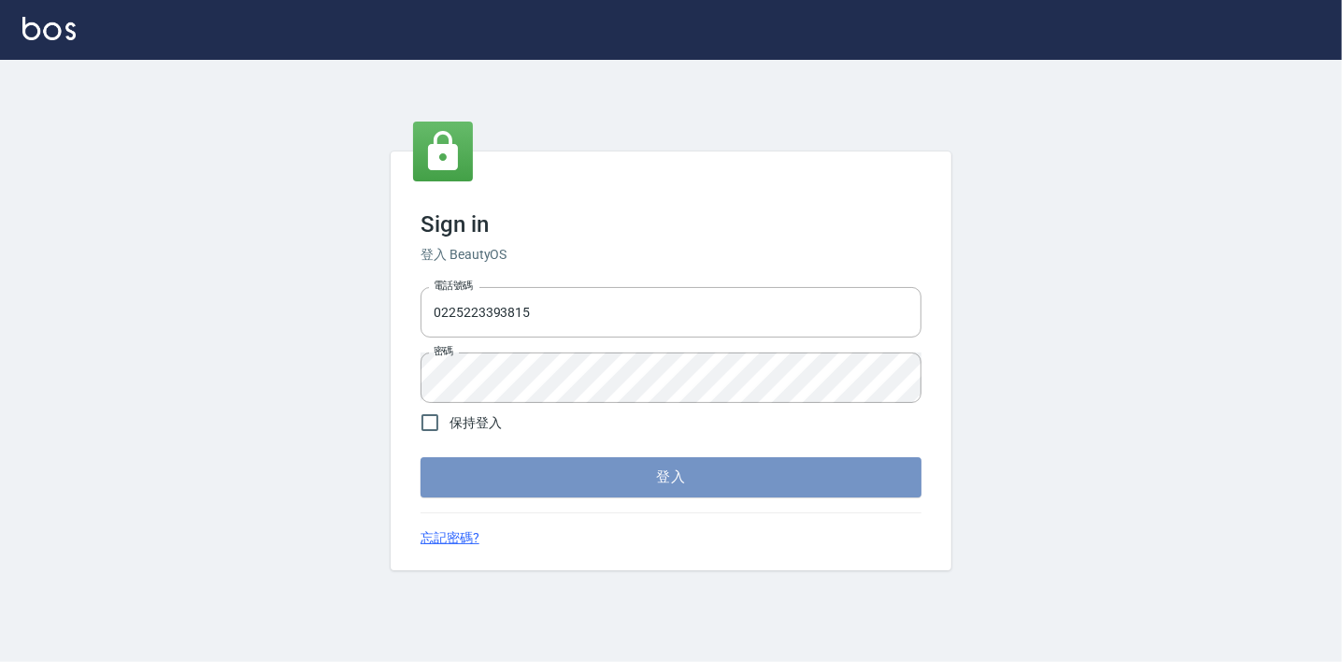
drag, startPoint x: 594, startPoint y: 470, endPoint x: 797, endPoint y: 448, distance: 204.0
click at [595, 470] on button "登入" at bounding box center [670, 476] width 501 height 39
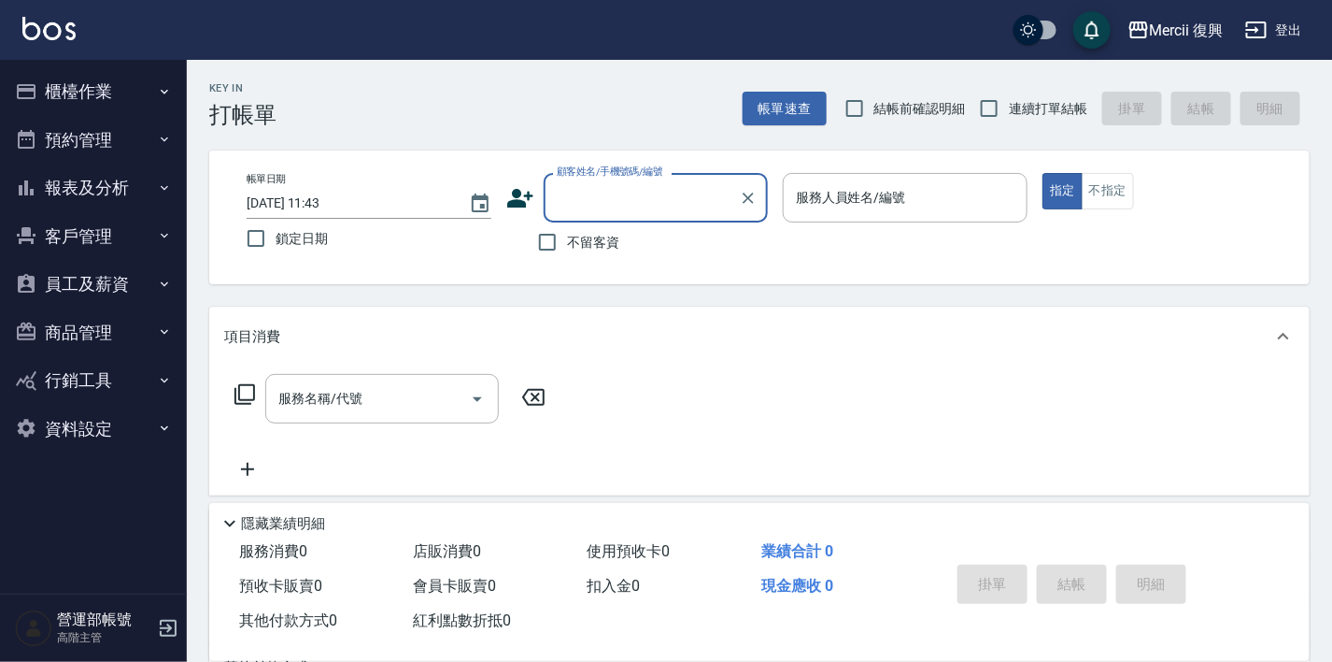
click at [79, 184] on button "報表及分析" at bounding box center [93, 188] width 172 height 49
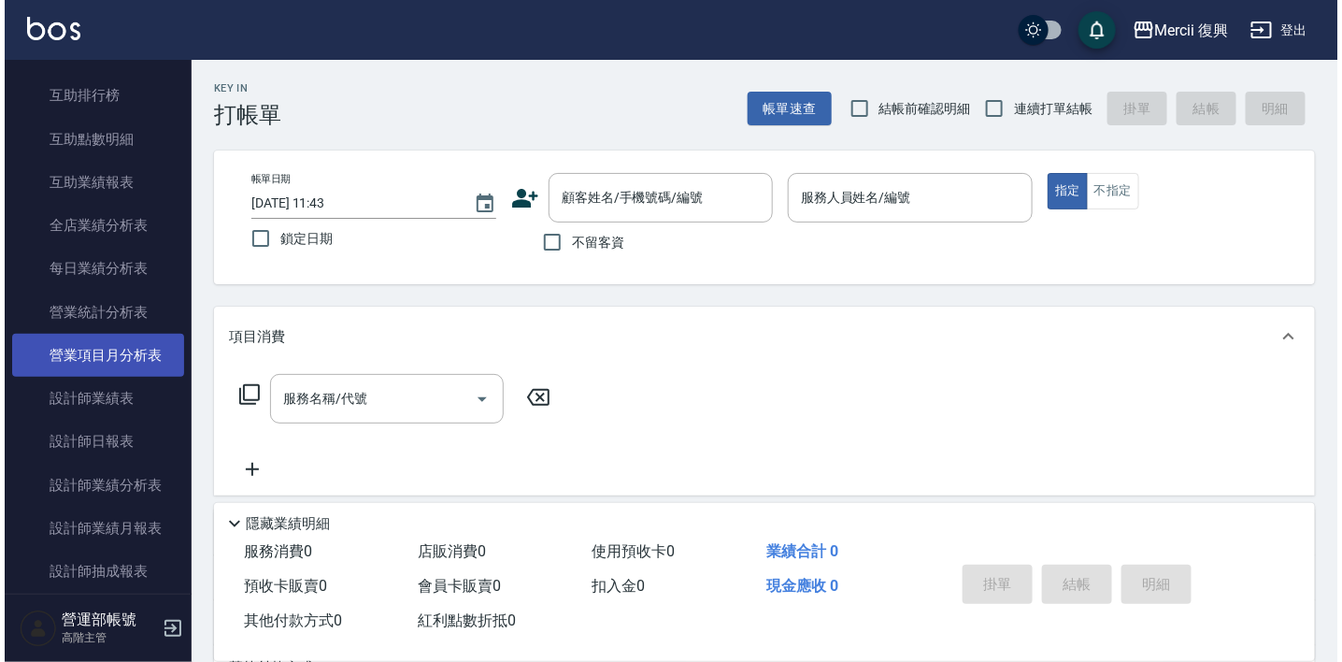
scroll to position [597, 0]
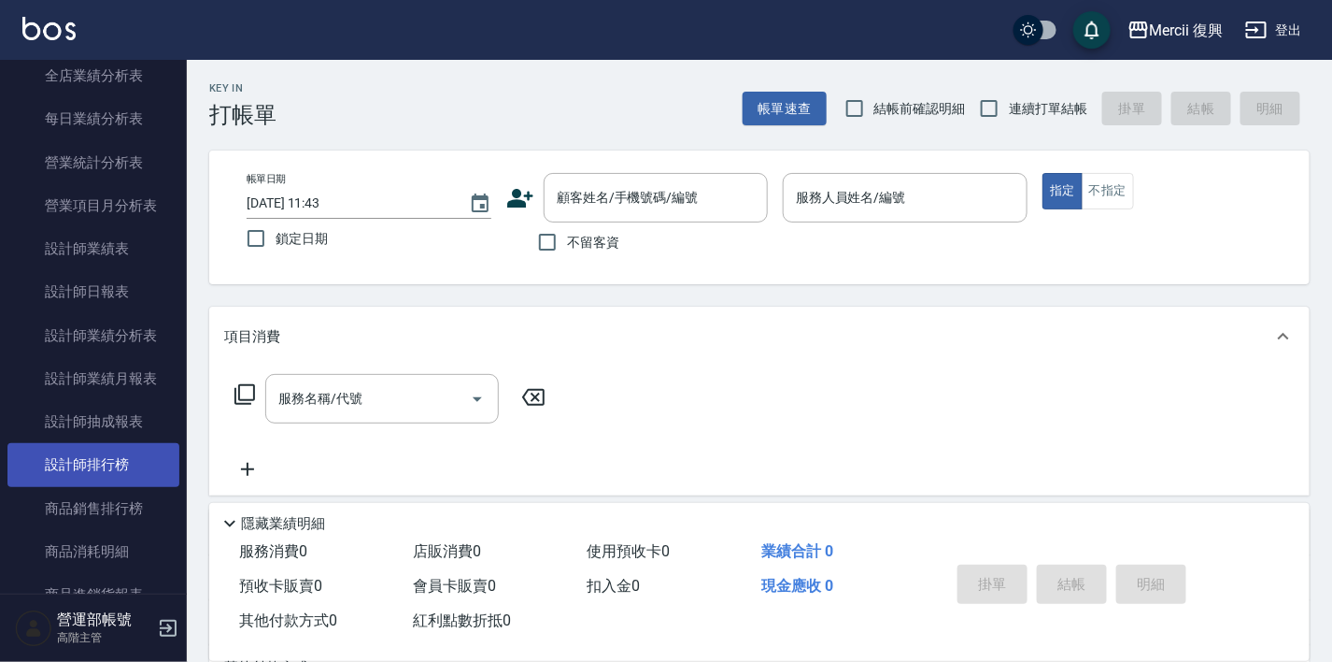
drag, startPoint x: 98, startPoint y: 457, endPoint x: 149, endPoint y: 449, distance: 51.0
click at [98, 457] on link "設計師排行榜" at bounding box center [93, 464] width 172 height 43
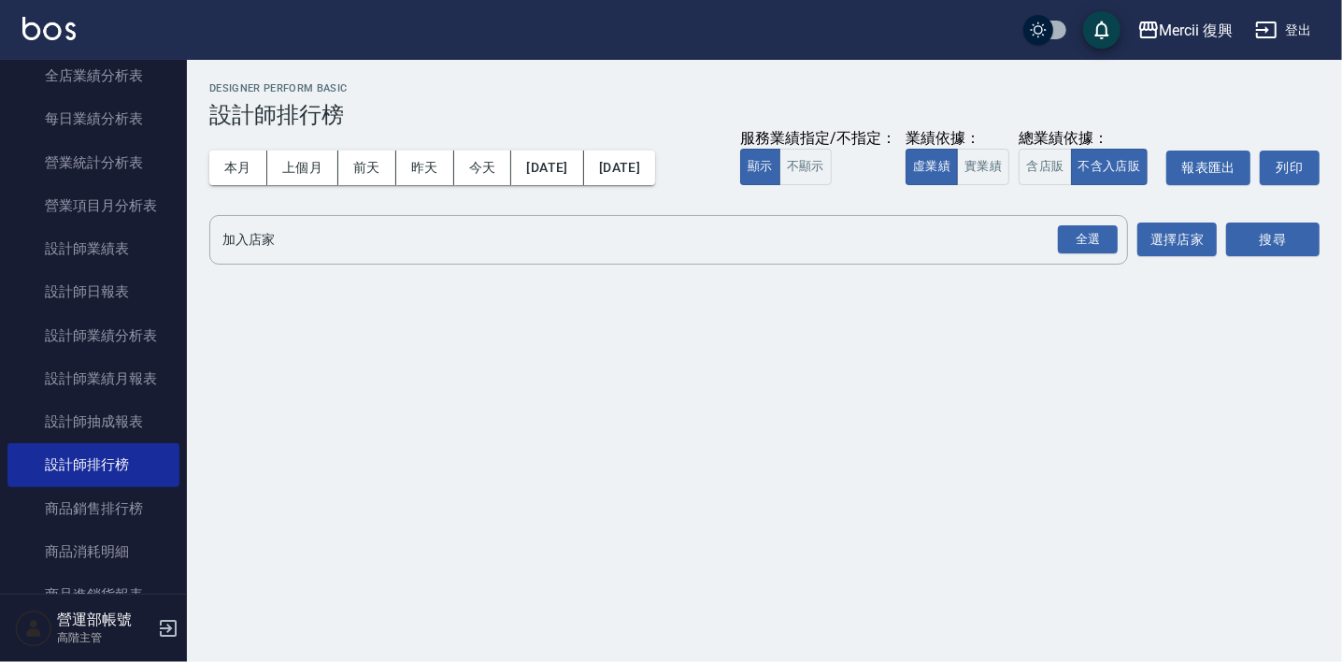
click at [298, 157] on button "上個月" at bounding box center [302, 167] width 71 height 35
click at [1035, 165] on button "含店販" at bounding box center [1044, 167] width 52 height 36
click at [531, 226] on input "加入店家" at bounding box center [655, 239] width 874 height 33
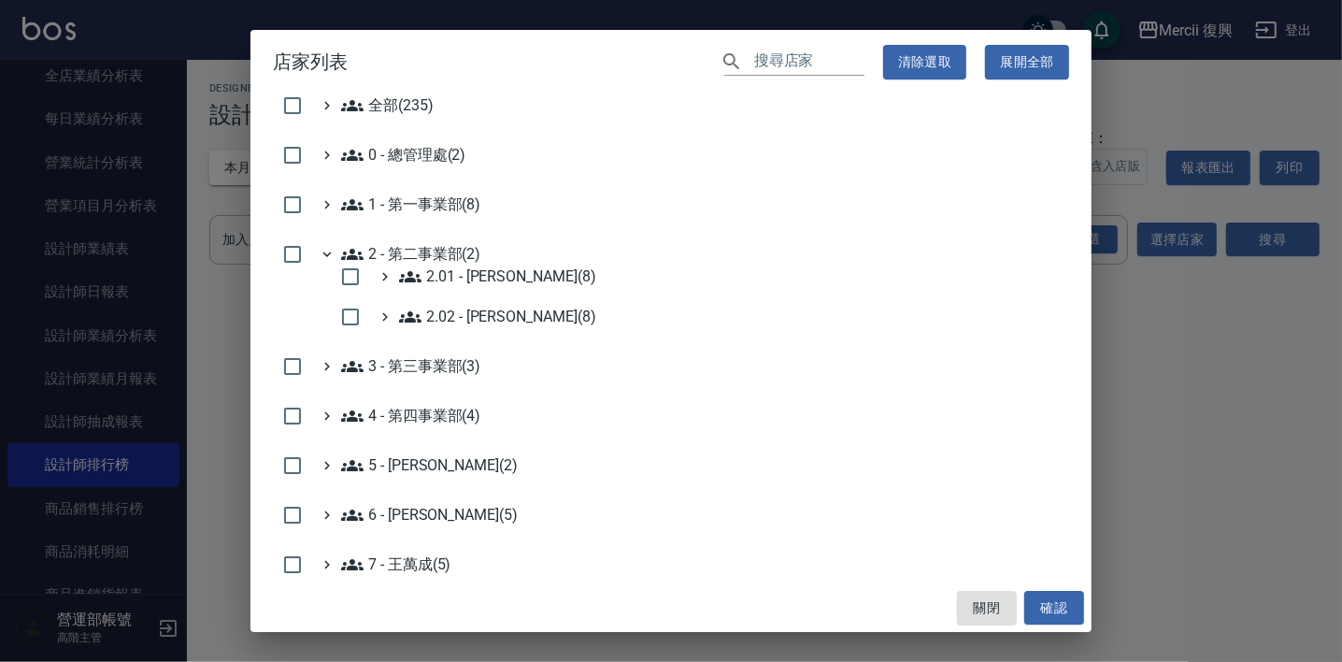
click at [402, 249] on 第二事業部\(2\) "2 - 第二事業部(2)" at bounding box center [410, 254] width 139 height 22
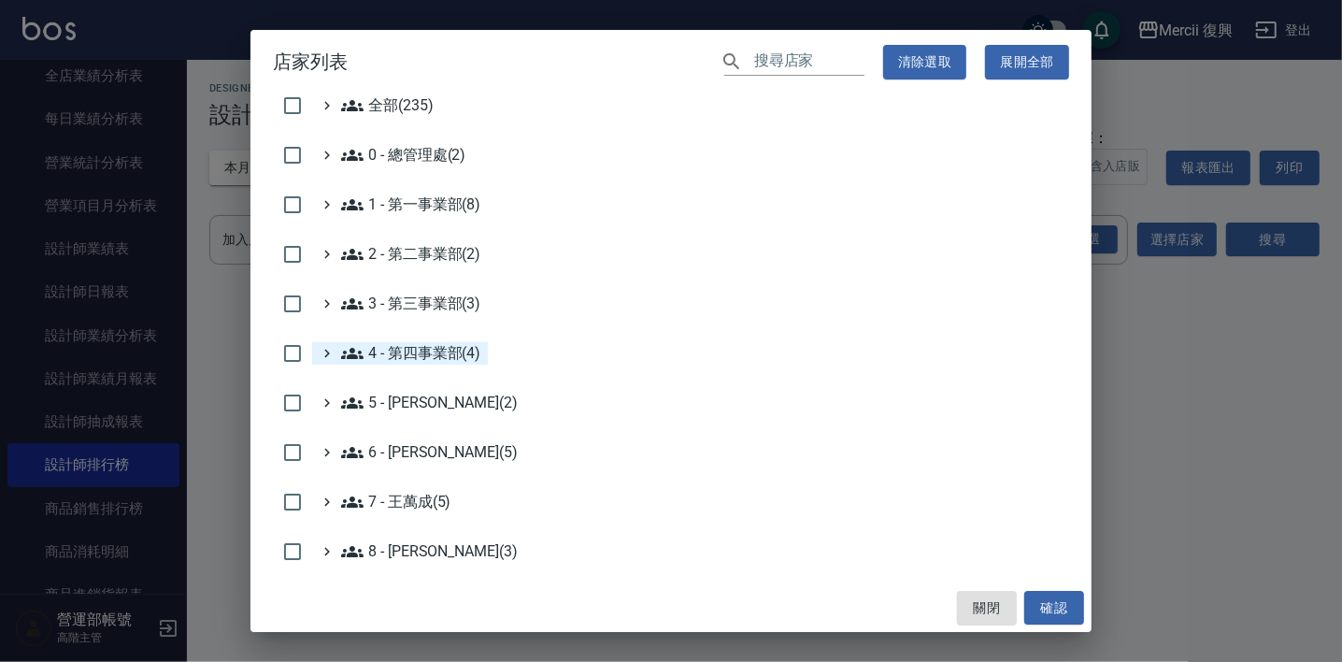
click at [434, 359] on 第四事業部\(4\) "4 - 第四事業部(4)" at bounding box center [410, 353] width 139 height 22
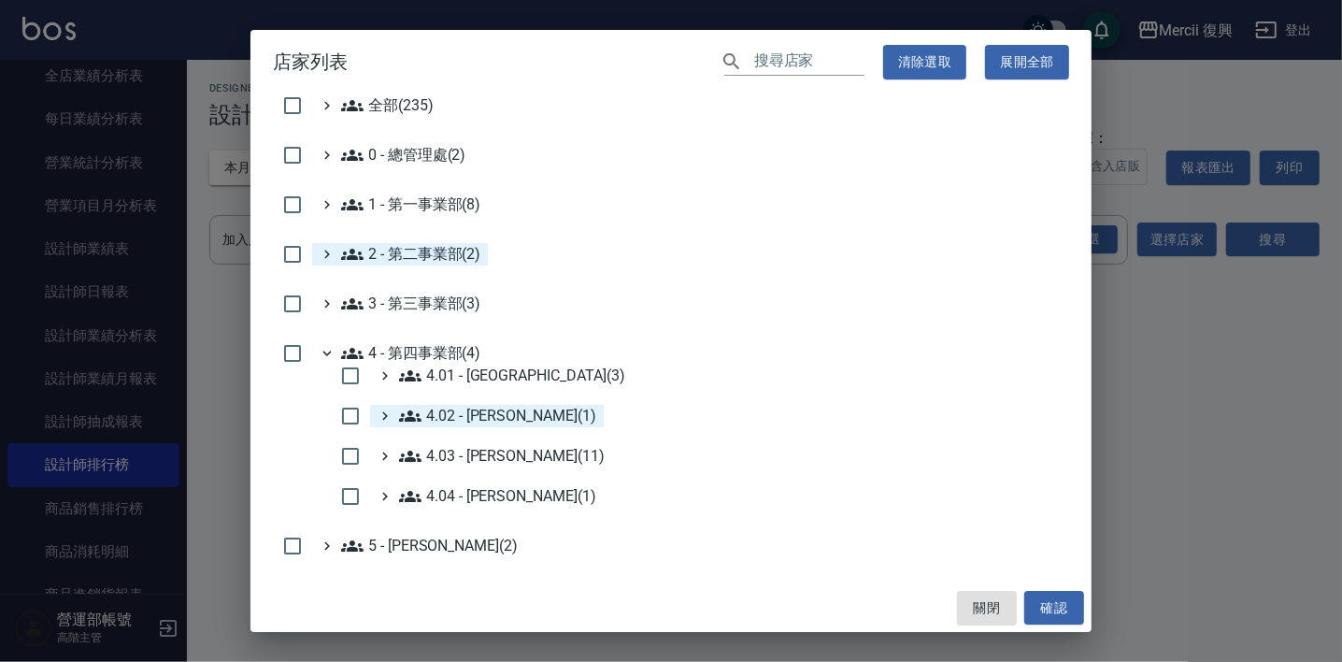
drag, startPoint x: 494, startPoint y: 412, endPoint x: 530, endPoint y: 419, distance: 36.1
click at [495, 412] on 吳國隆\(1\) "4.02 - [PERSON_NAME](1)" at bounding box center [497, 416] width 197 height 22
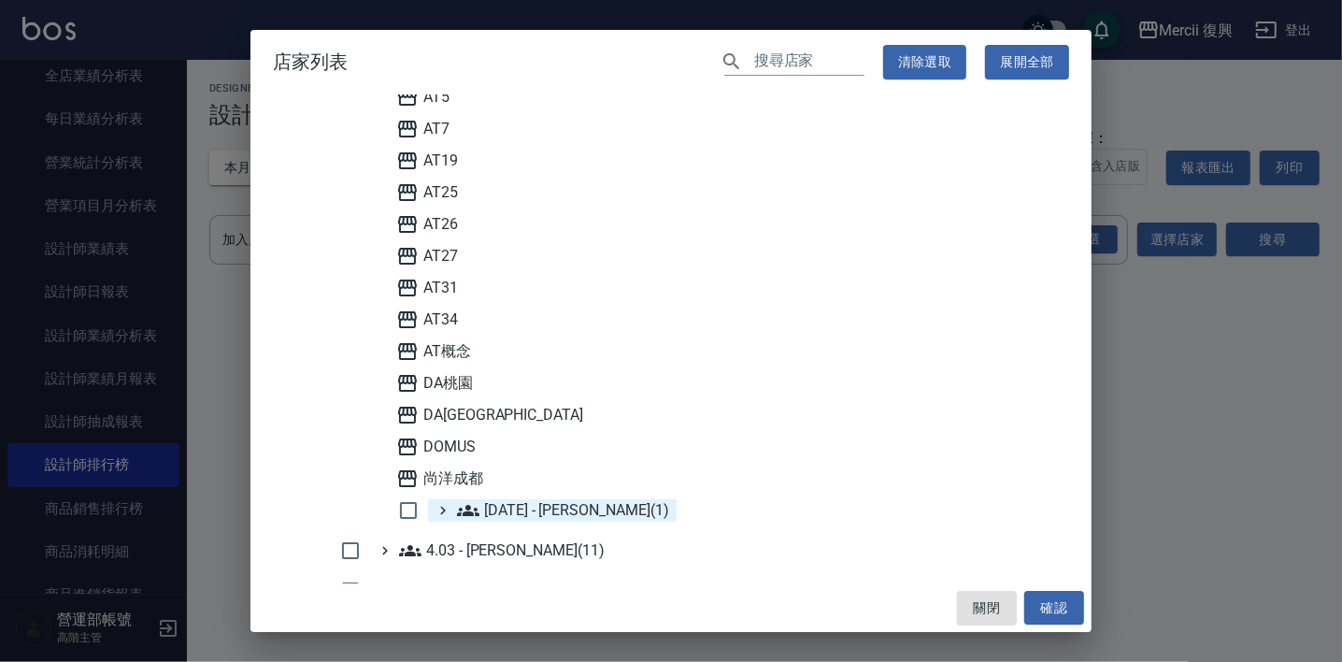
scroll to position [597, 0]
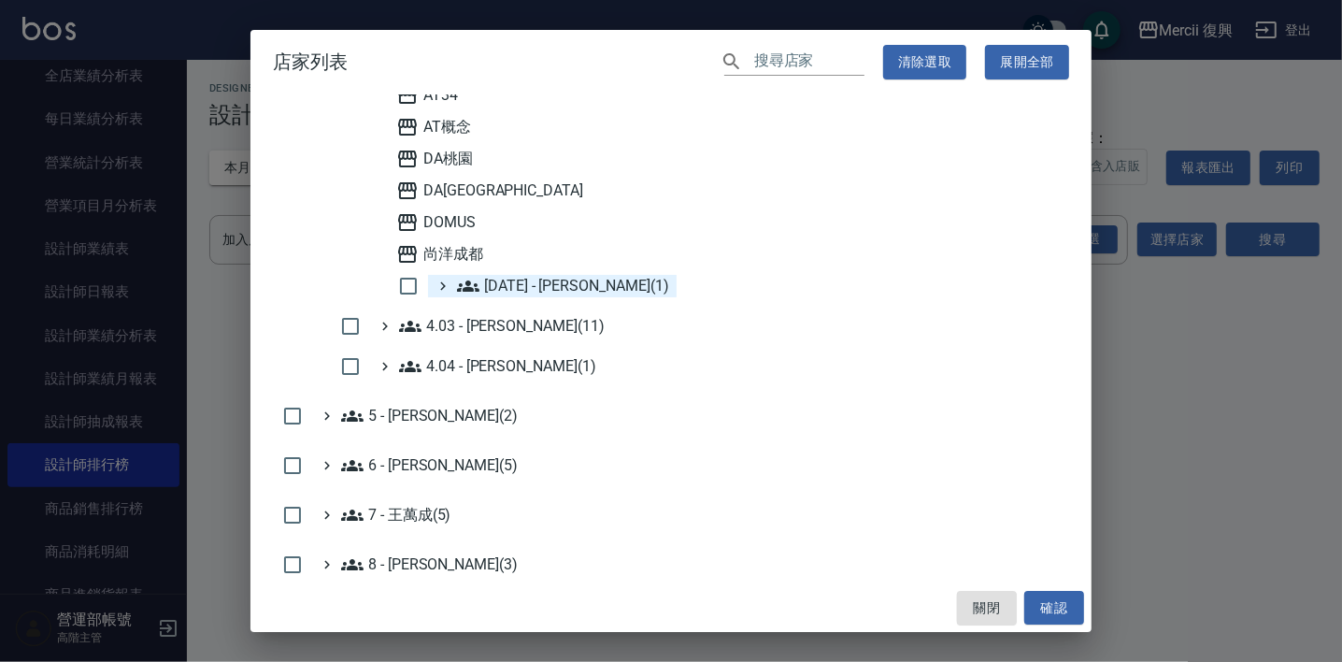
click at [580, 284] on 吳玟廷\(1\) "[DATE] - [PERSON_NAME](1)" at bounding box center [563, 286] width 212 height 22
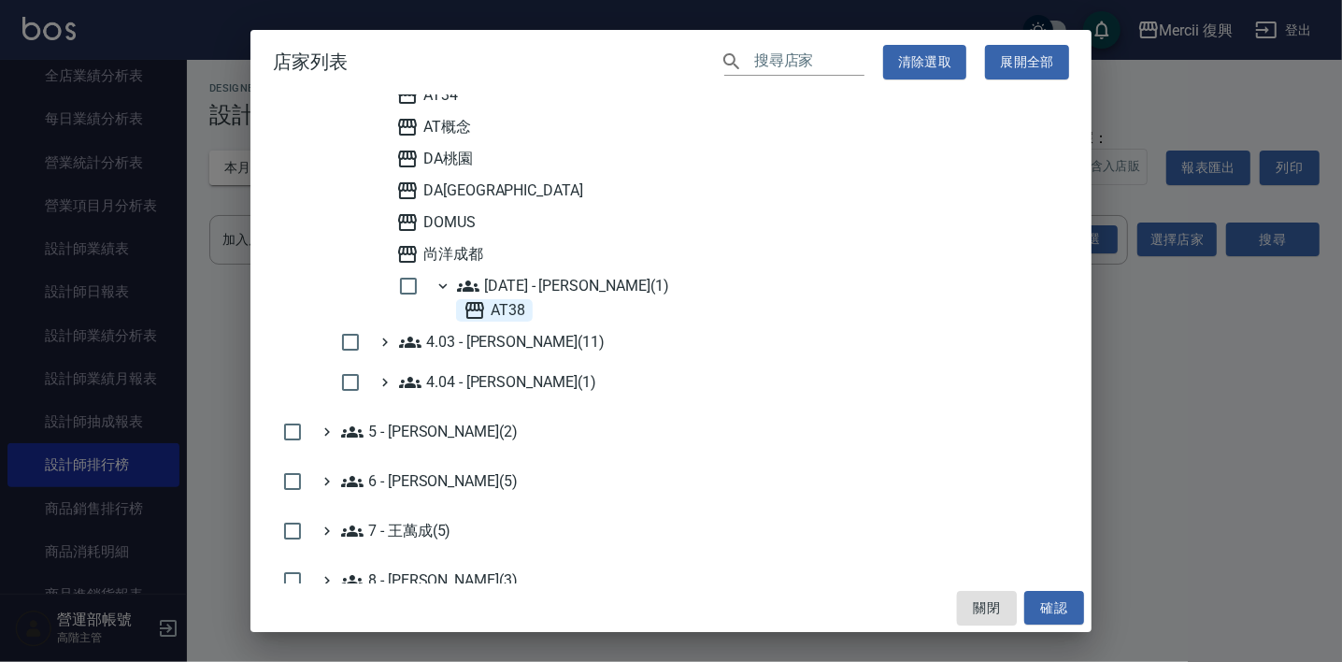
click at [514, 307] on span "AT38" at bounding box center [494, 310] width 62 height 22
click at [1052, 598] on button "確認" at bounding box center [1054, 608] width 60 height 35
checkbox input "false"
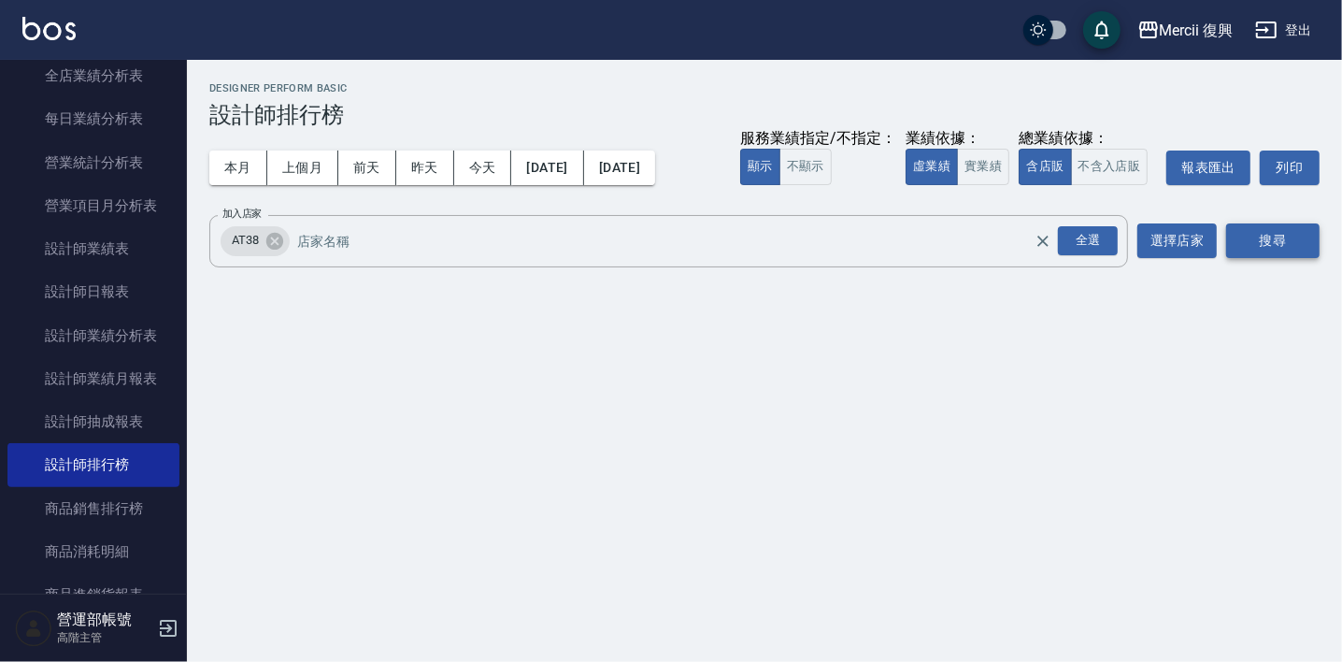
drag, startPoint x: 1275, startPoint y: 226, endPoint x: 1277, endPoint y: 242, distance: 16.0
click at [1275, 227] on button "搜尋" at bounding box center [1272, 240] width 93 height 35
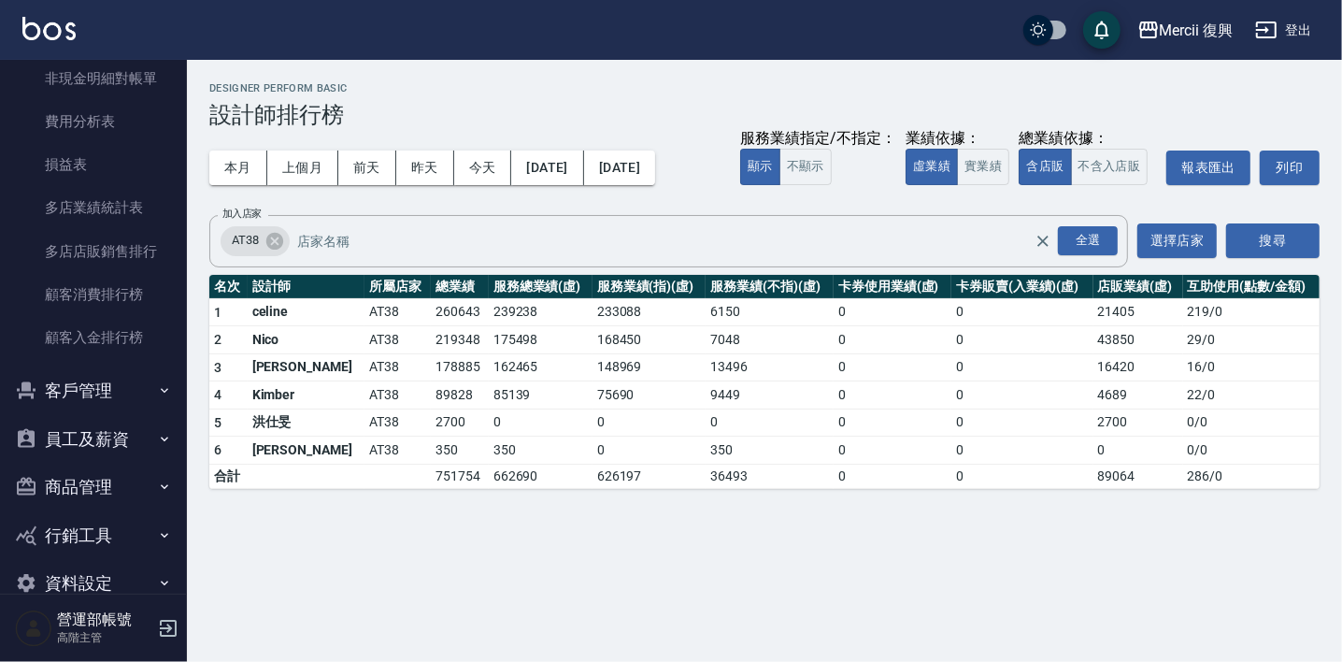
scroll to position [1754, 0]
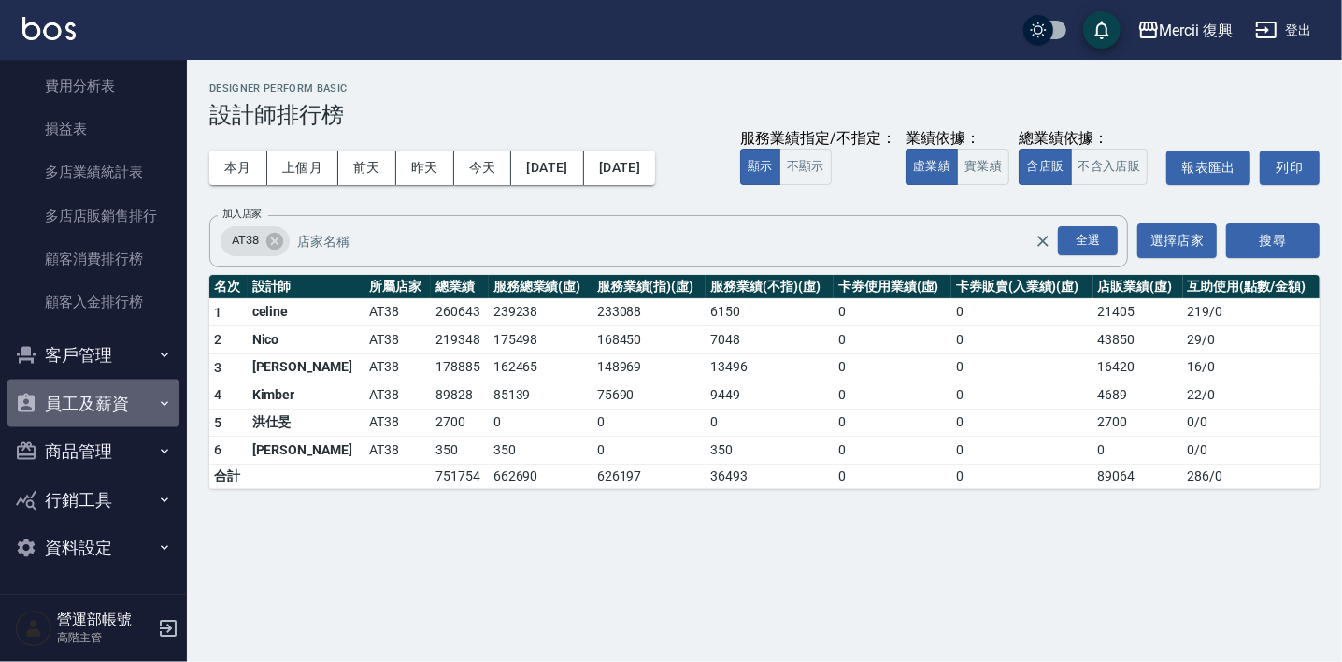
click at [105, 392] on button "員工及薪資" at bounding box center [93, 403] width 172 height 49
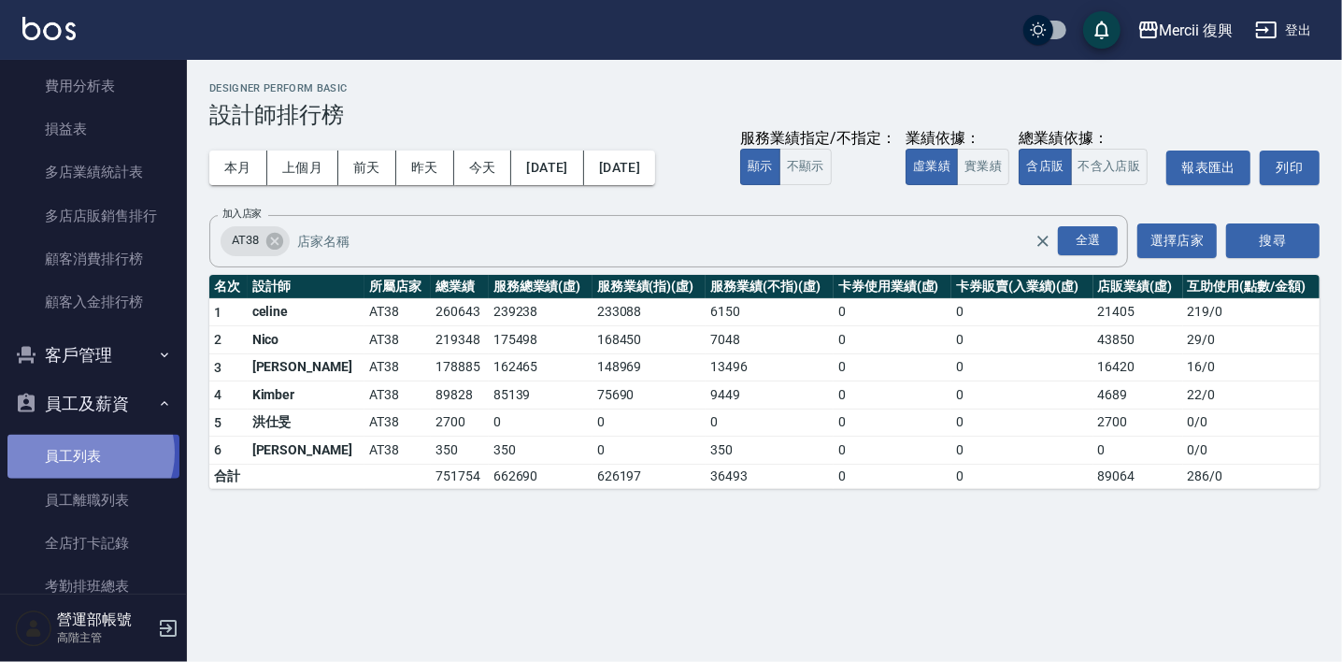
click at [88, 452] on link "員工列表" at bounding box center [93, 455] width 172 height 43
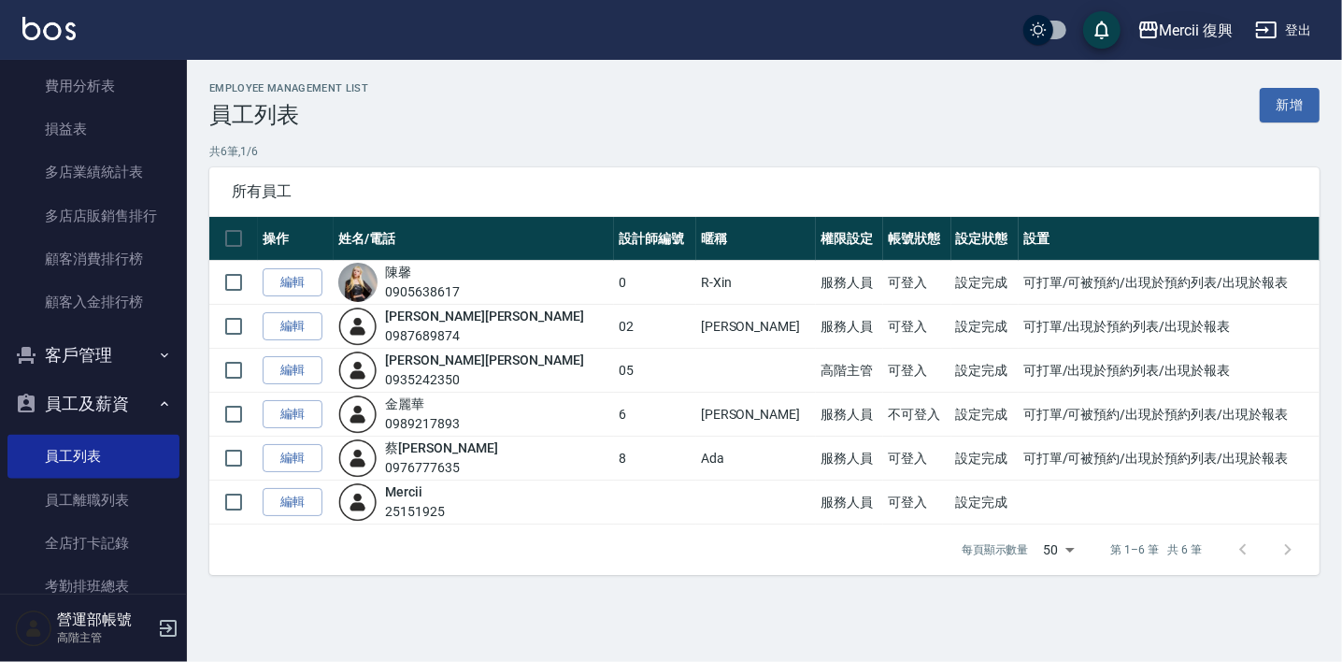
click at [1194, 26] on div "Mercii 復興" at bounding box center [1197, 30] width 74 height 23
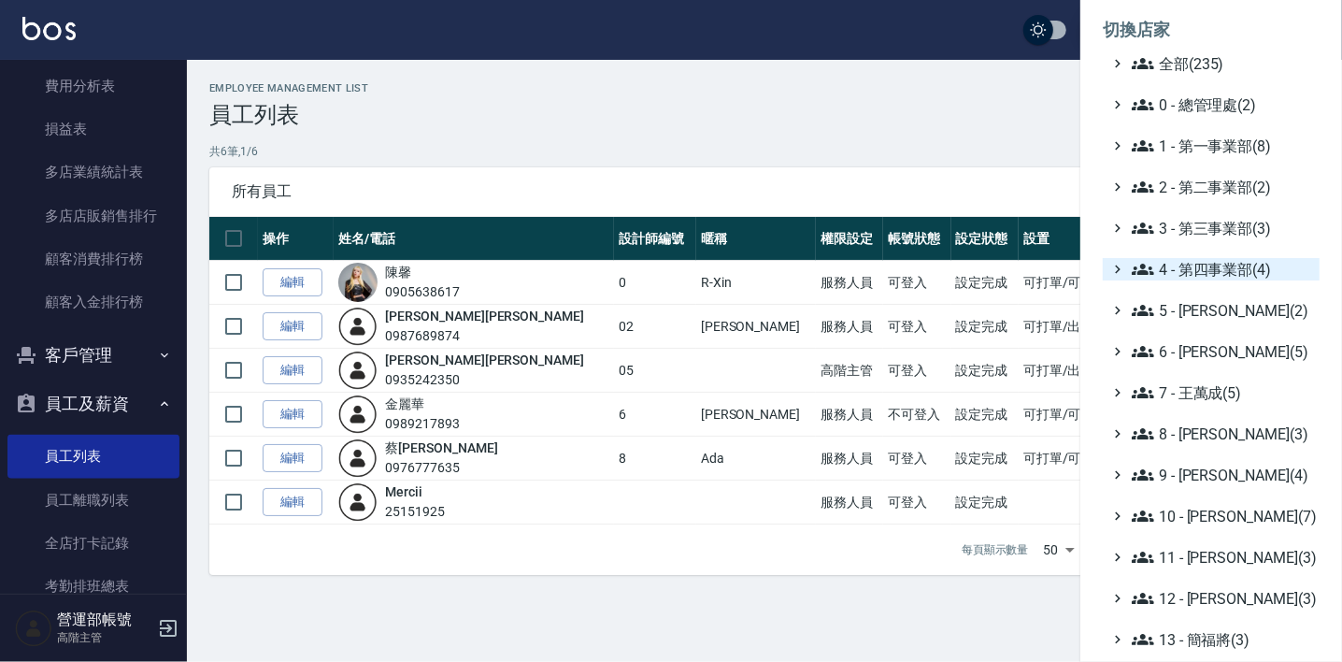
click at [1222, 265] on span "4 - 第四事業部(4)" at bounding box center [1222, 269] width 180 height 22
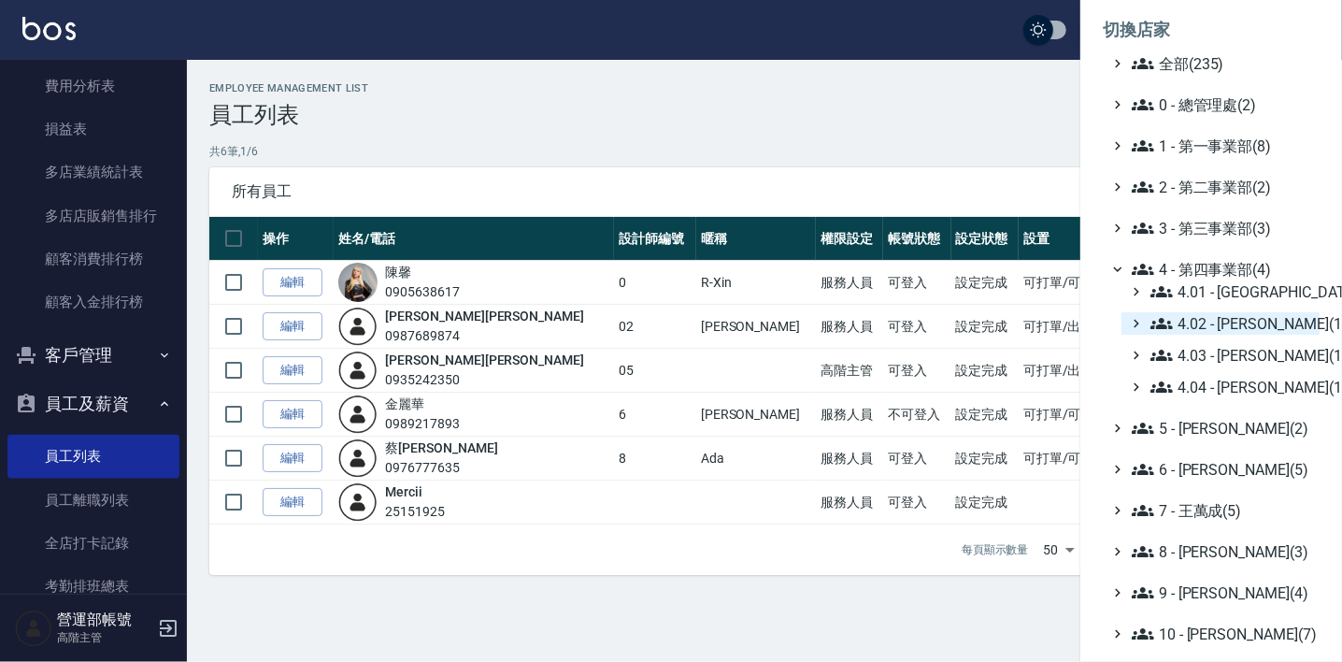
click at [1226, 312] on span "4.02 - [PERSON_NAME](1)" at bounding box center [1231, 323] width 162 height 22
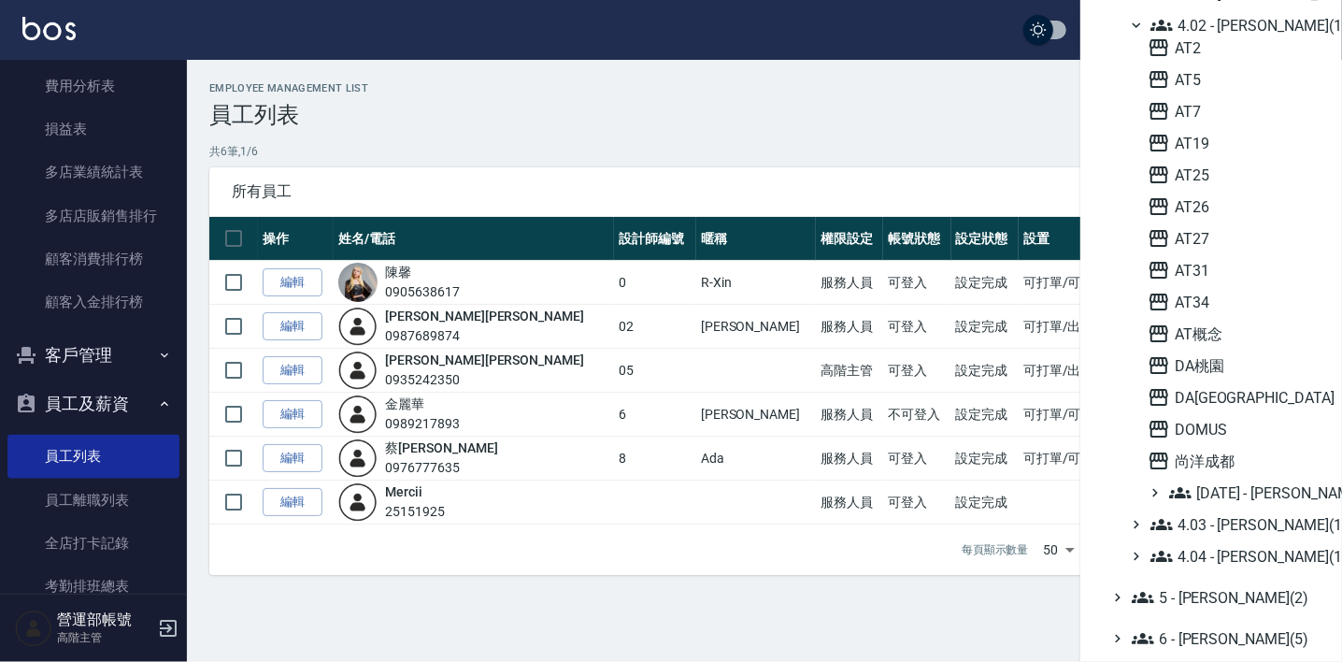
scroll to position [522, 0]
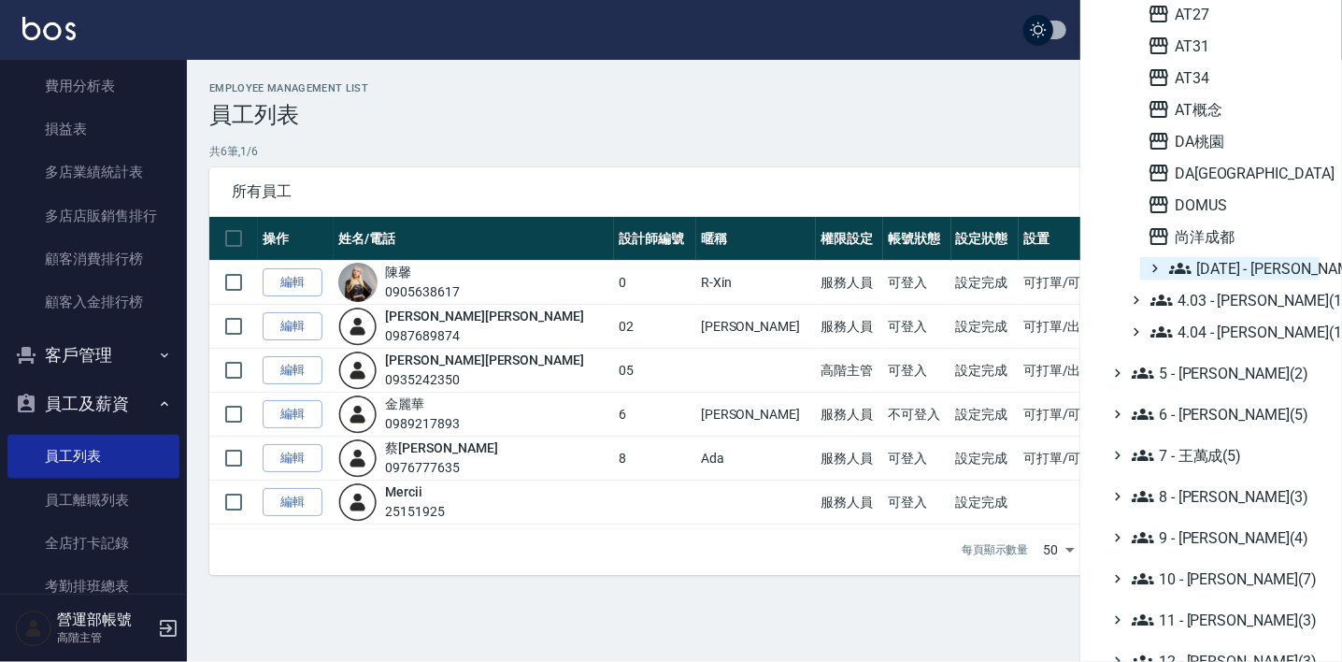
click at [1271, 264] on span "[DATE] - [PERSON_NAME](1)" at bounding box center [1240, 268] width 143 height 22
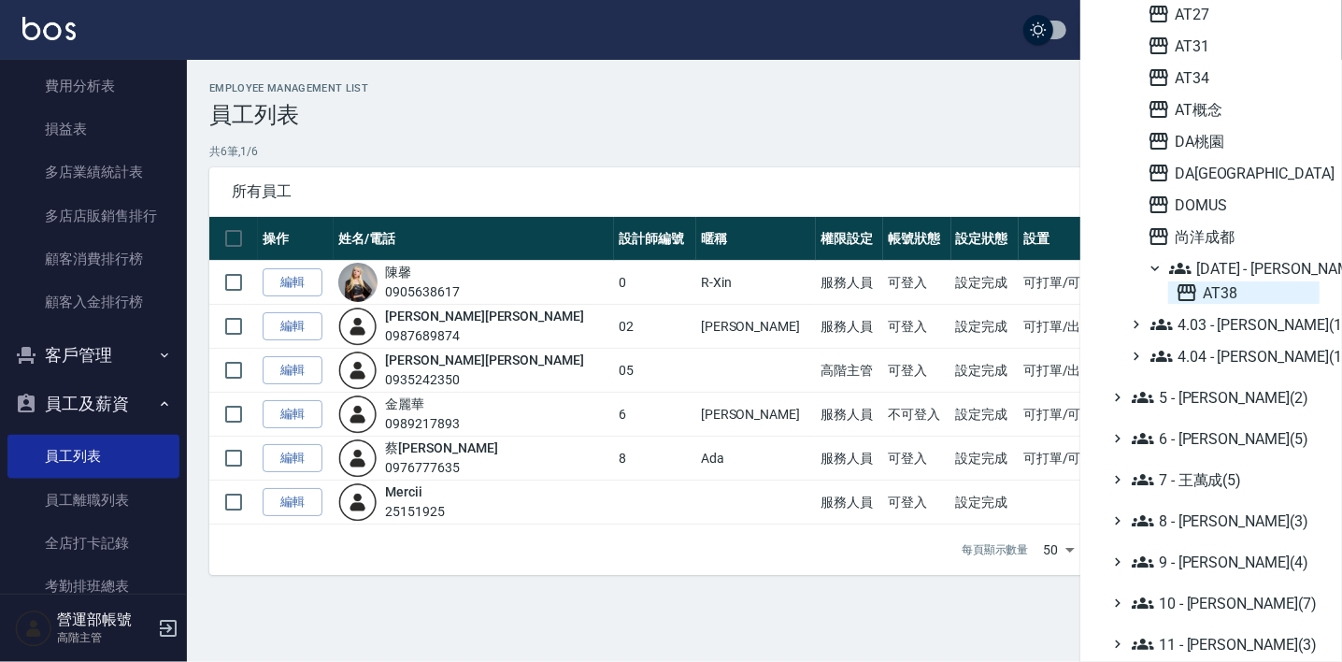
click at [1203, 287] on span "AT38" at bounding box center [1243, 292] width 136 height 22
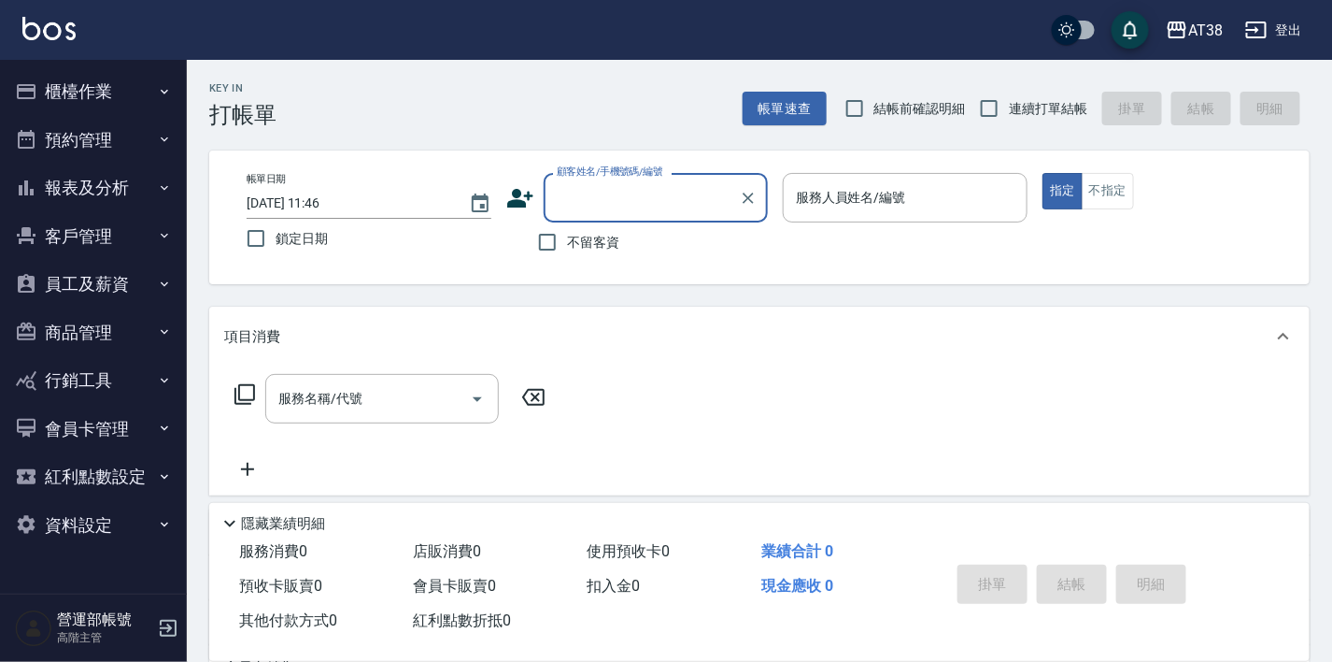
click at [102, 277] on button "員工及薪資" at bounding box center [93, 284] width 172 height 49
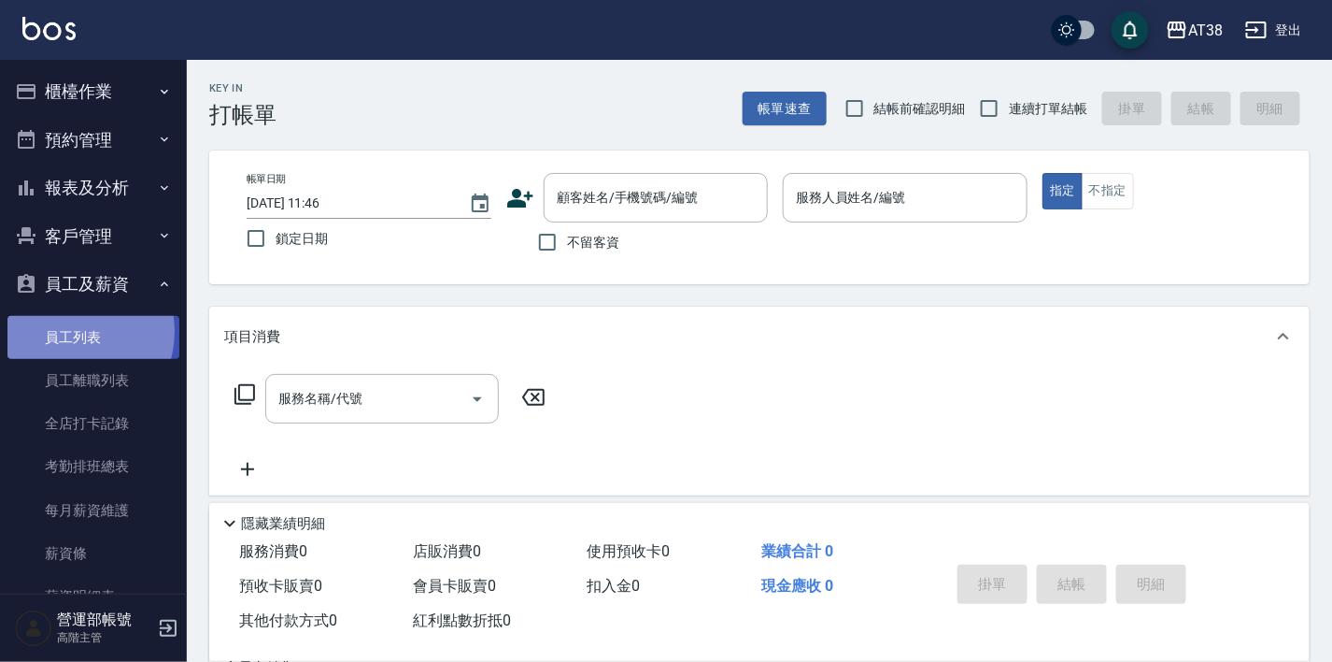
click at [71, 331] on link "員工列表" at bounding box center [93, 337] width 172 height 43
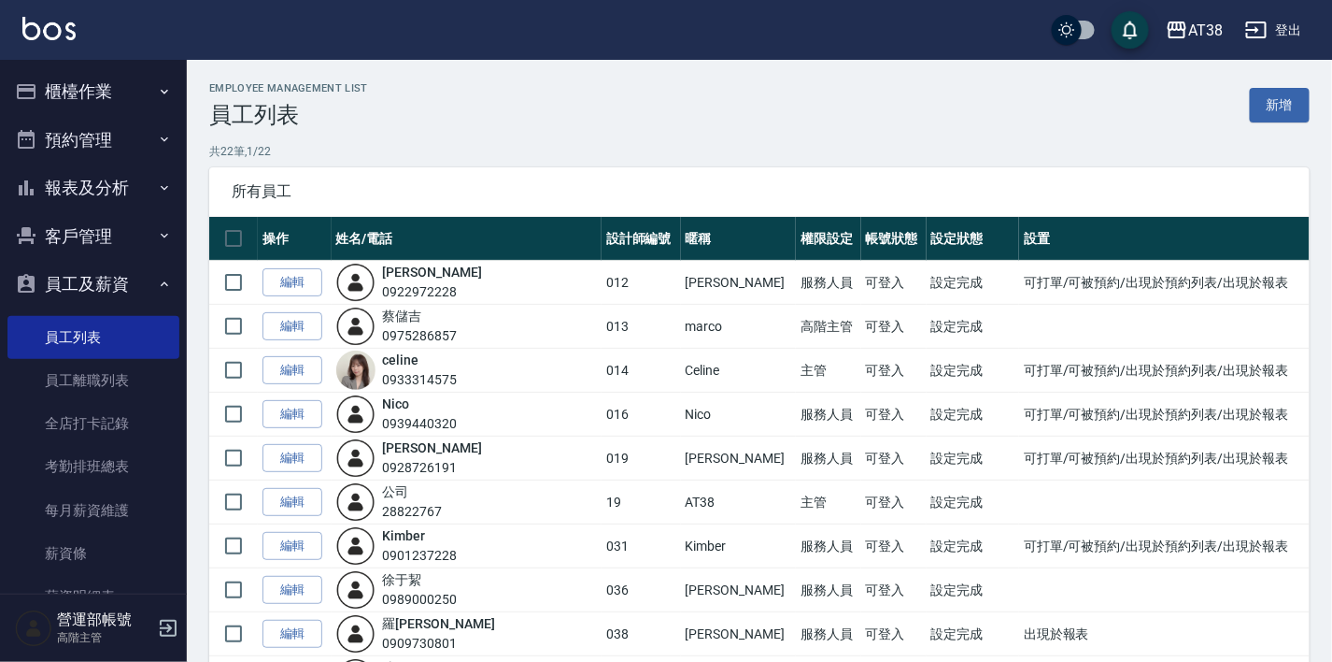
click at [88, 183] on button "報表及分析" at bounding box center [93, 188] width 172 height 49
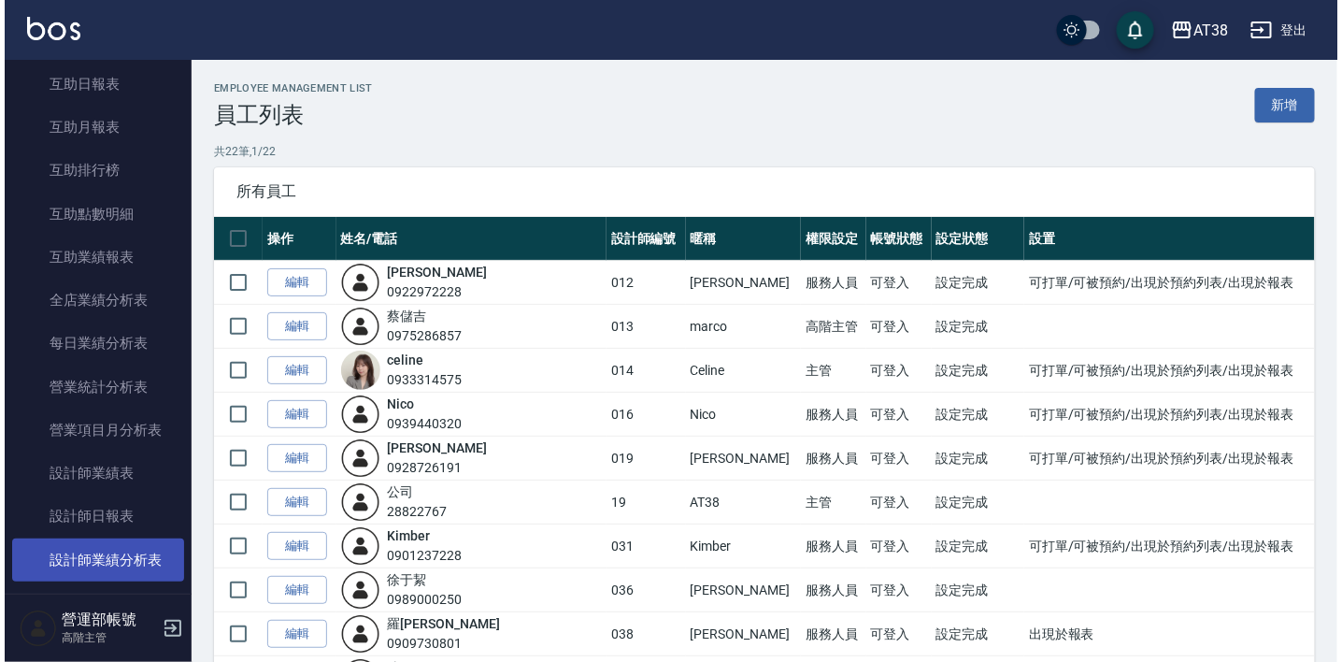
scroll to position [597, 0]
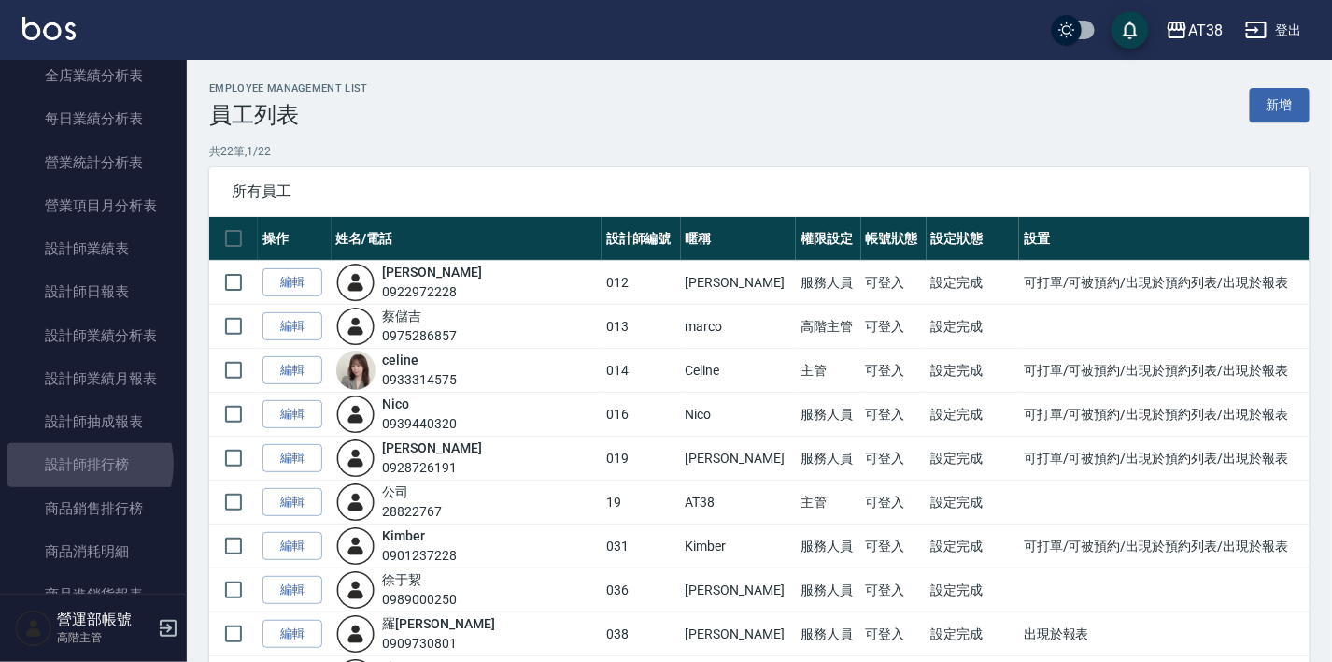
drag, startPoint x: 87, startPoint y: 463, endPoint x: 183, endPoint y: 481, distance: 98.0
click at [88, 462] on link "設計師排行榜" at bounding box center [93, 464] width 172 height 43
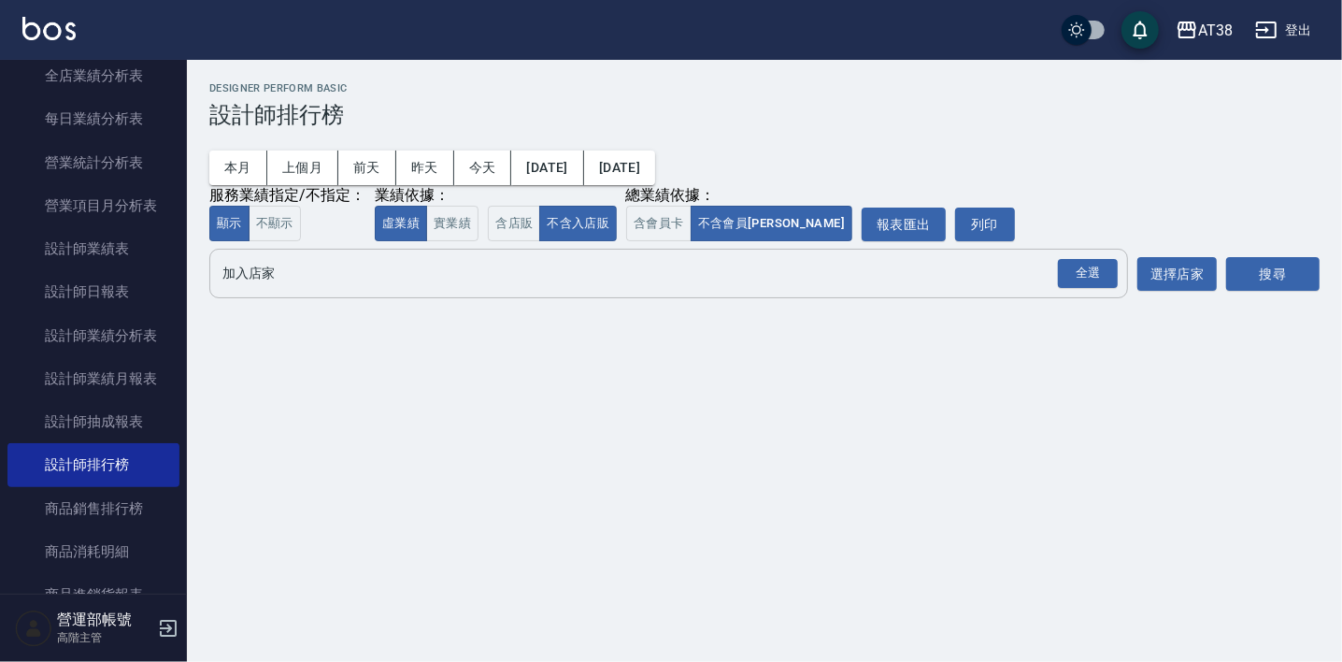
click at [324, 275] on input "加入店家" at bounding box center [655, 273] width 874 height 33
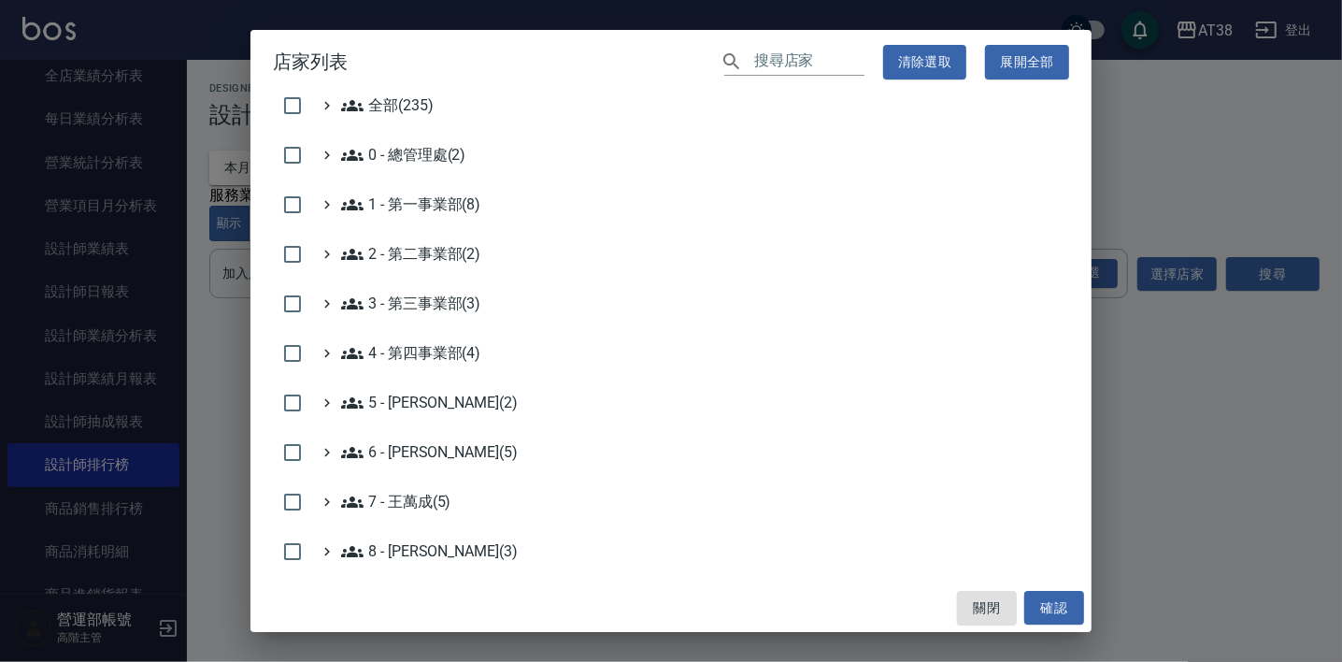
click at [439, 346] on 第四事業部\(4\) "4 - 第四事業部(4)" at bounding box center [410, 353] width 139 height 22
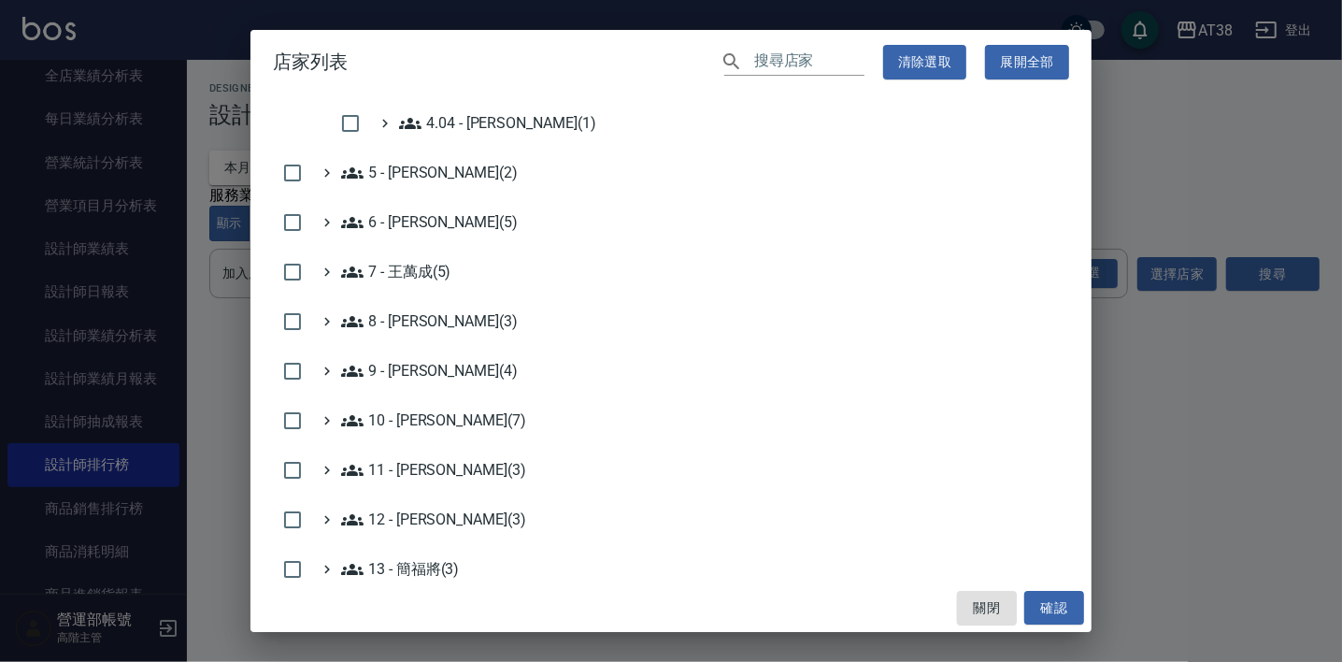
scroll to position [223, 0]
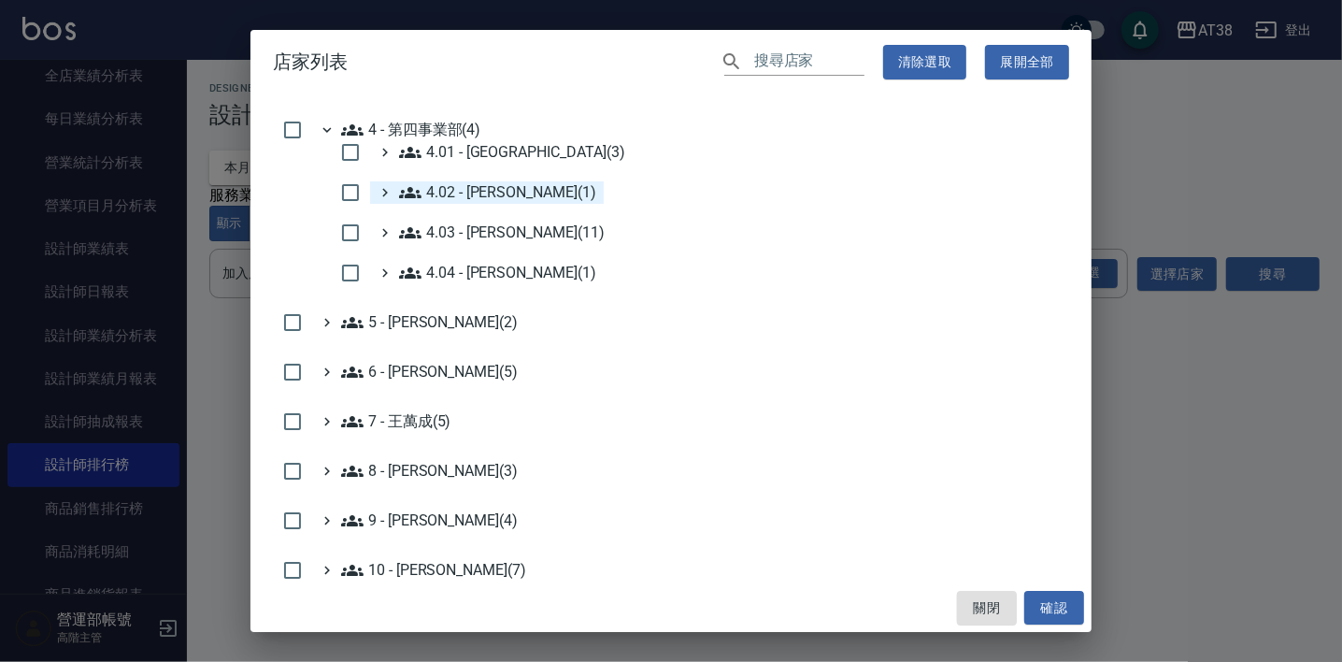
click at [506, 189] on 吳國隆\(1\) "4.02 - [PERSON_NAME](1)" at bounding box center [497, 192] width 197 height 22
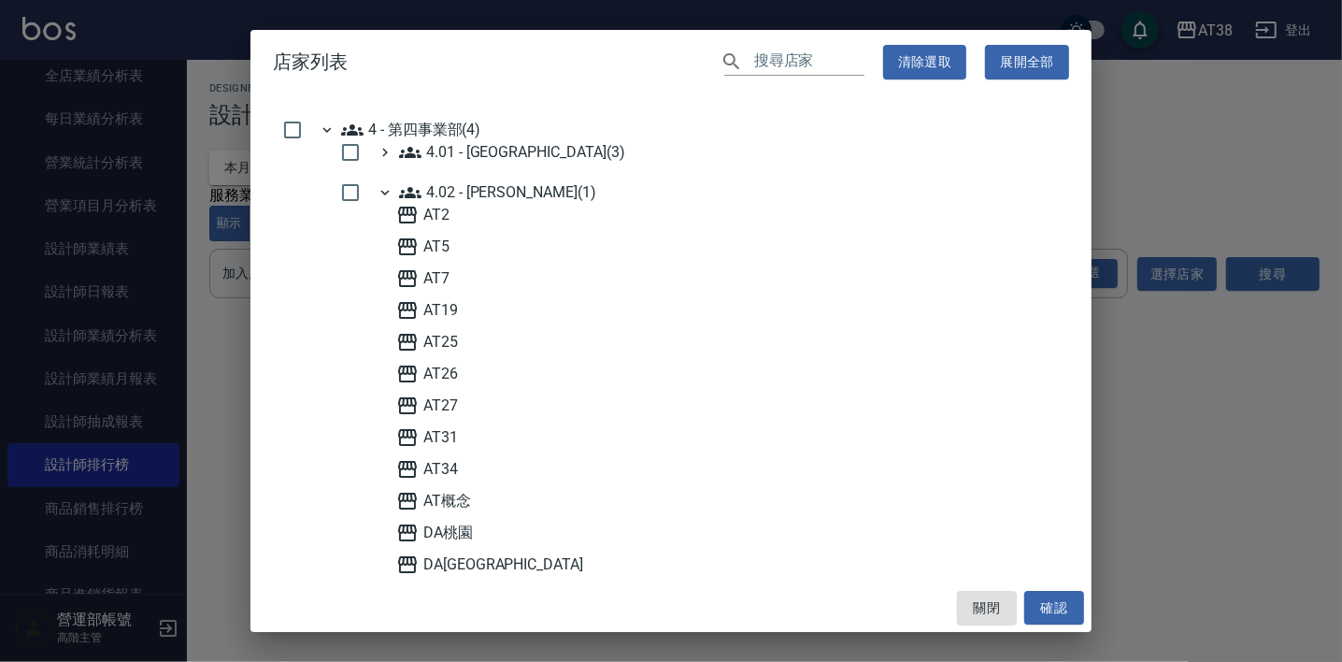
scroll to position [522, 0]
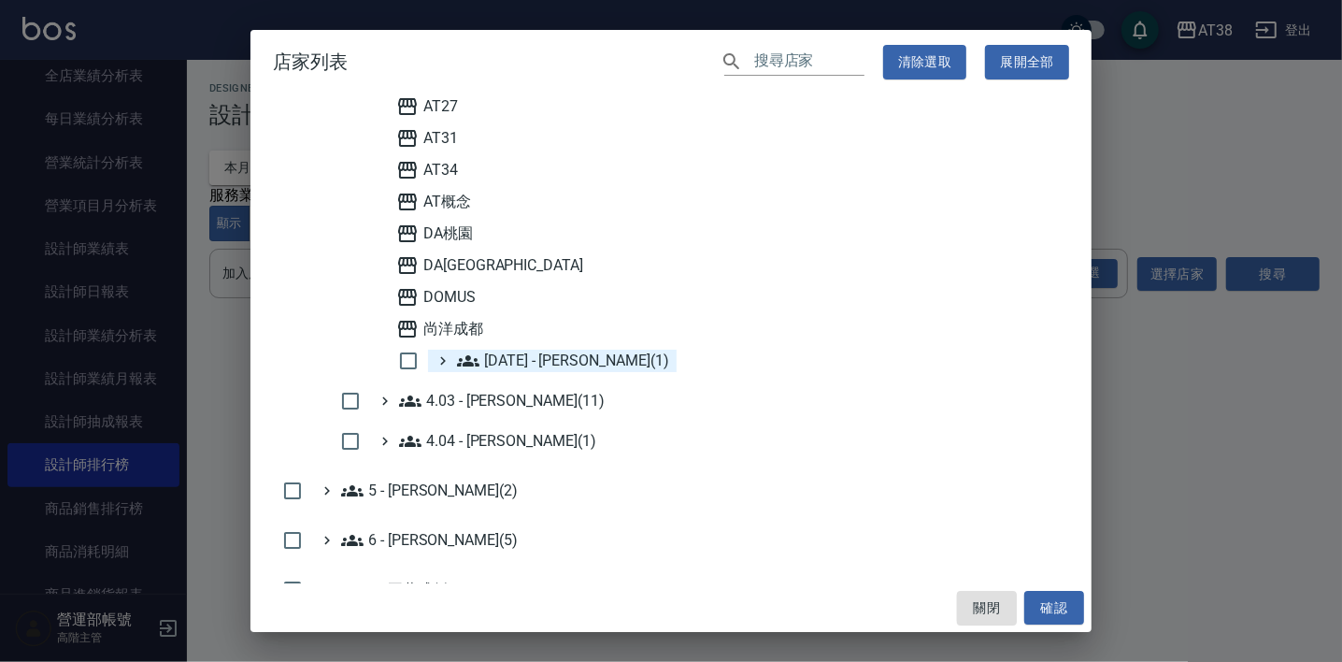
click at [567, 356] on 吳玟廷\(1\) "[DATE] - [PERSON_NAME](1)" at bounding box center [563, 360] width 212 height 22
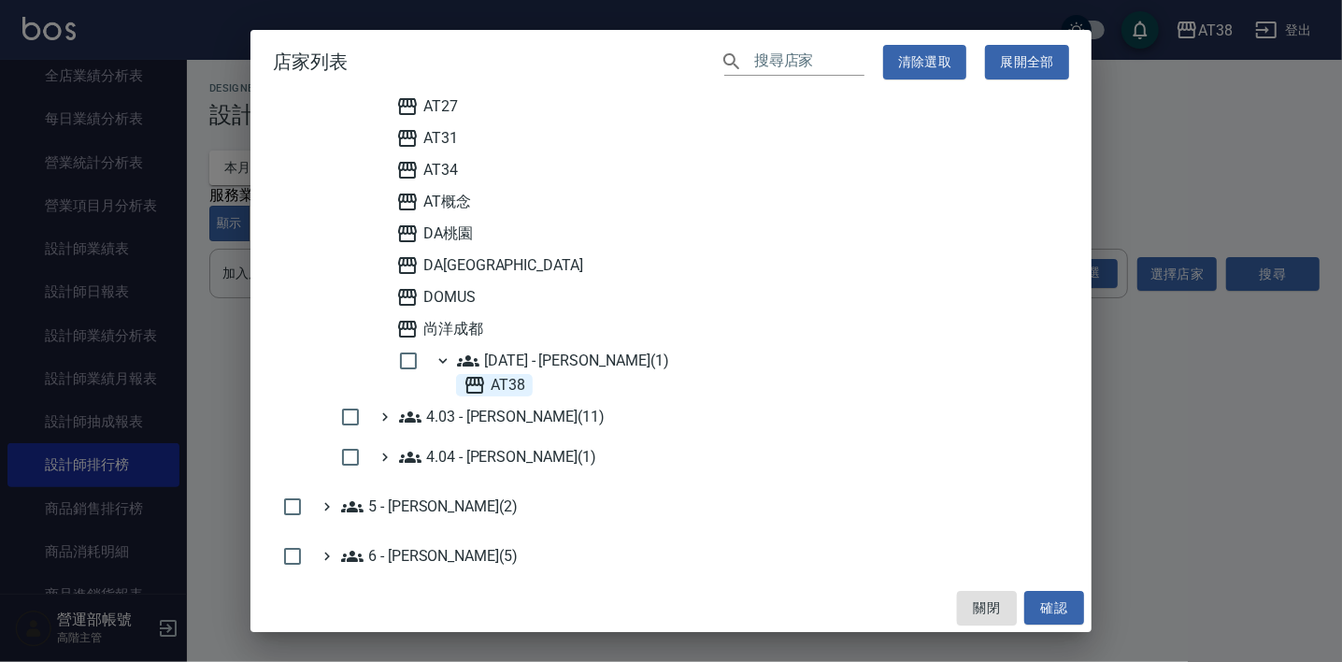
click at [503, 388] on span "AT38" at bounding box center [494, 385] width 62 height 22
click at [1059, 599] on button "確認" at bounding box center [1054, 608] width 60 height 35
checkbox input "false"
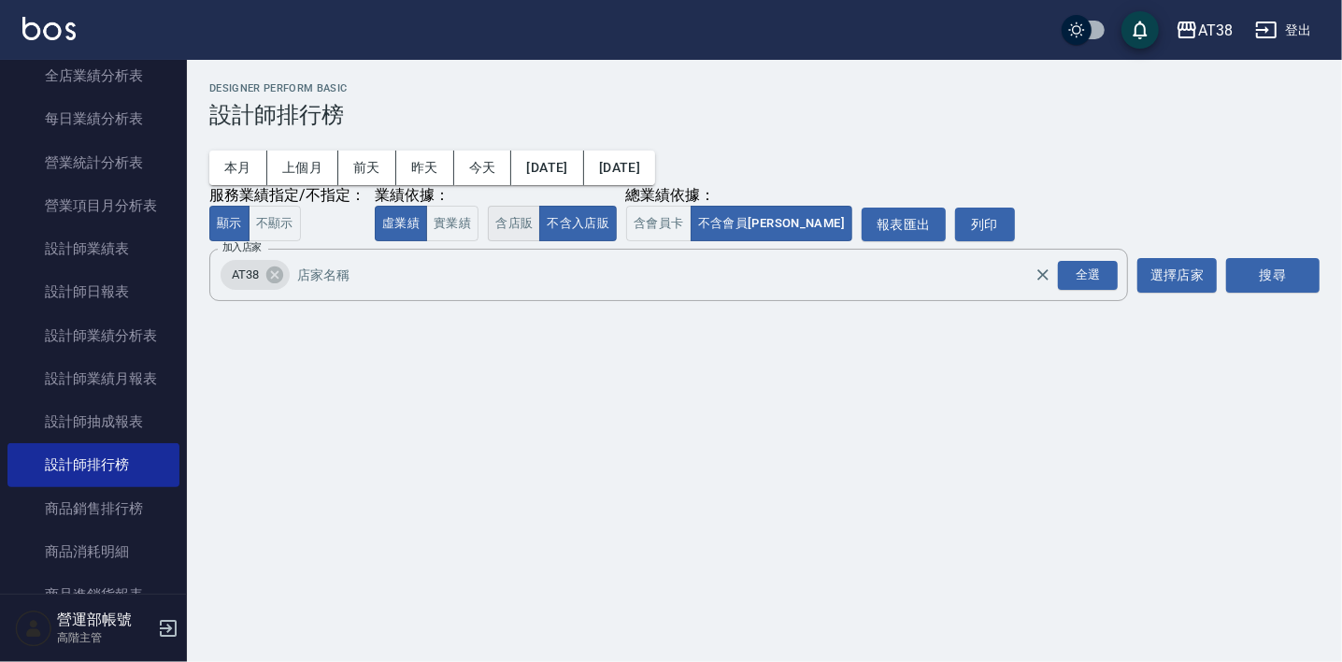
click at [506, 220] on button "含店販" at bounding box center [514, 224] width 52 height 36
drag, startPoint x: 268, startPoint y: 226, endPoint x: 324, endPoint y: 267, distance: 69.5
click at [271, 227] on button "不顯示" at bounding box center [275, 224] width 52 height 36
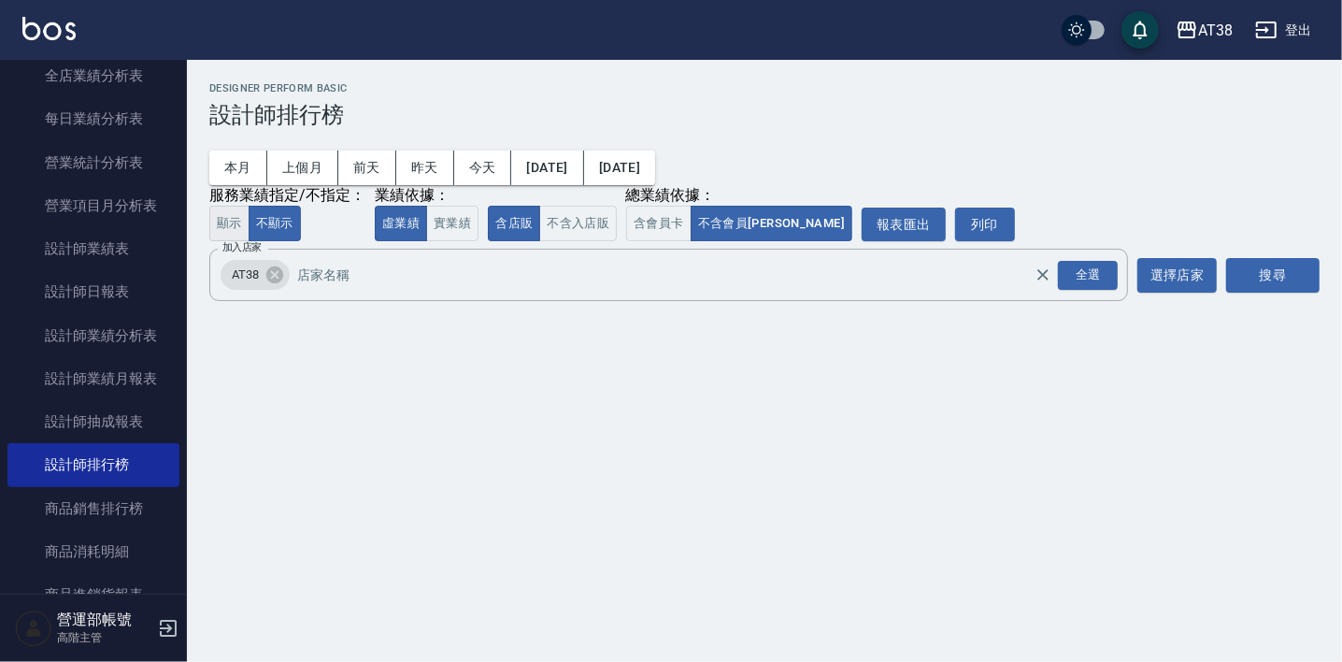
click at [230, 225] on button "顯示" at bounding box center [229, 224] width 40 height 36
click at [266, 222] on button "不顯示" at bounding box center [275, 224] width 52 height 36
click at [1289, 268] on button "搜尋" at bounding box center [1272, 275] width 93 height 35
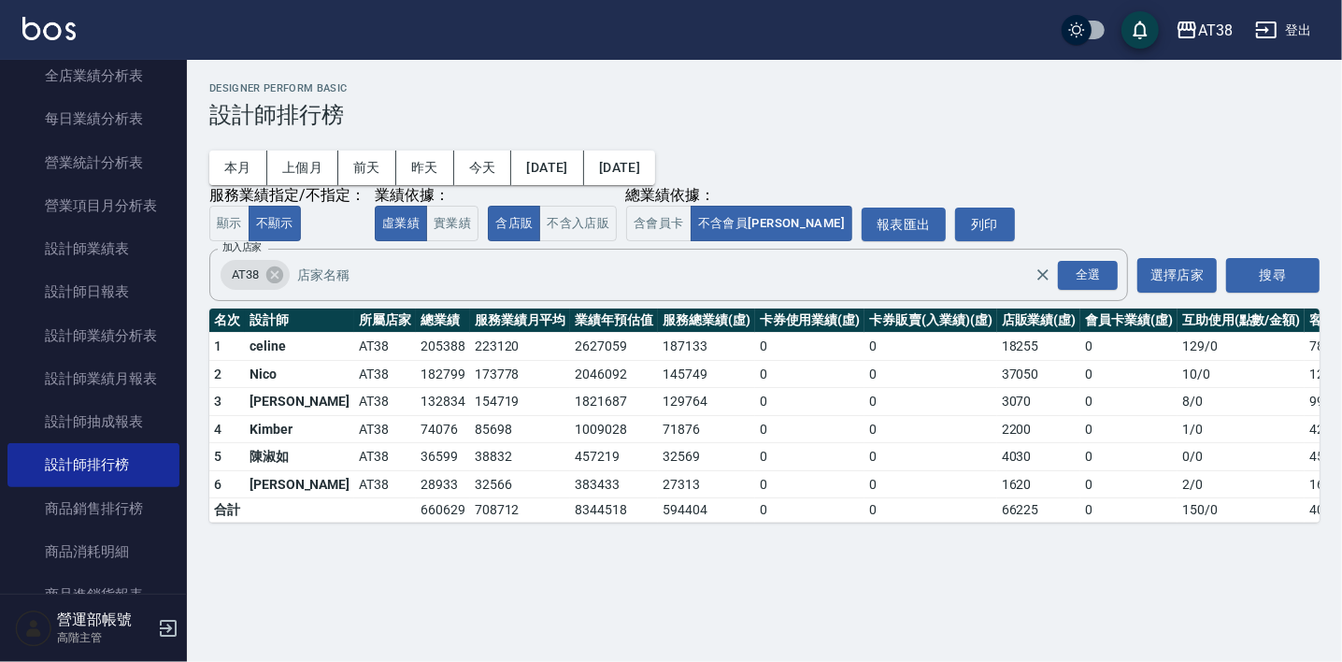
drag, startPoint x: 302, startPoint y: 159, endPoint x: 360, endPoint y: 214, distance: 80.0
click at [302, 159] on button "上個月" at bounding box center [302, 167] width 71 height 35
